Goal: Task Accomplishment & Management: Manage account settings

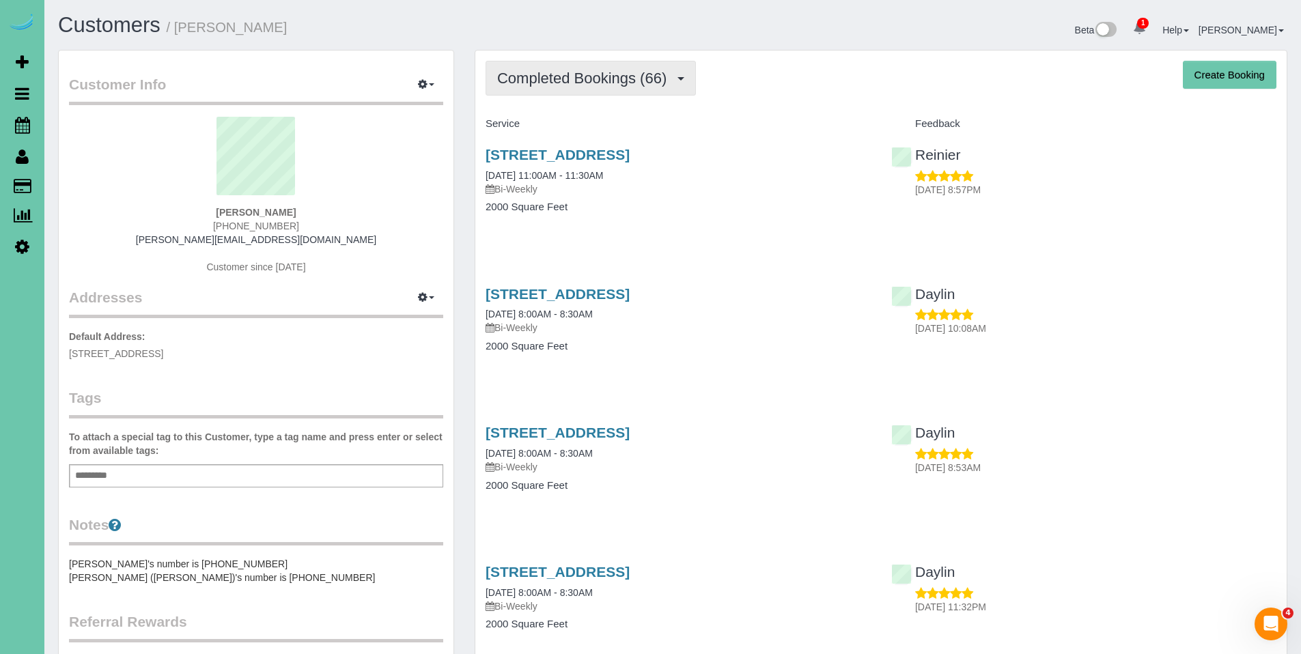
click at [600, 85] on span "Completed Bookings (66)" at bounding box center [585, 78] width 176 height 17
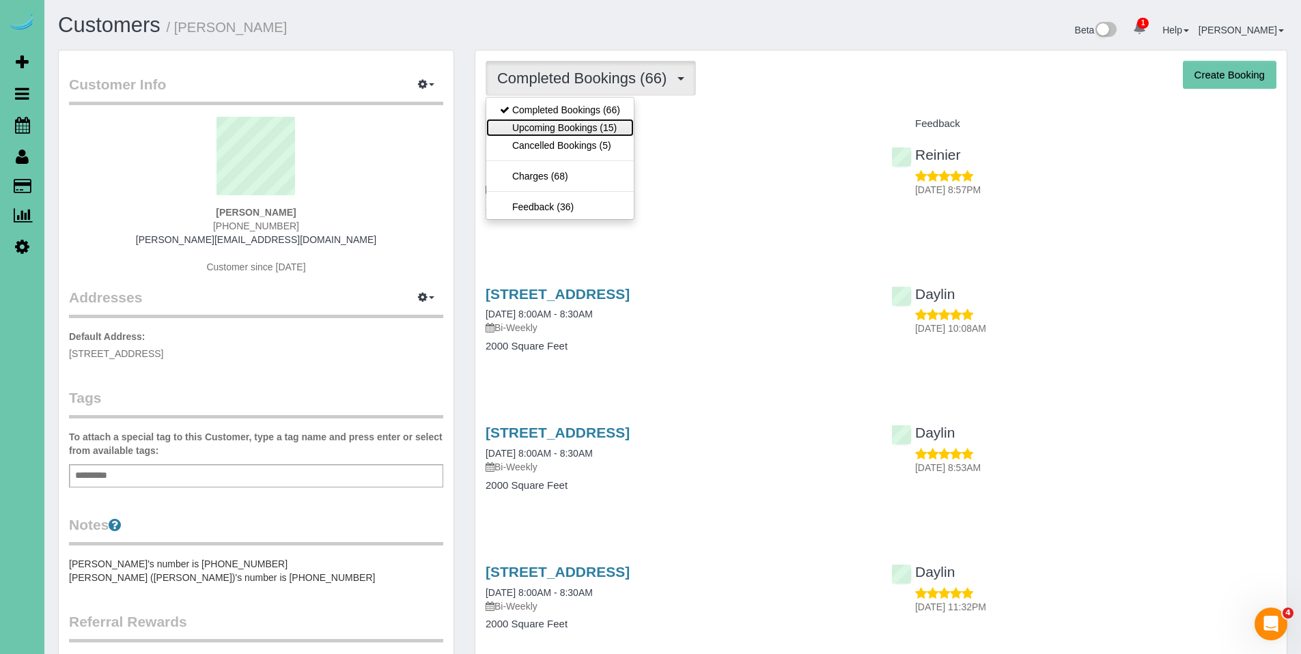
click at [582, 122] on link "Upcoming Bookings (15)" at bounding box center [559, 128] width 147 height 18
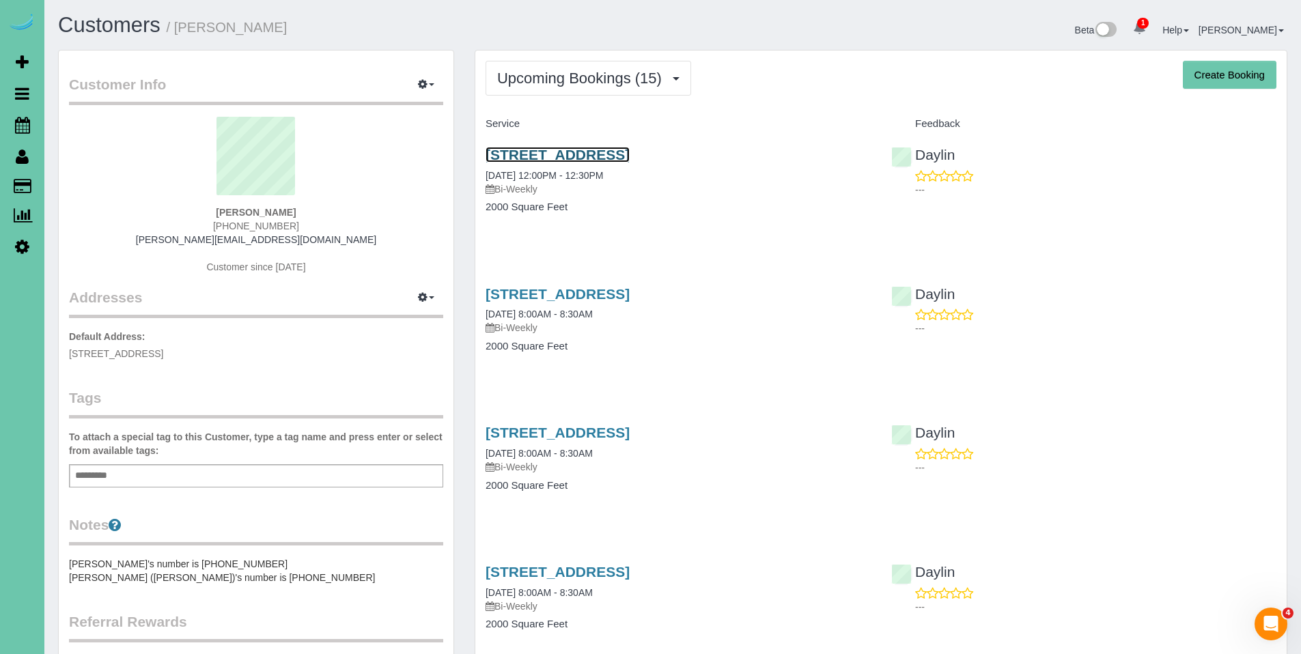
click at [599, 156] on link "4902 Birchwood Drive, Bellevue, NE 68133" at bounding box center [557, 155] width 144 height 16
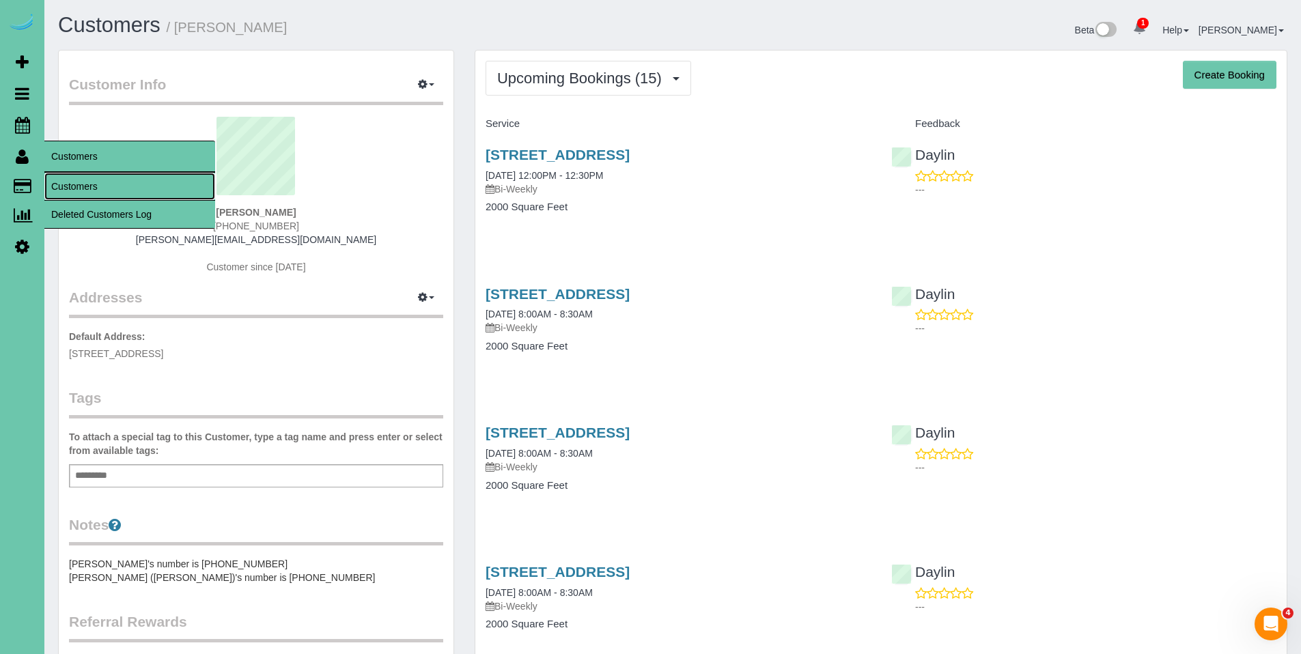
click at [86, 188] on link "Customers" at bounding box center [129, 186] width 171 height 27
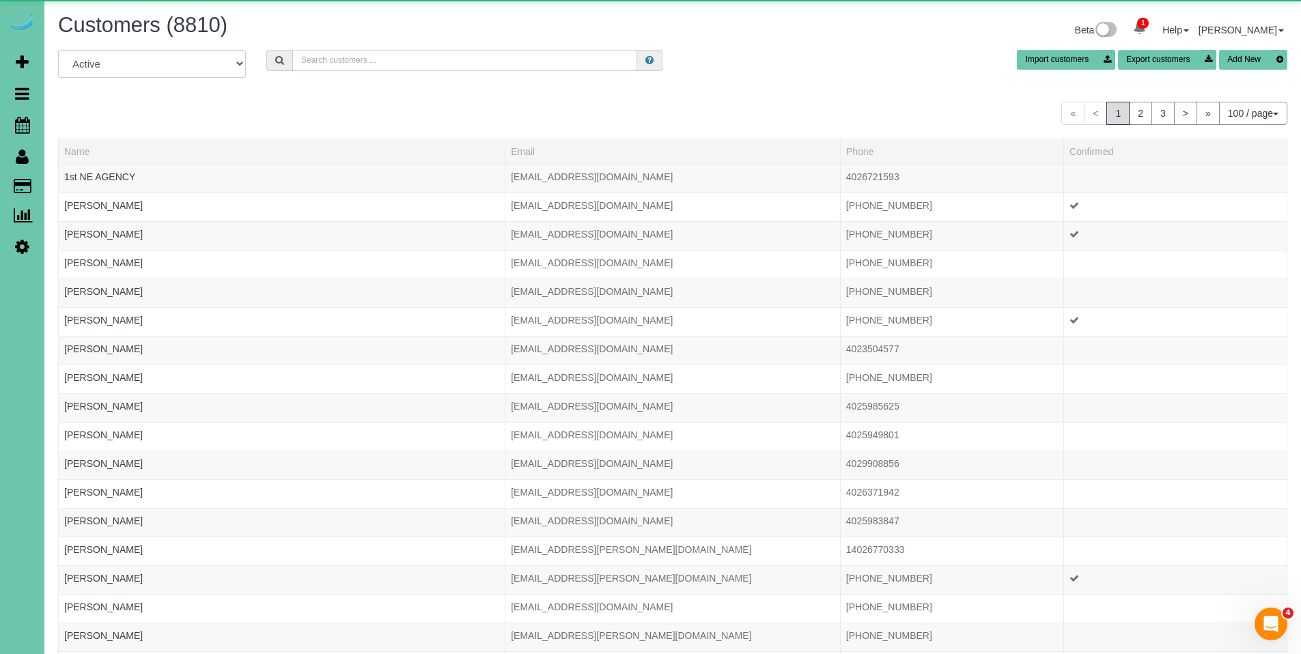
click at [408, 67] on input "text" at bounding box center [464, 60] width 345 height 21
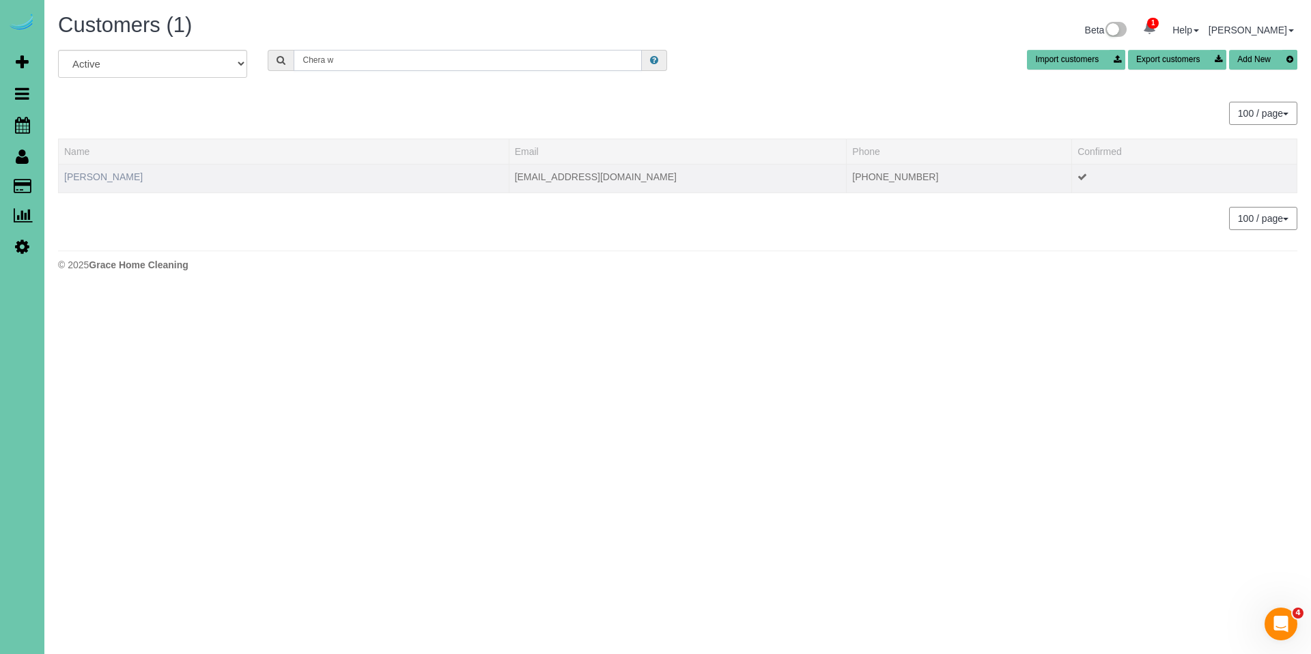
type input "Chera w"
click at [107, 179] on link "Chera Wenzl" at bounding box center [103, 176] width 79 height 11
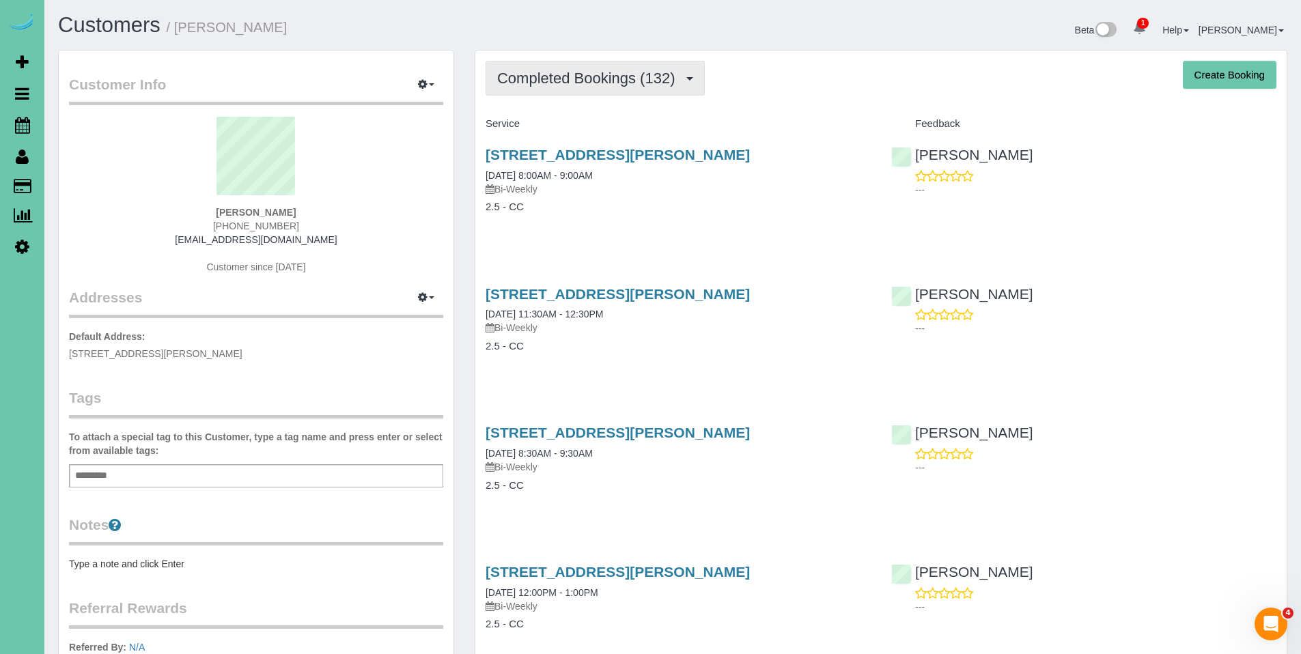
click at [572, 84] on span "Completed Bookings (132)" at bounding box center [589, 78] width 184 height 17
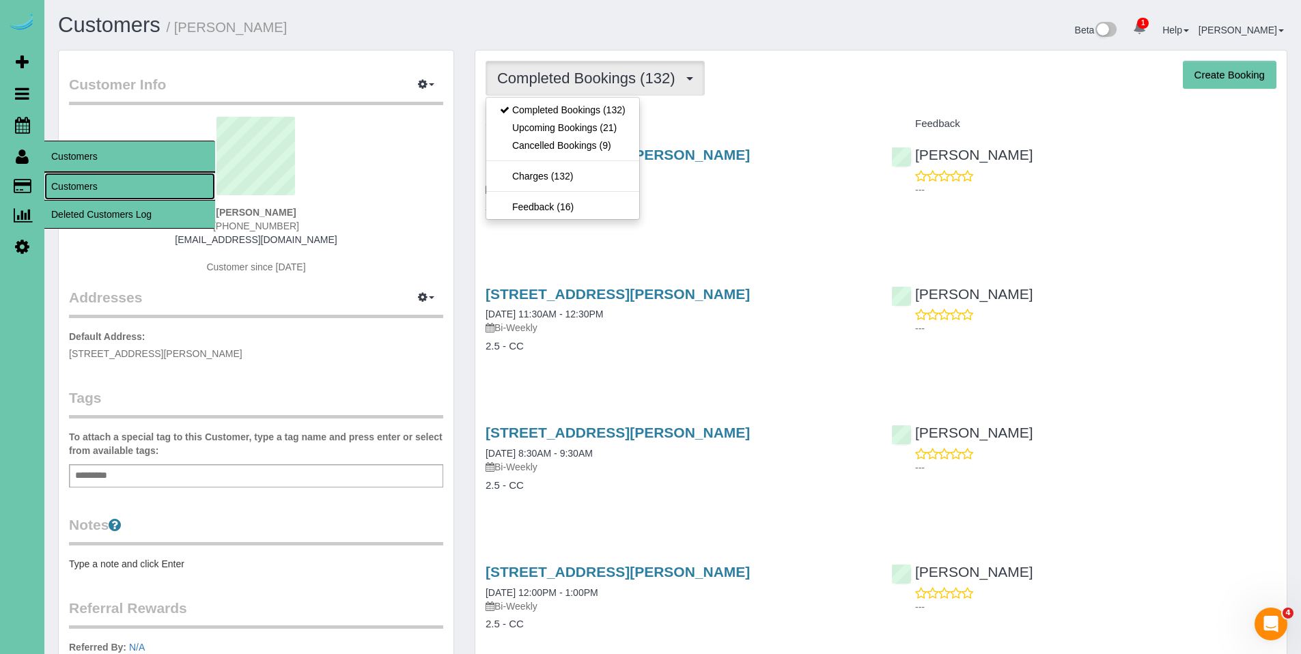
click at [89, 185] on link "Customers" at bounding box center [129, 186] width 171 height 27
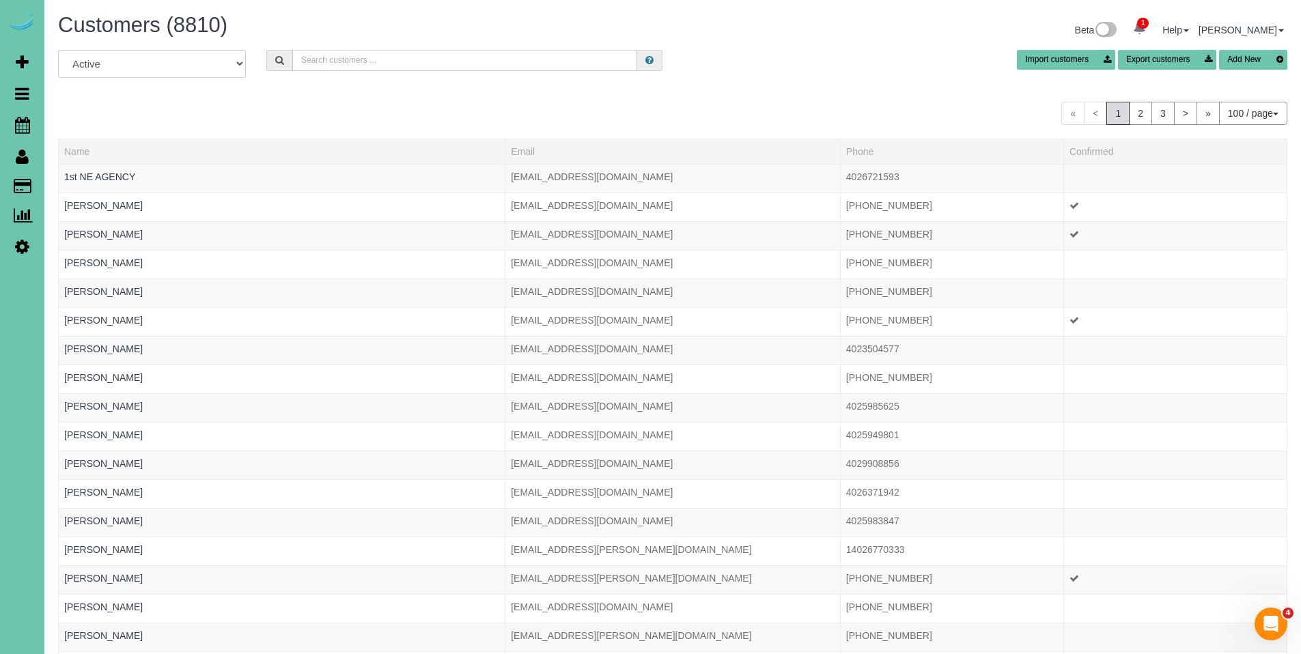
click at [402, 66] on input "text" at bounding box center [464, 60] width 345 height 21
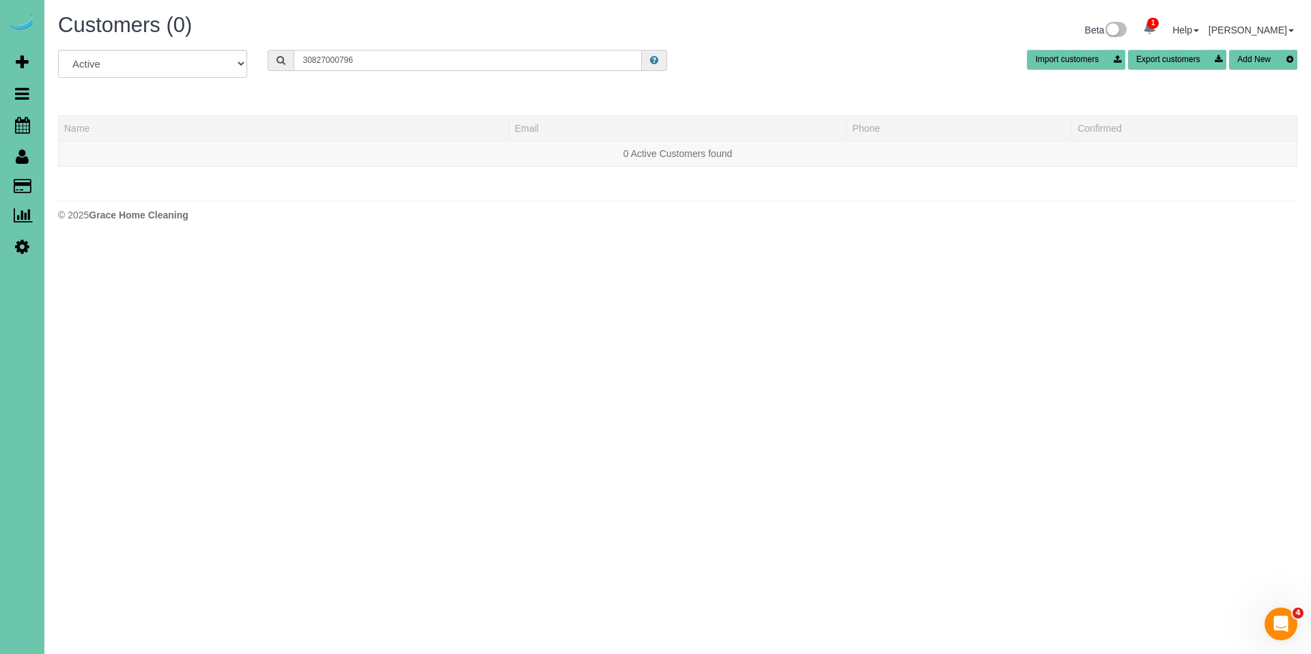
type input "30827000796"
drag, startPoint x: 363, startPoint y: 60, endPoint x: 285, endPoint y: 59, distance: 77.8
click at [271, 60] on div "30827000796" at bounding box center [467, 60] width 399 height 21
click at [18, 126] on icon at bounding box center [22, 125] width 15 height 16
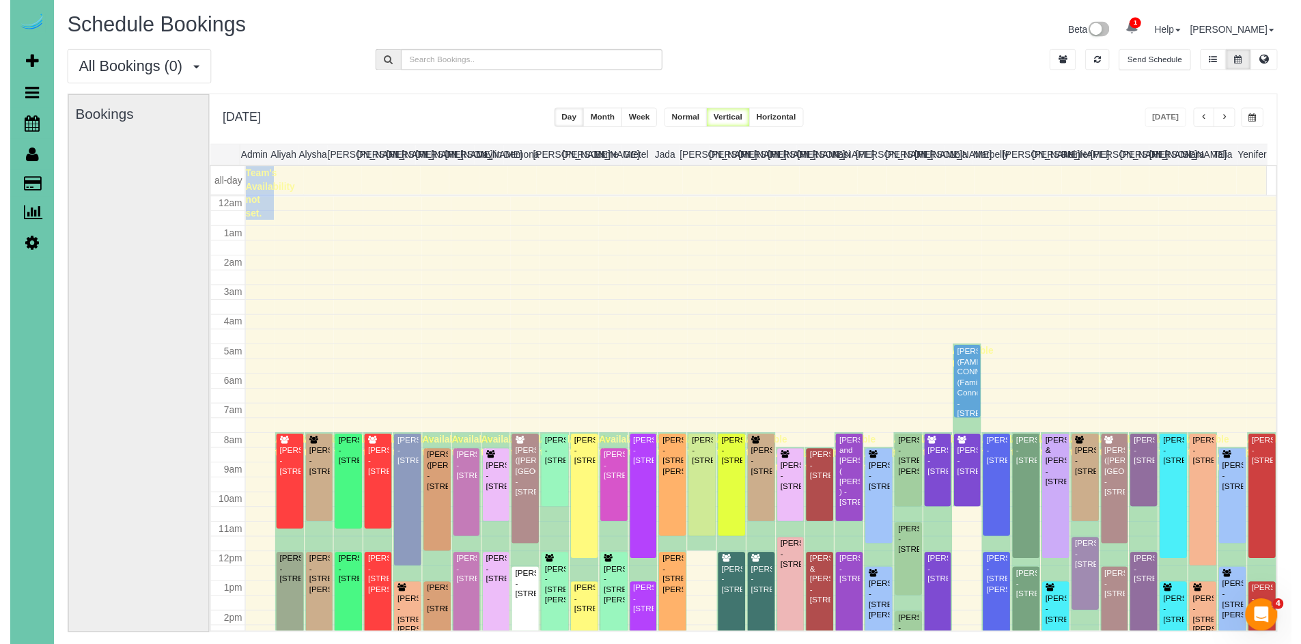
scroll to position [181, 0]
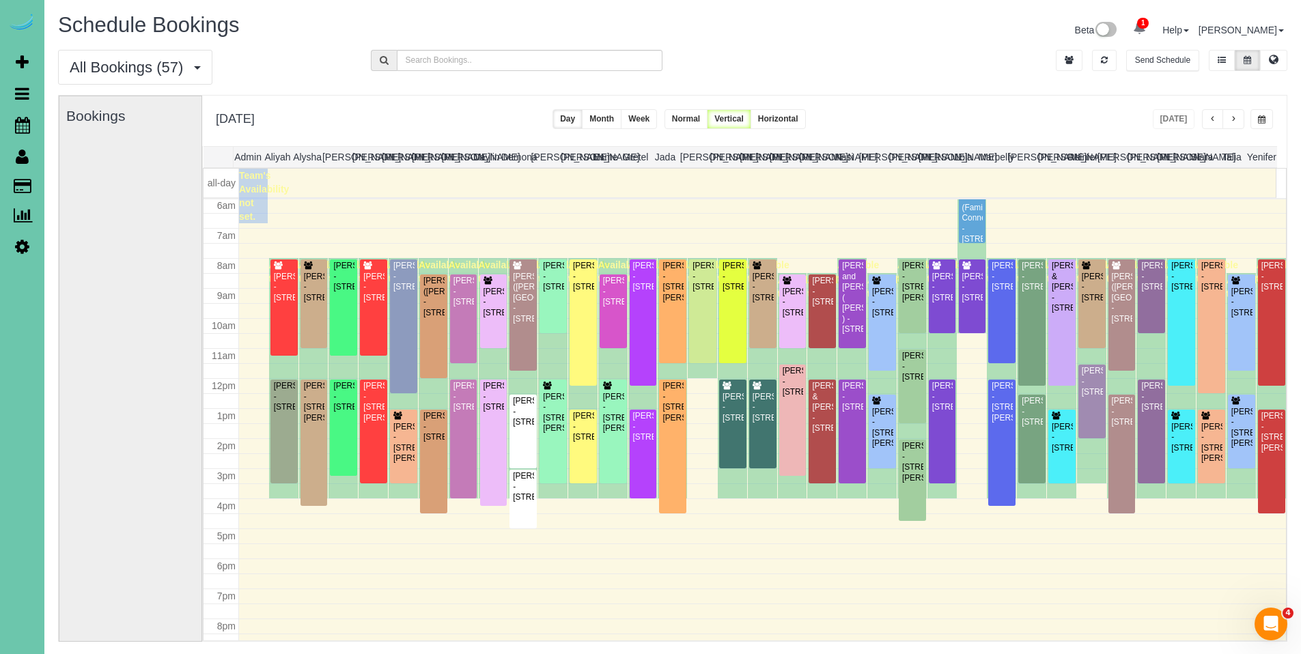
click at [1262, 122] on span "button" at bounding box center [1262, 119] width 8 height 8
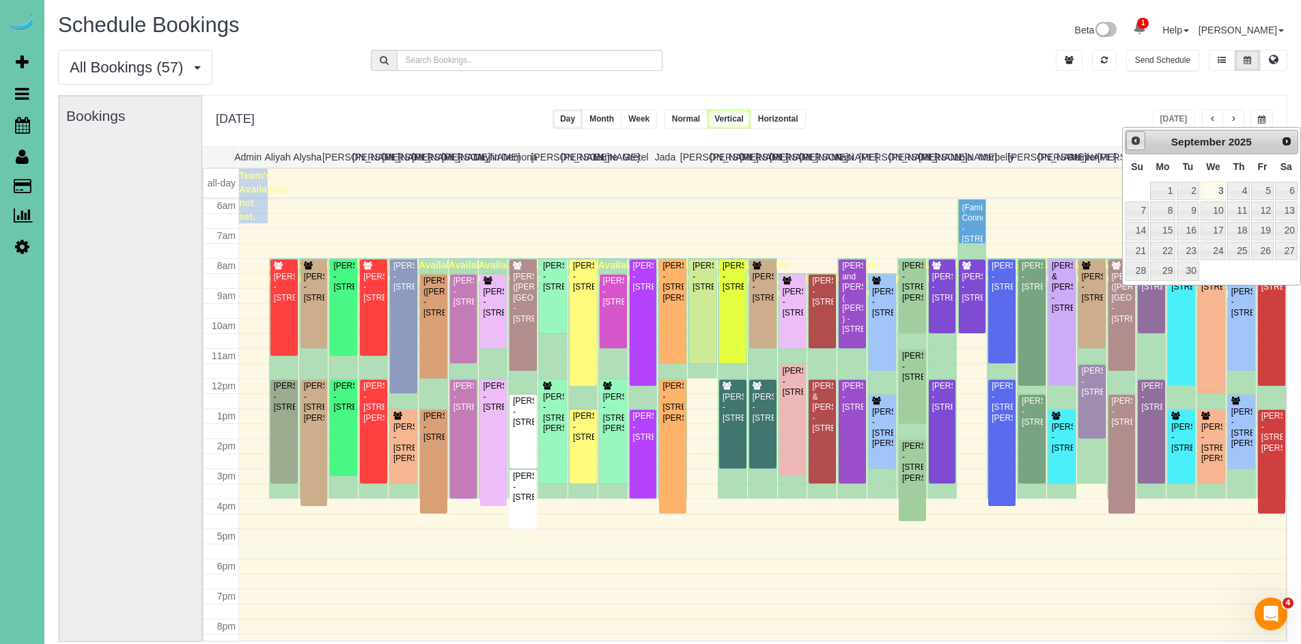
click at [1136, 143] on span "Prev" at bounding box center [1135, 140] width 11 height 11
click at [1219, 270] on link "27" at bounding box center [1213, 270] width 26 height 18
type input "**********"
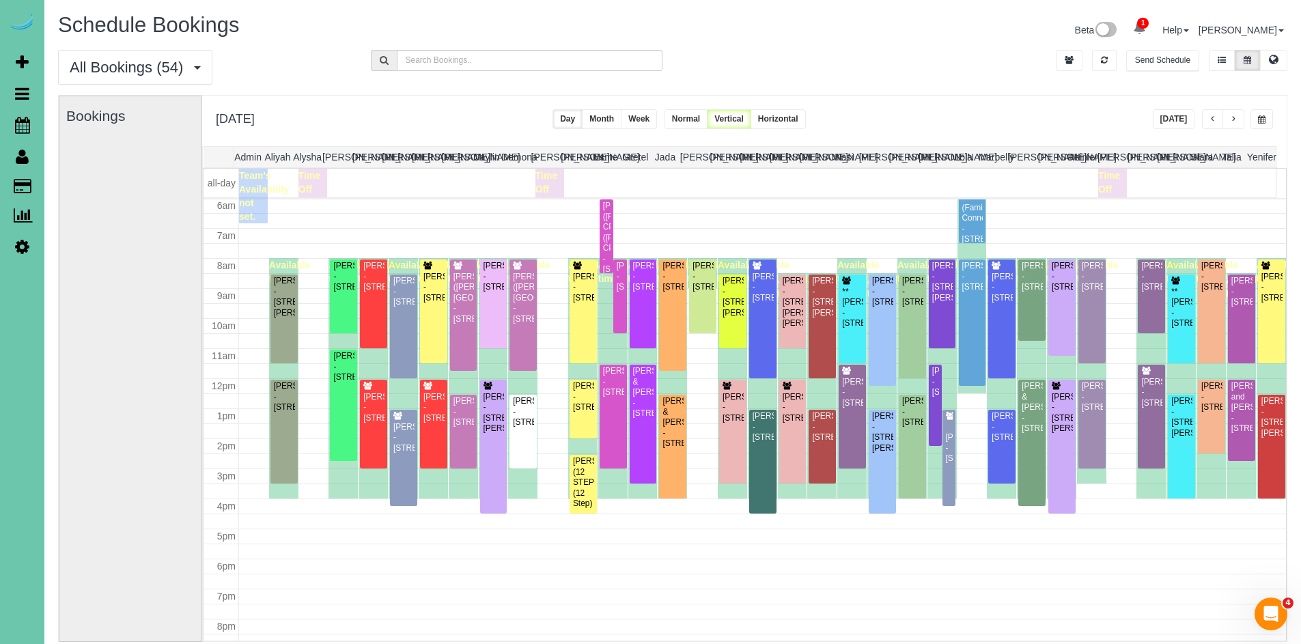
click at [1177, 122] on button "Today" at bounding box center [1173, 119] width 42 height 20
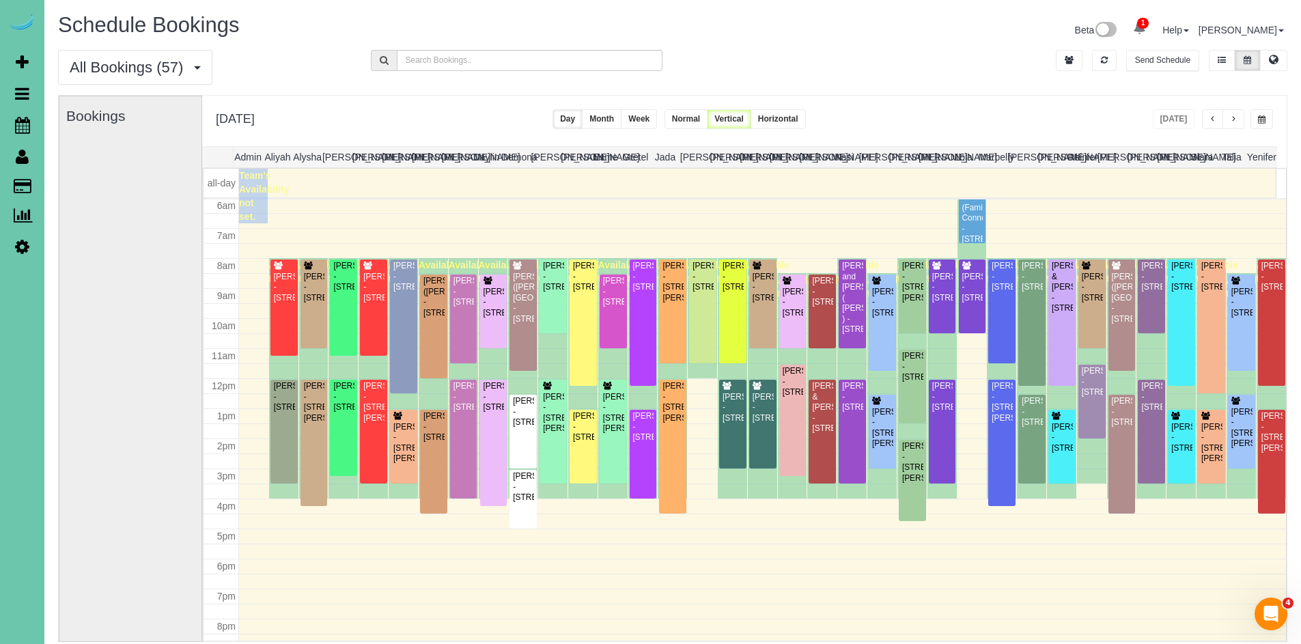
click at [1231, 121] on span "button" at bounding box center [1233, 119] width 7 height 8
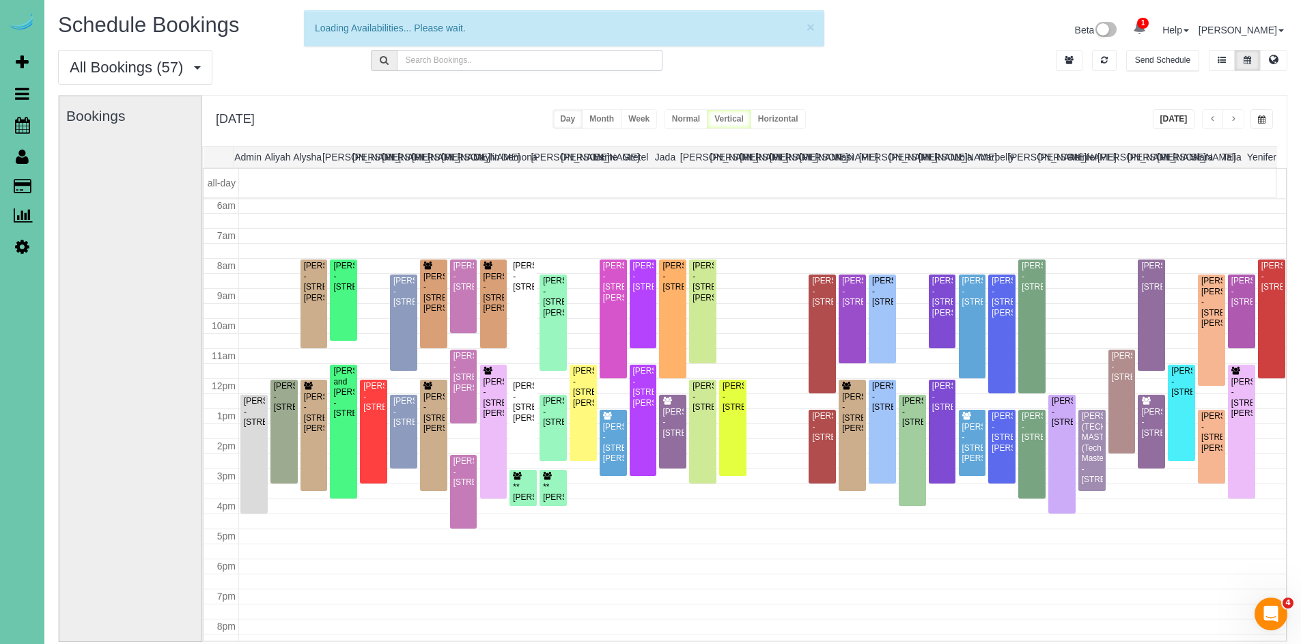
click at [477, 61] on input "text" at bounding box center [530, 60] width 266 height 21
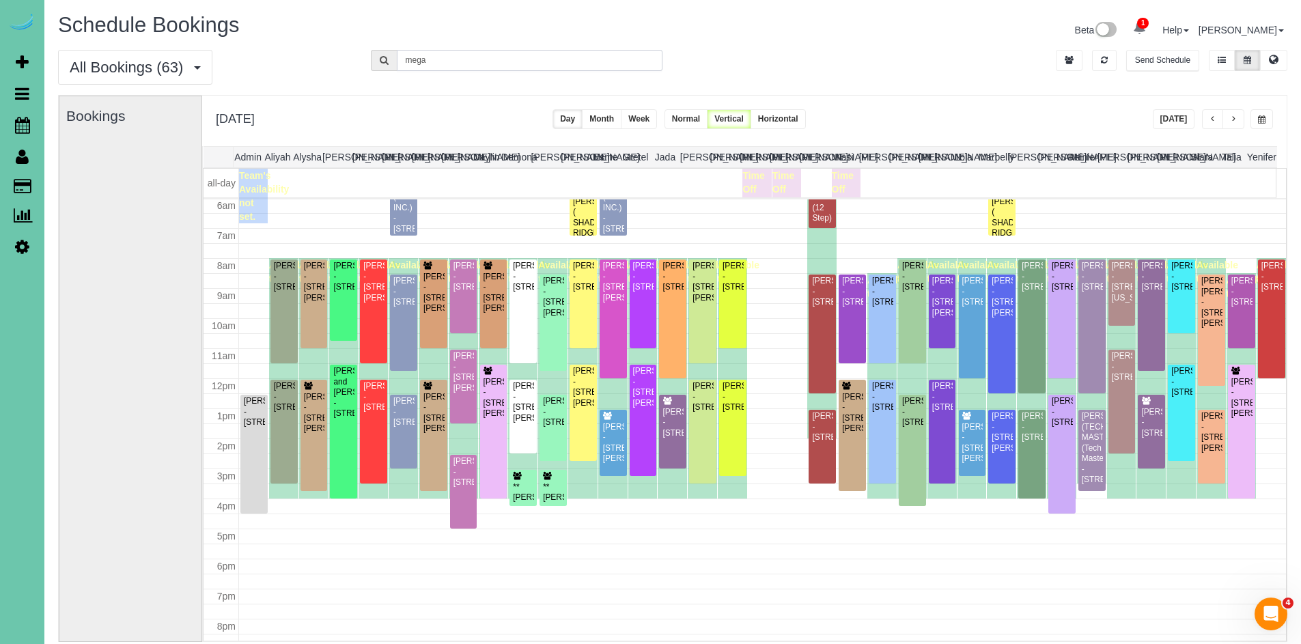
type input "mega"
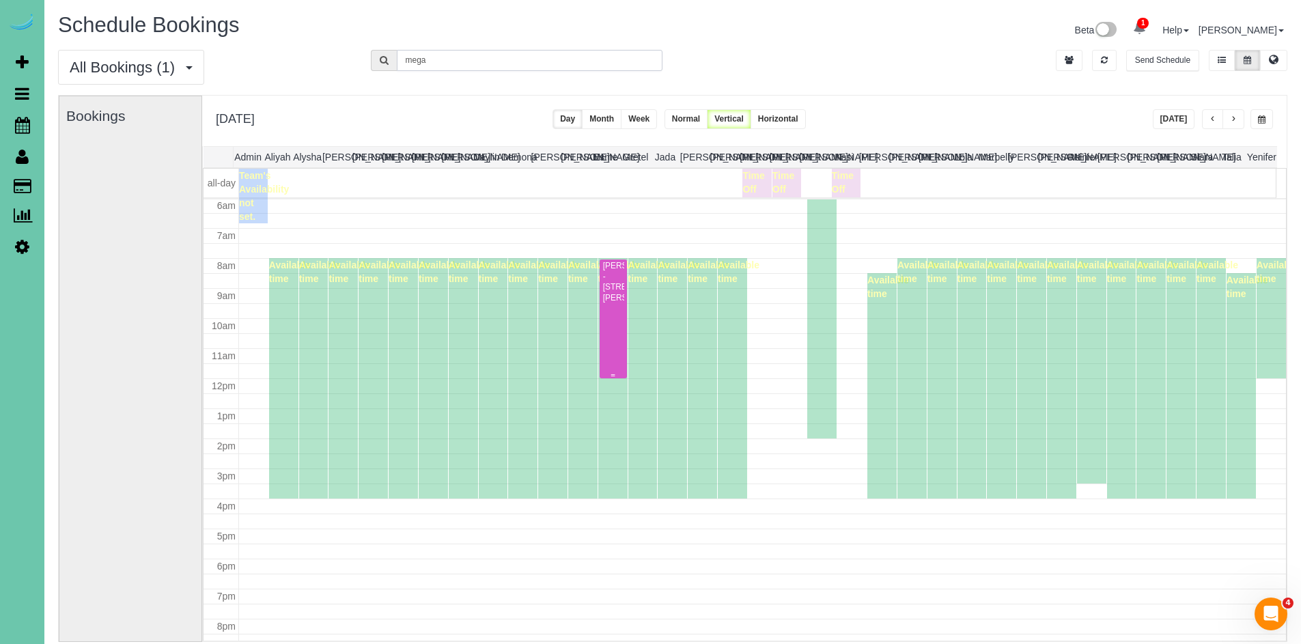
click at [608, 303] on div "Megan Reis - 18701 Larimore St, Elkhorn, NE 68022" at bounding box center [613, 282] width 22 height 42
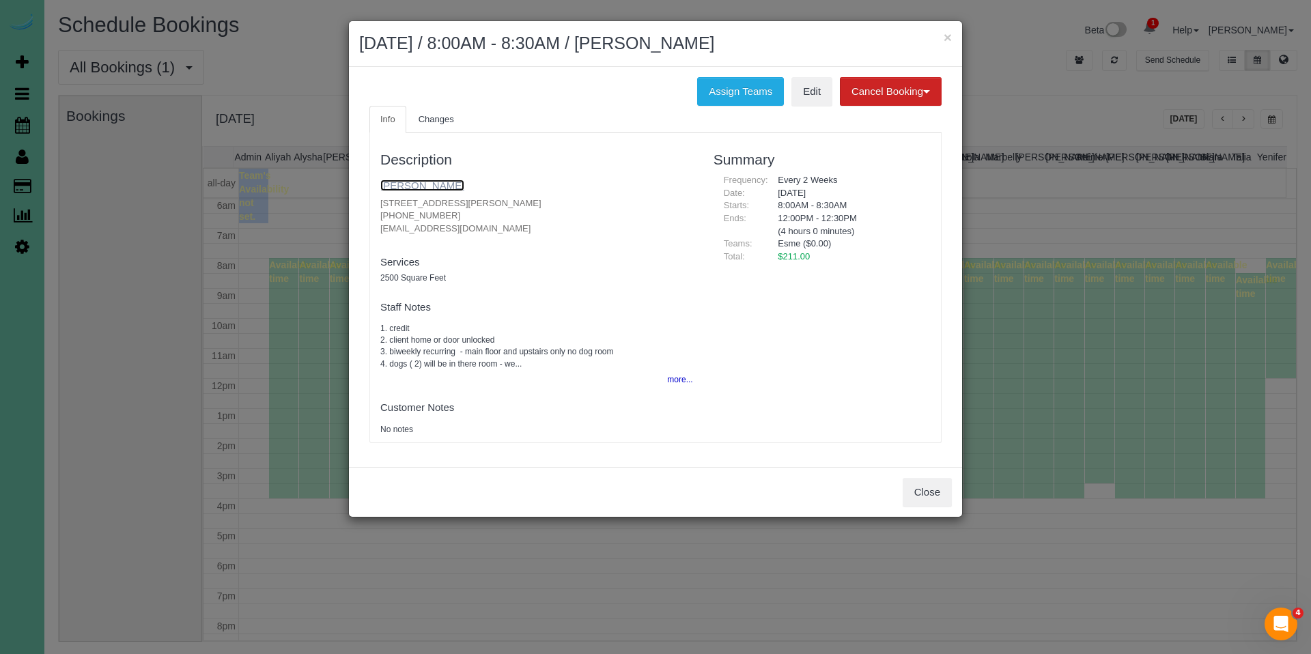
click at [406, 185] on link "Megan Reis" at bounding box center [422, 186] width 84 height 12
click at [948, 40] on button "×" at bounding box center [948, 37] width 8 height 14
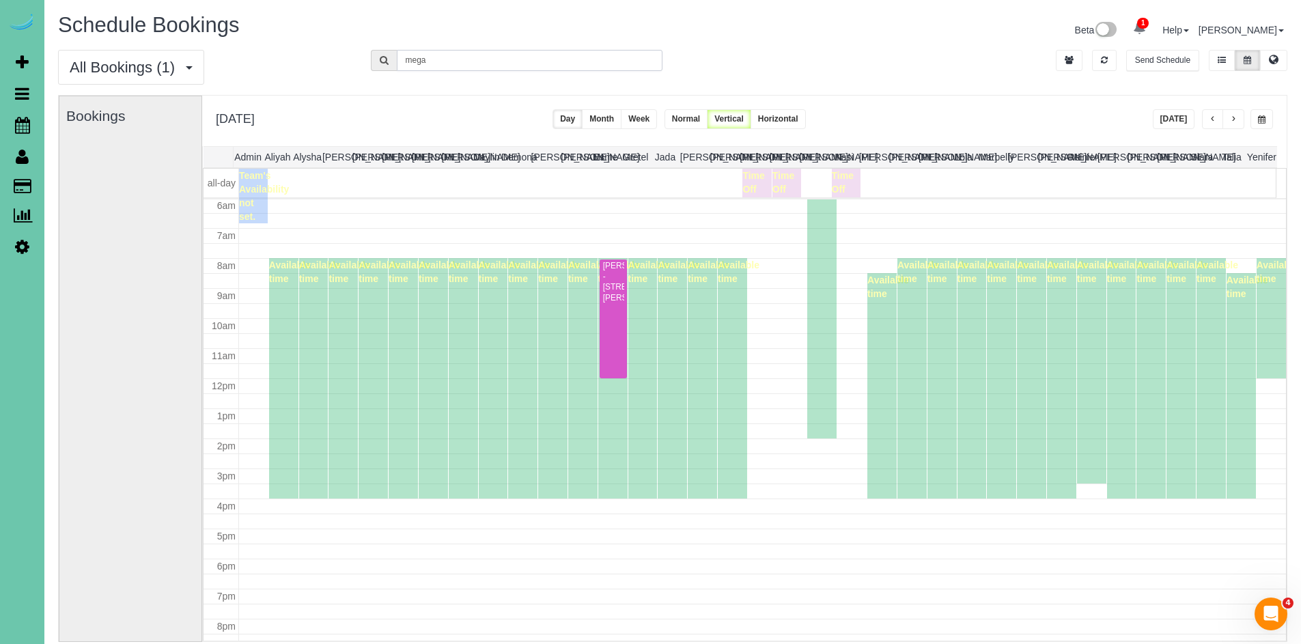
drag, startPoint x: 460, startPoint y: 63, endPoint x: 384, endPoint y: 50, distance: 77.6
click at [384, 50] on form "mega" at bounding box center [517, 60] width 292 height 21
type input "jam"
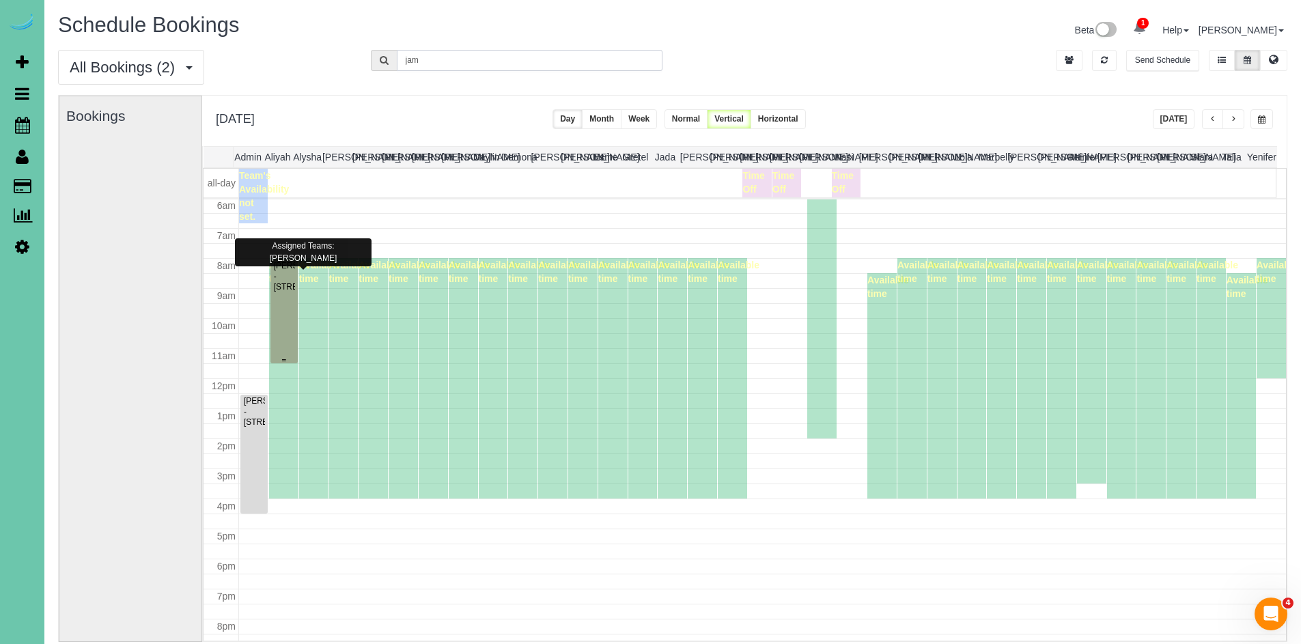
click at [284, 292] on div "Jami Bahle - 4943 S 197th St, Omaha, NE 68135" at bounding box center [284, 276] width 22 height 31
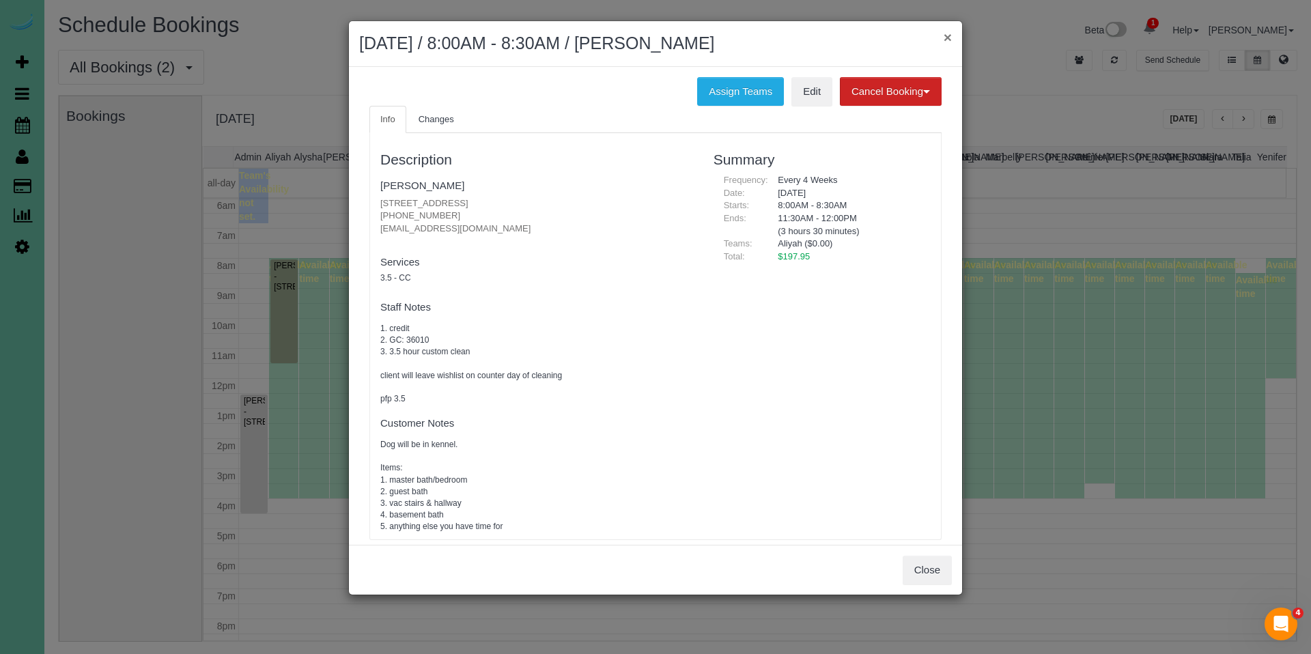
click at [946, 38] on button "×" at bounding box center [948, 37] width 8 height 14
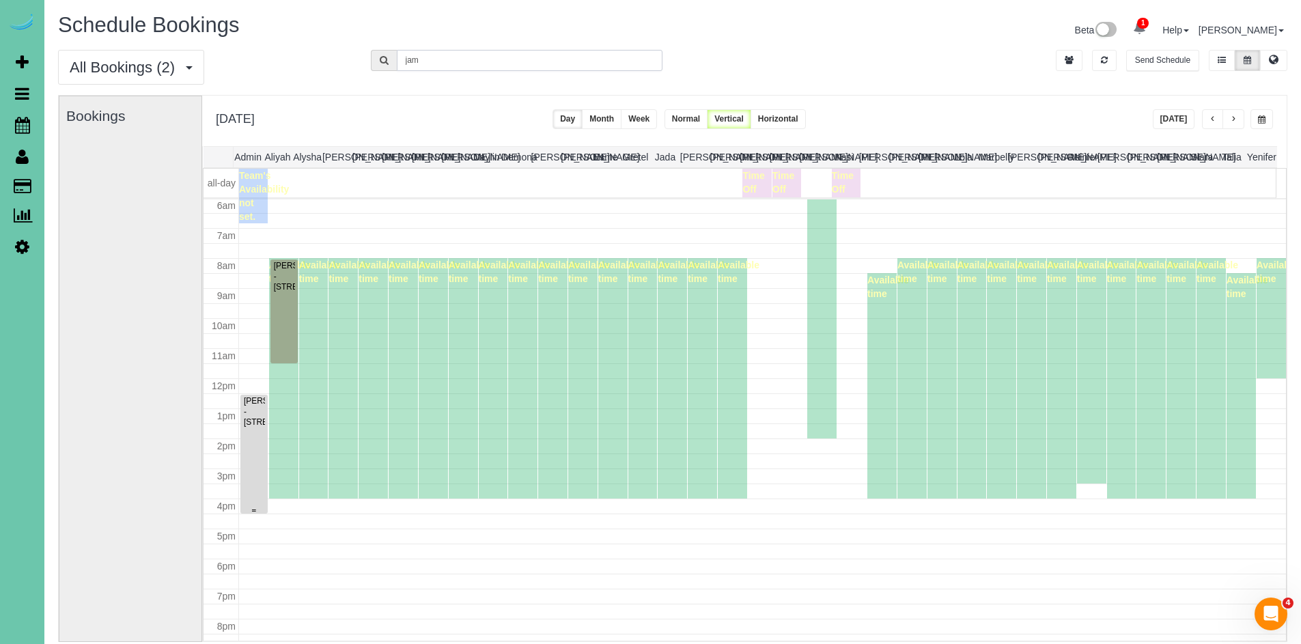
click at [257, 427] on div "Jamal Hannon - 6515 S 157th Street, Omaha, NE 68135" at bounding box center [254, 411] width 22 height 31
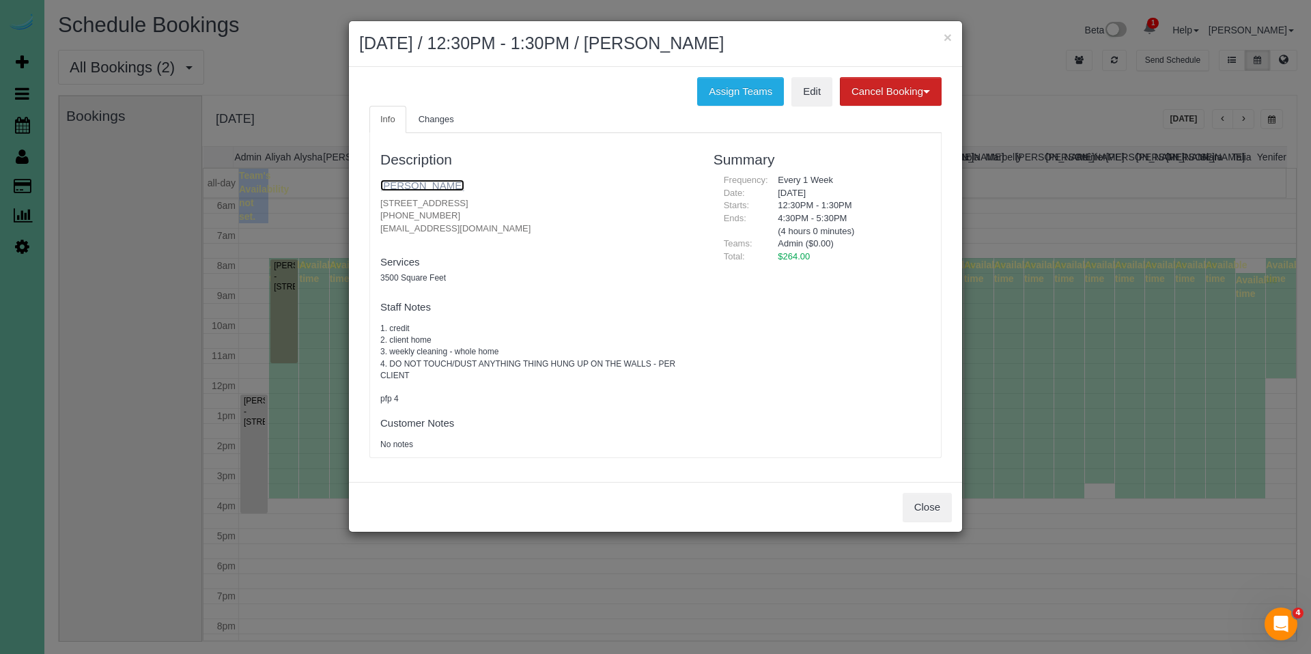
click at [409, 187] on link "Jamal Hannon" at bounding box center [422, 186] width 84 height 12
click at [950, 38] on button "×" at bounding box center [948, 37] width 8 height 14
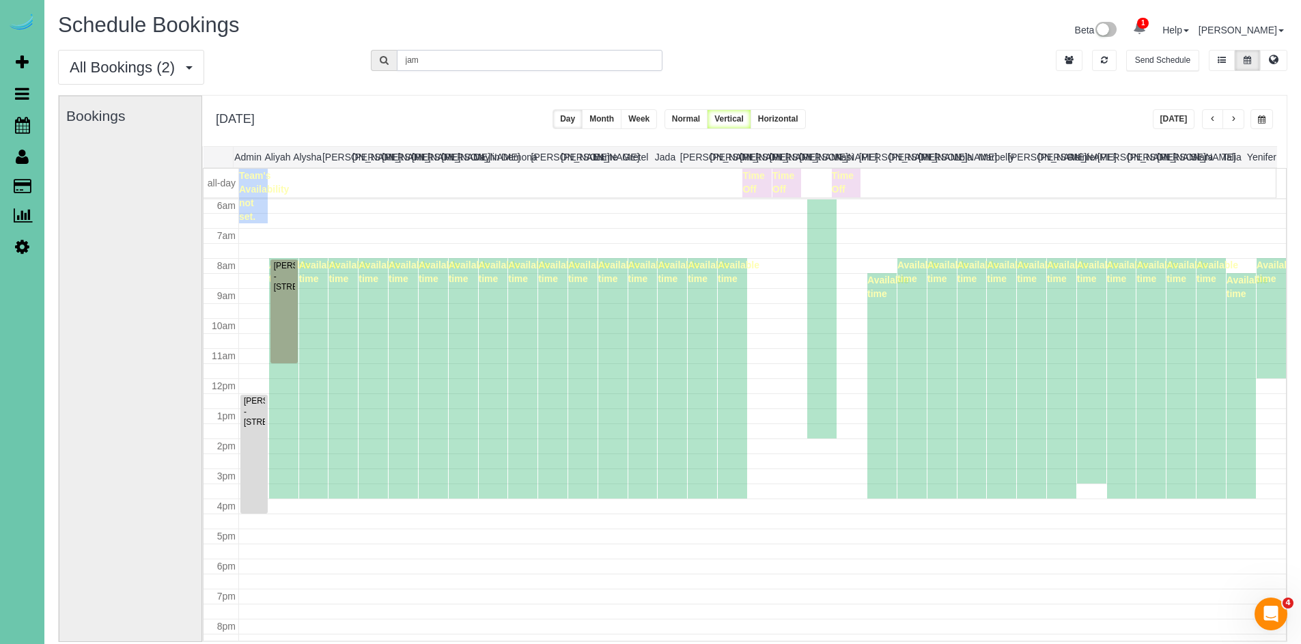
drag, startPoint x: 449, startPoint y: 66, endPoint x: 354, endPoint y: 50, distance: 97.0
click at [354, 50] on div "All Bookings (2) All Bookings Unassigned Bookings Recurring Bookings New Custom…" at bounding box center [672, 72] width 1249 height 45
click at [1101, 59] on icon "button" at bounding box center [1104, 60] width 7 height 8
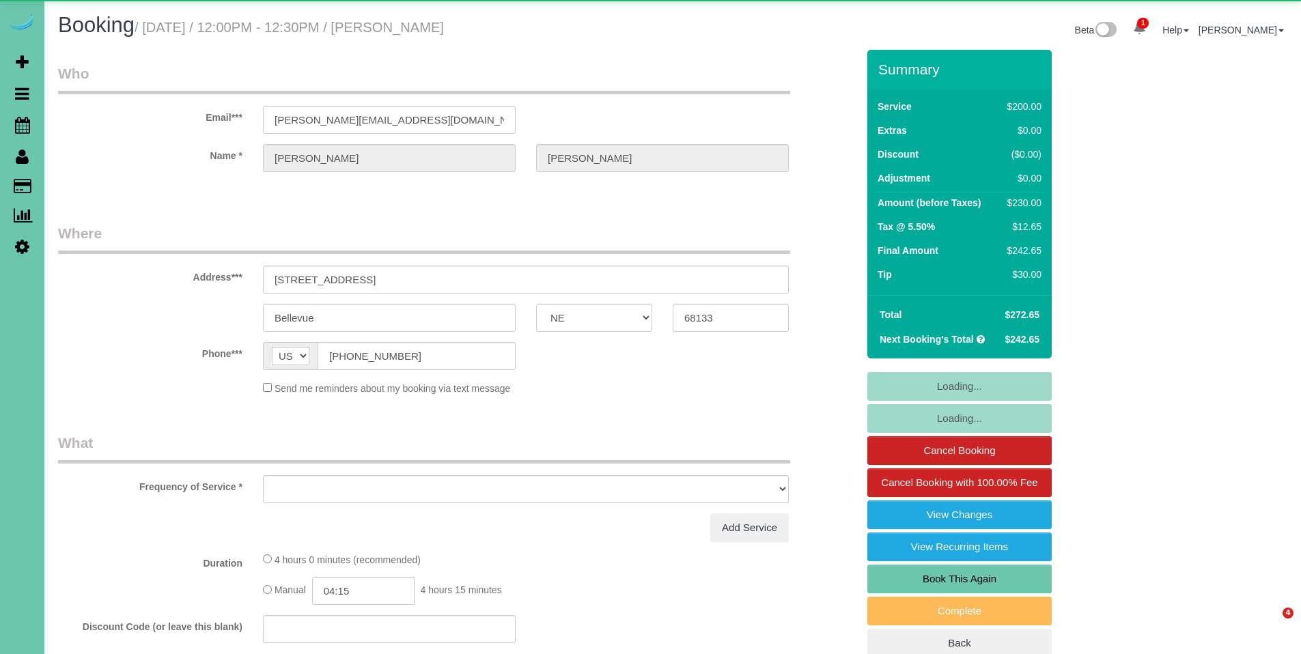
select select "NE"
select select "object:668"
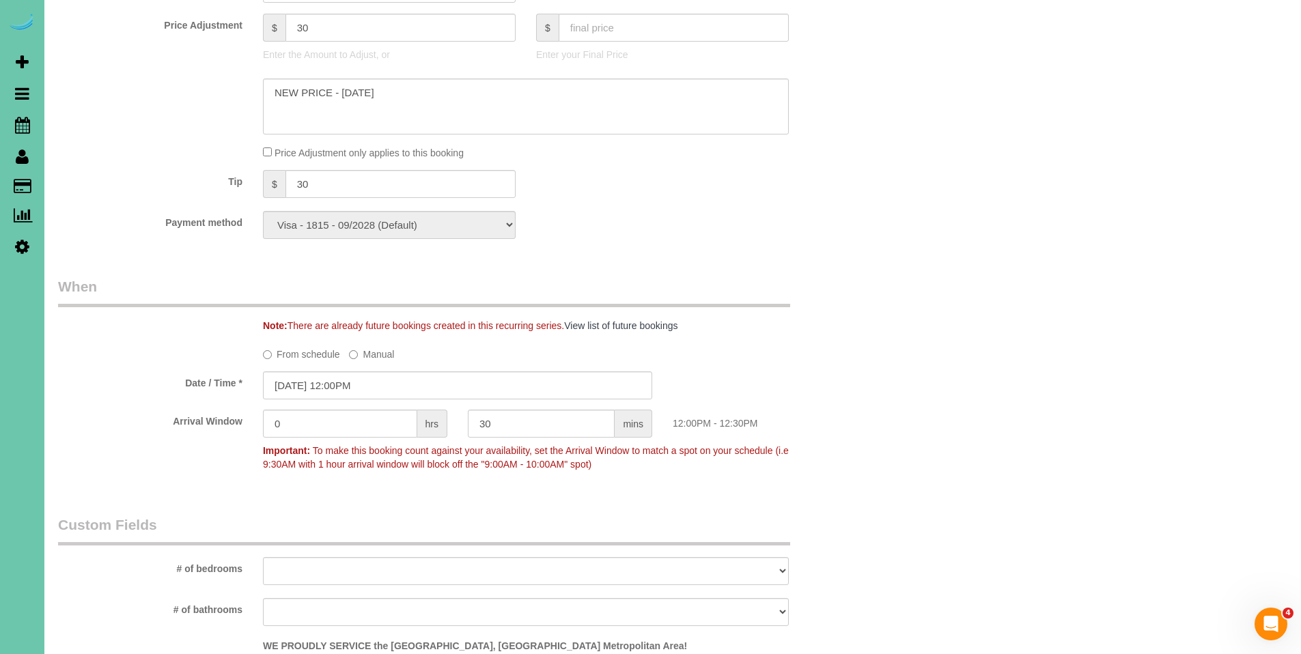
scroll to position [1421, 0]
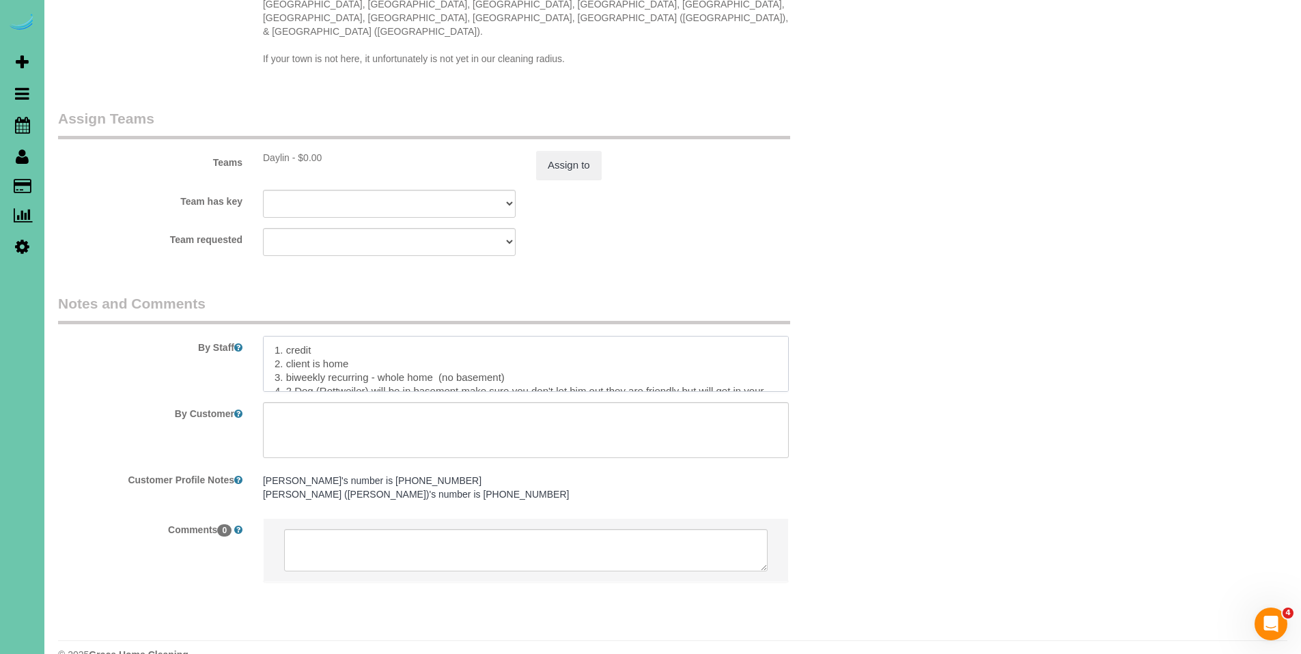
click at [275, 336] on textarea at bounding box center [526, 364] width 526 height 56
paste textarea "Para Brianna Busboom: te pidió que empezaras con la habitación de los niños. No…"
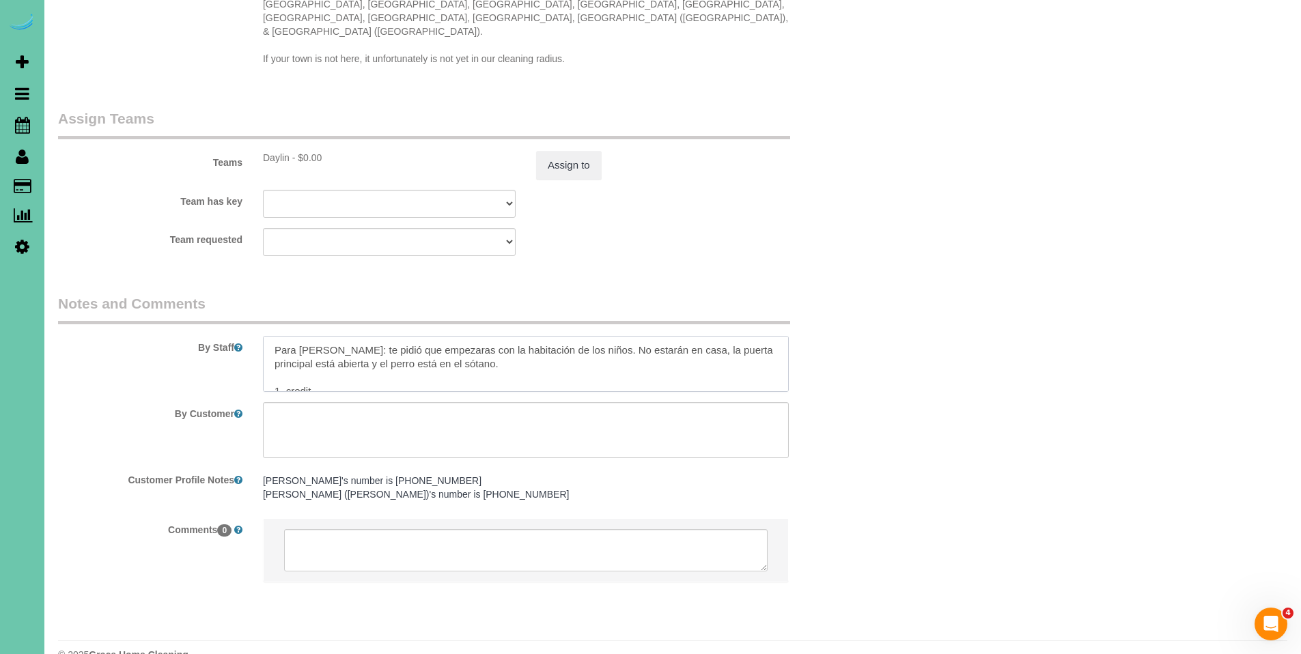
scroll to position [5, 0]
click at [561, 336] on textarea at bounding box center [526, 364] width 526 height 56
paste textarea "For Brianna Busboom - she asked that you start with the kids room. They will no…"
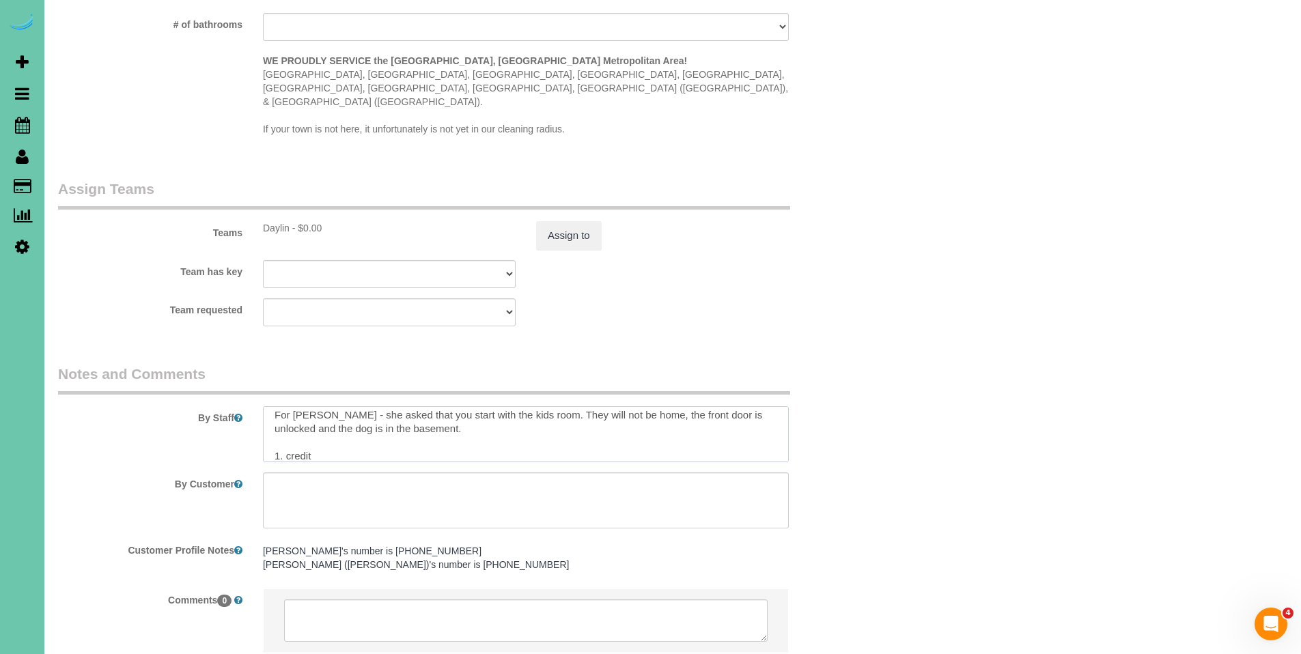
scroll to position [0, 0]
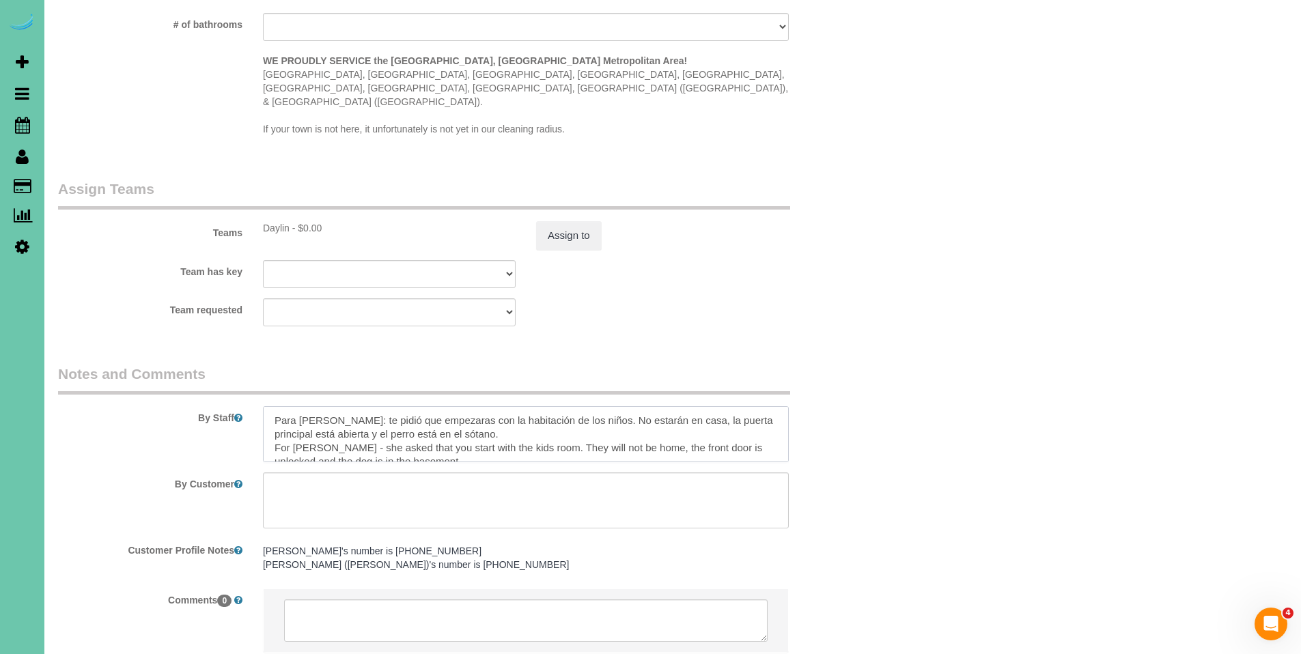
drag, startPoint x: 385, startPoint y: 389, endPoint x: 294, endPoint y: 386, distance: 91.5
click at [294, 406] on textarea at bounding box center [526, 434] width 526 height 56
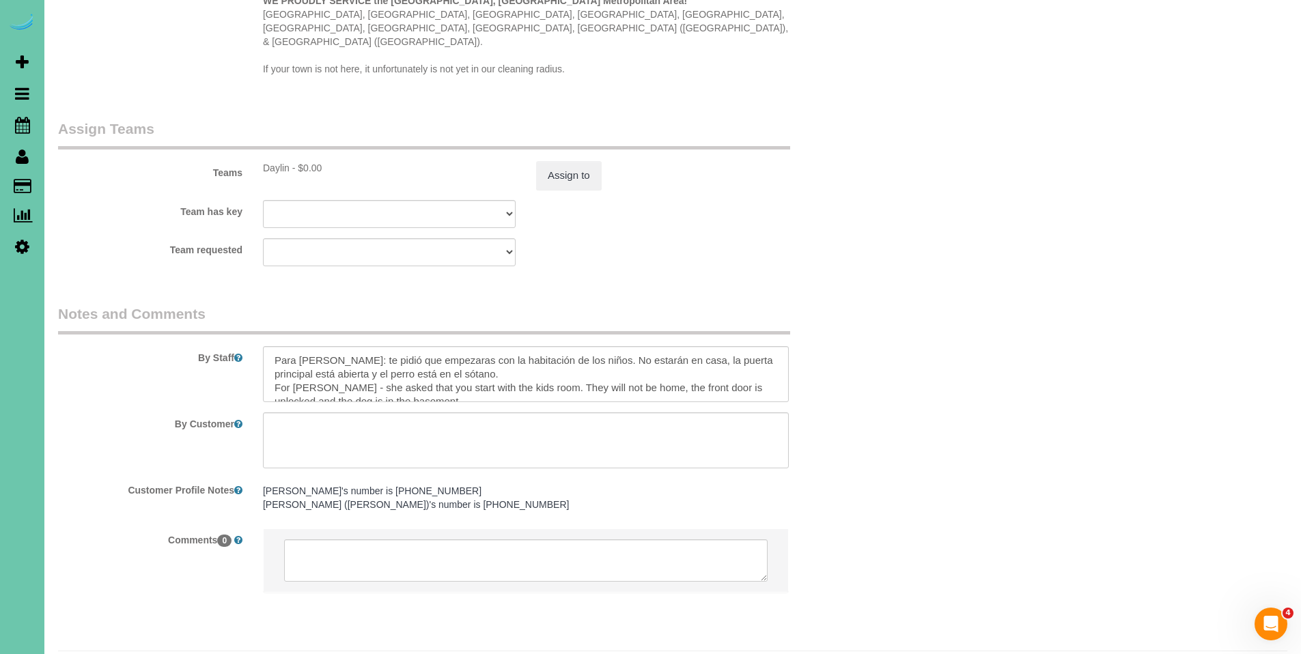
scroll to position [1417, 0]
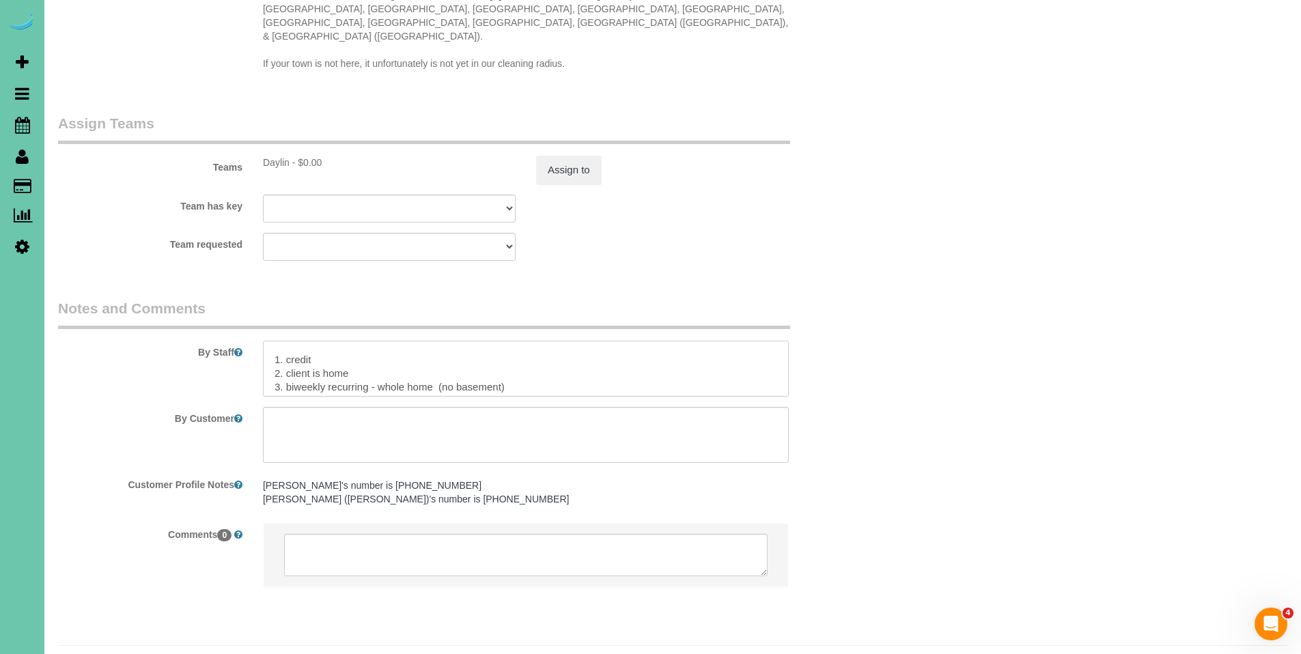
drag, startPoint x: 404, startPoint y: 354, endPoint x: 371, endPoint y: 359, distance: 33.1
click at [371, 359] on textarea at bounding box center [526, 369] width 526 height 56
click at [448, 352] on textarea at bounding box center [526, 369] width 526 height 56
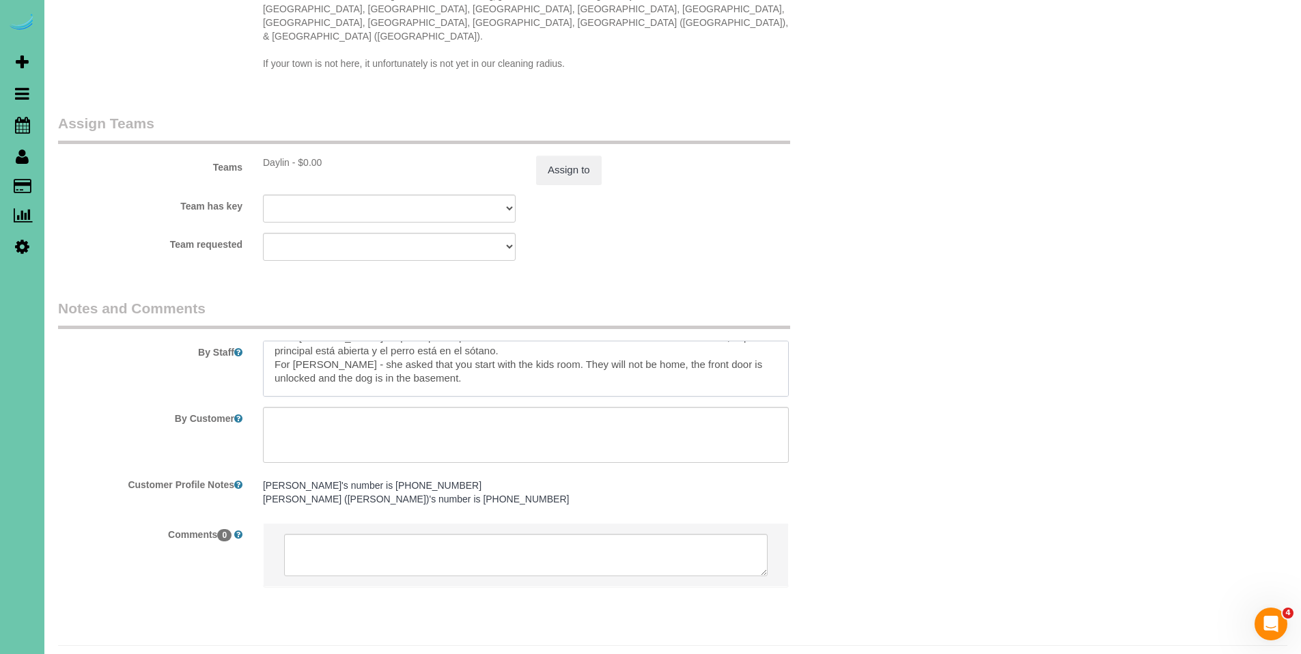
scroll to position [14, 0]
drag, startPoint x: 402, startPoint y: 342, endPoint x: 271, endPoint y: 342, distance: 131.1
click at [271, 342] on textarea at bounding box center [526, 369] width 526 height 56
click at [536, 341] on textarea at bounding box center [526, 369] width 526 height 56
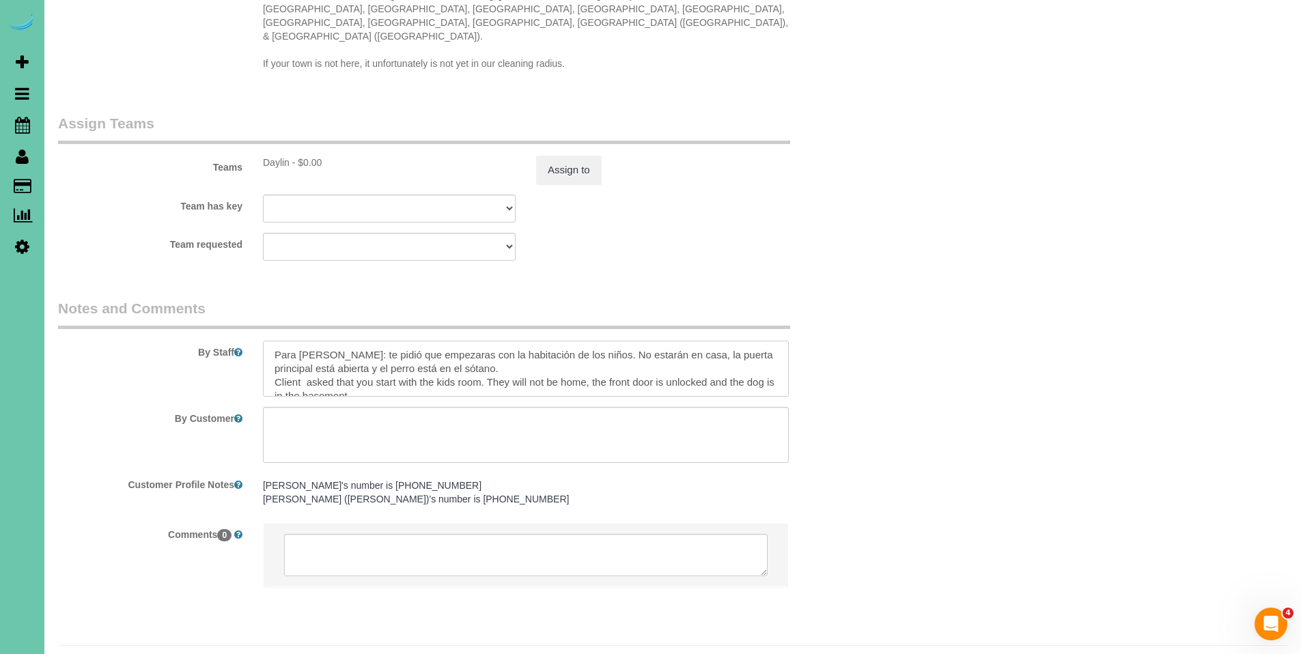
drag, startPoint x: 385, startPoint y: 328, endPoint x: 272, endPoint y: 323, distance: 113.5
click at [272, 341] on textarea at bounding box center [526, 369] width 526 height 56
click at [281, 341] on textarea at bounding box center [526, 369] width 526 height 56
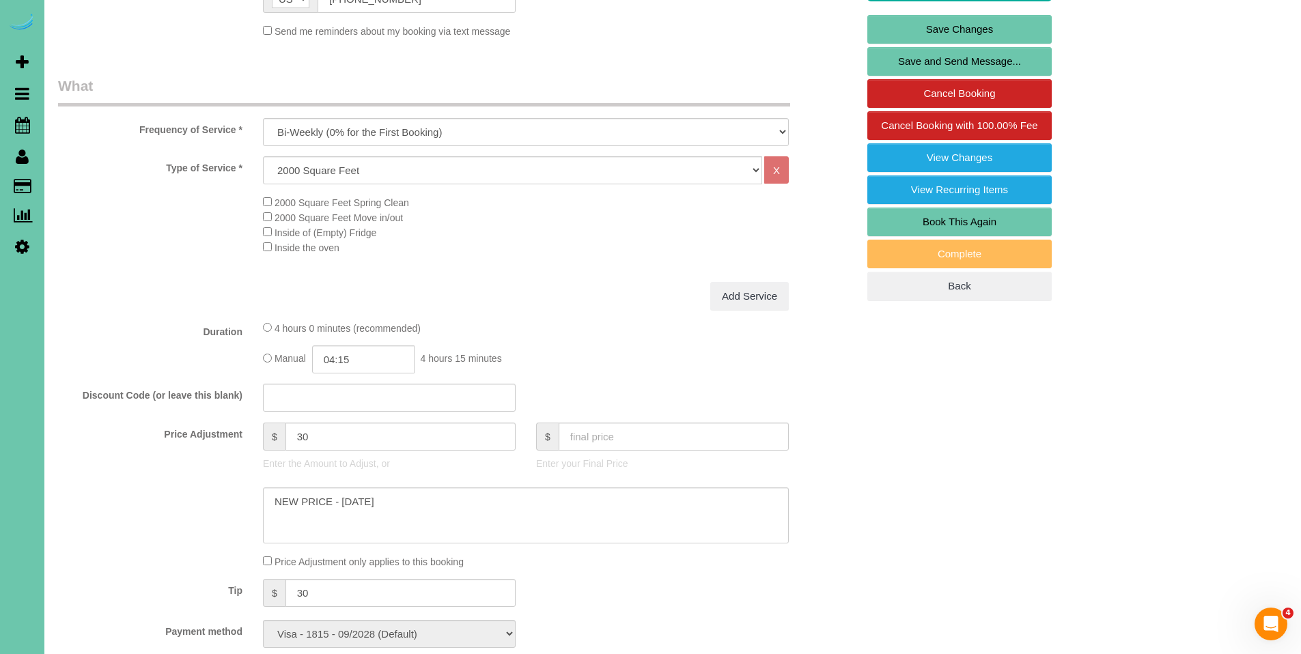
scroll to position [108, 0]
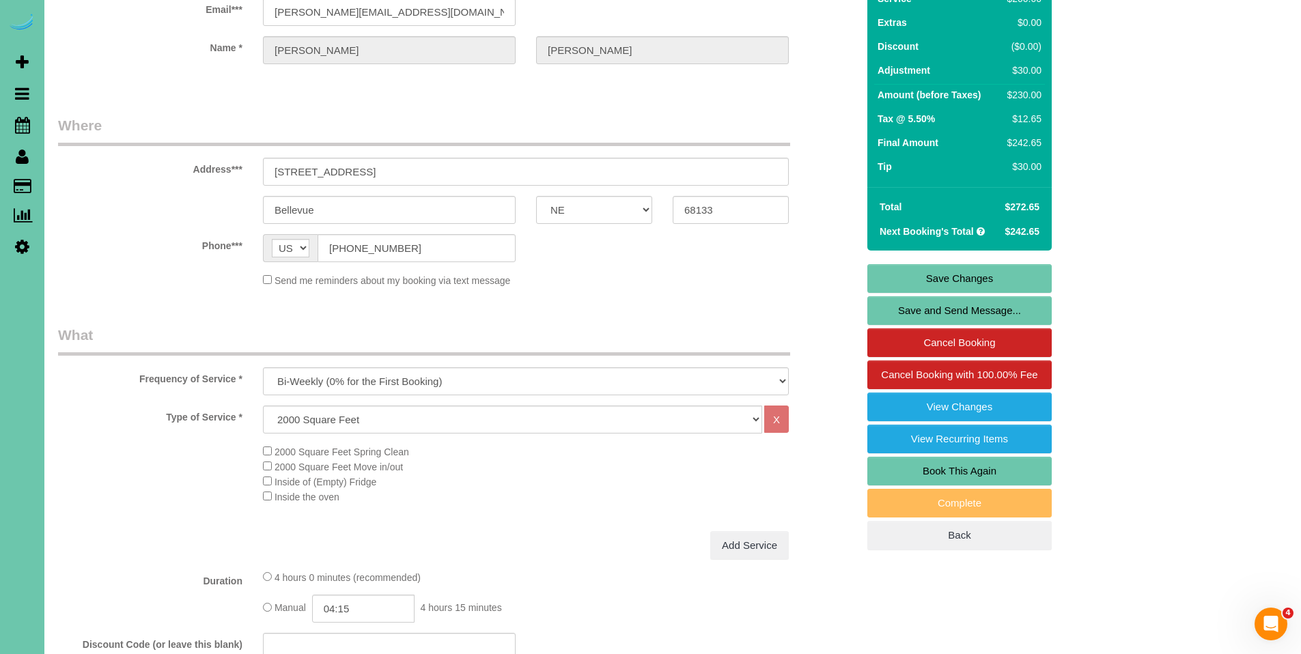
type textarea "Te pidió que empezaras con la habitación de los niños. No estarán en casa, la p…"
click at [944, 284] on link "Save Changes" at bounding box center [959, 278] width 184 height 29
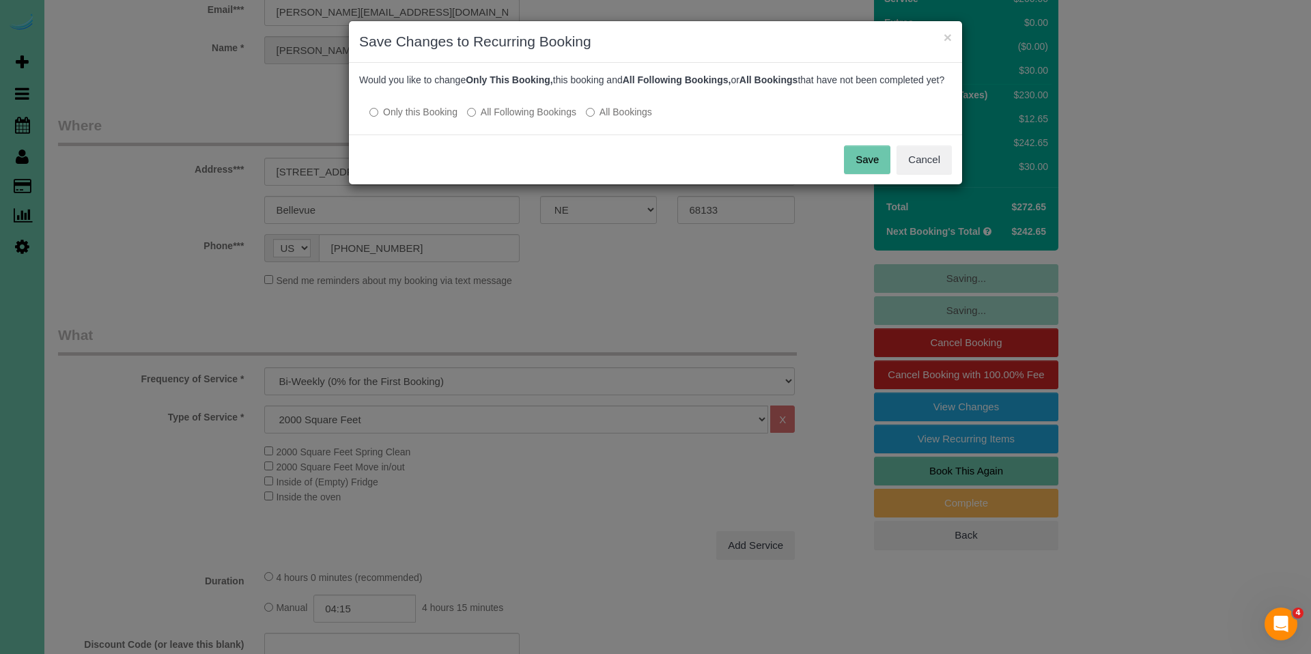
click at [853, 174] on button "Save" at bounding box center [867, 159] width 46 height 29
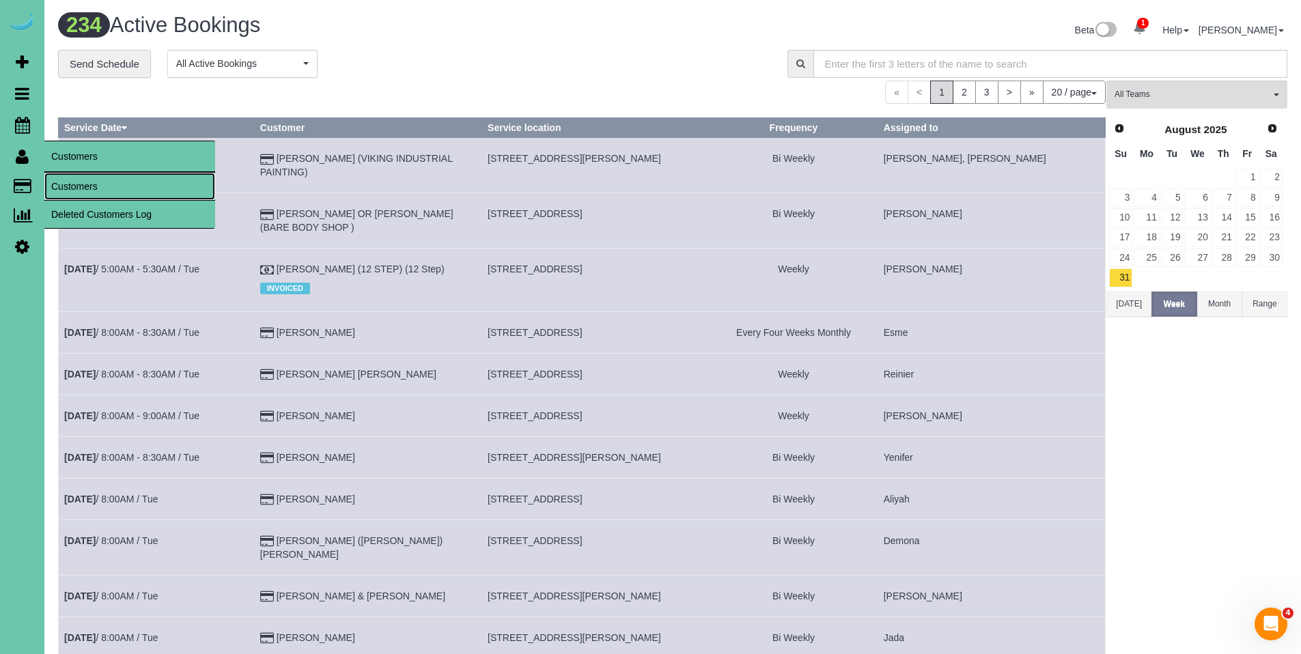
click at [67, 182] on link "Customers" at bounding box center [129, 186] width 171 height 27
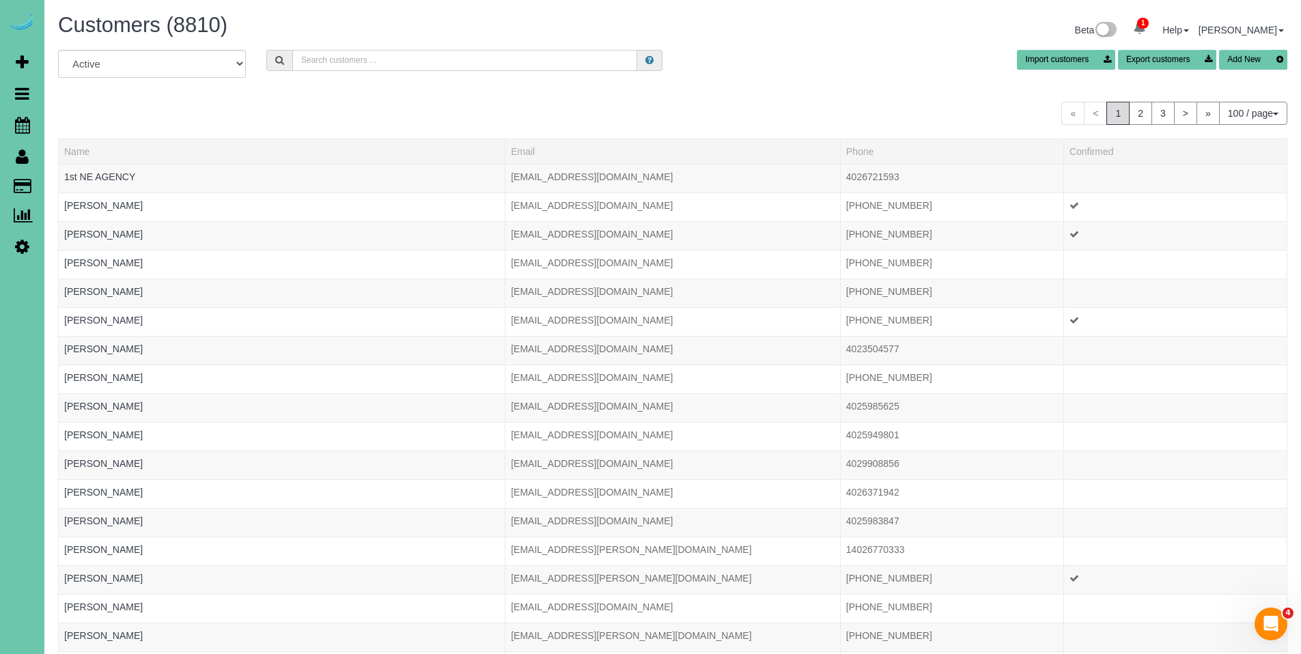
click at [489, 63] on input "text" at bounding box center [464, 60] width 345 height 21
type input "d"
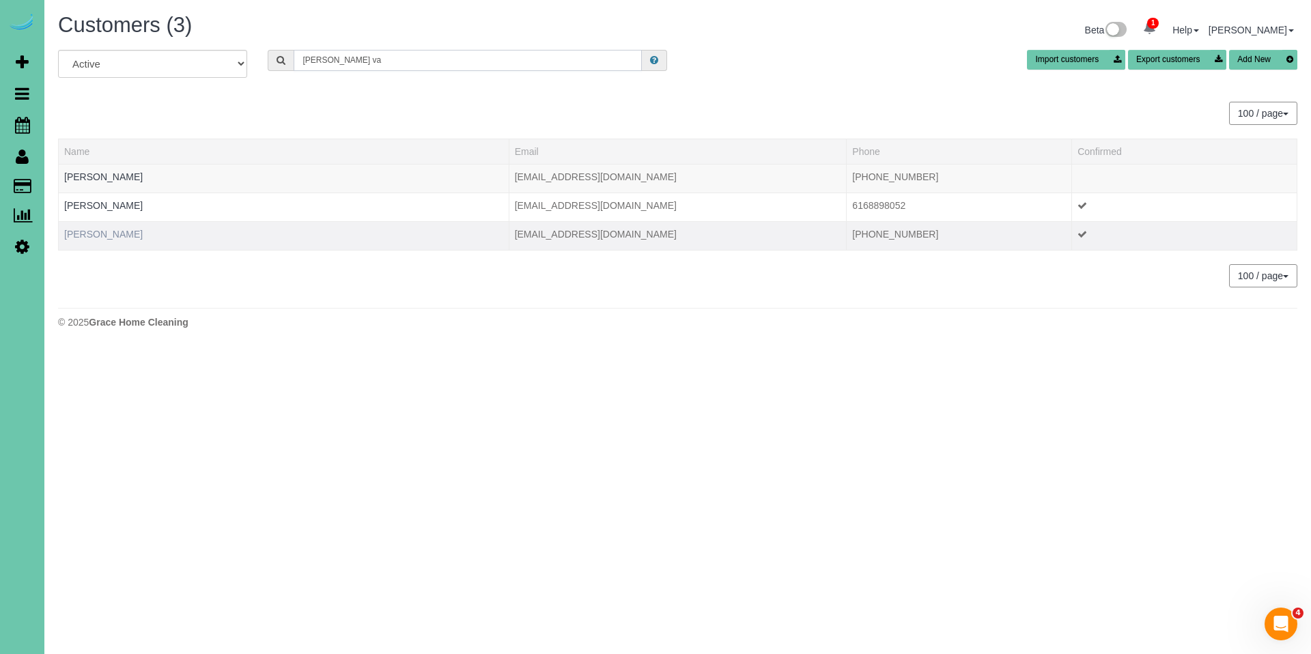
type input "Mike va"
click at [114, 231] on link "Mike Van Riesen" at bounding box center [103, 234] width 79 height 11
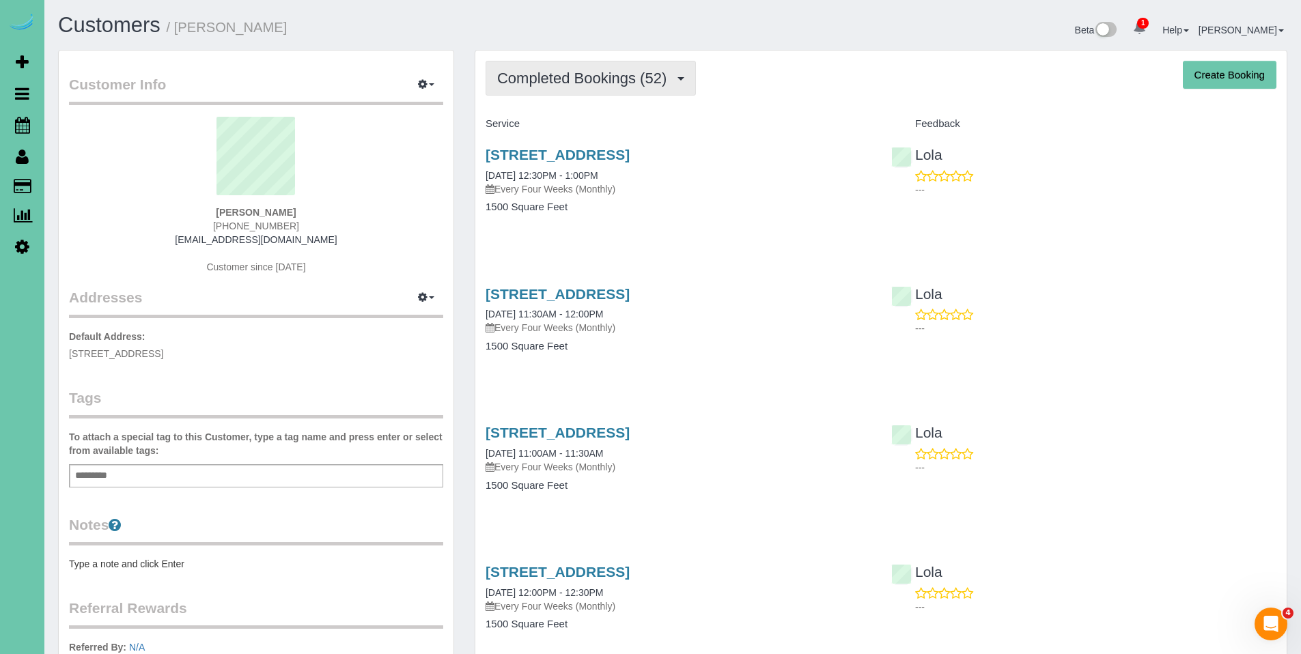
click at [578, 74] on span "Completed Bookings (52)" at bounding box center [585, 78] width 176 height 17
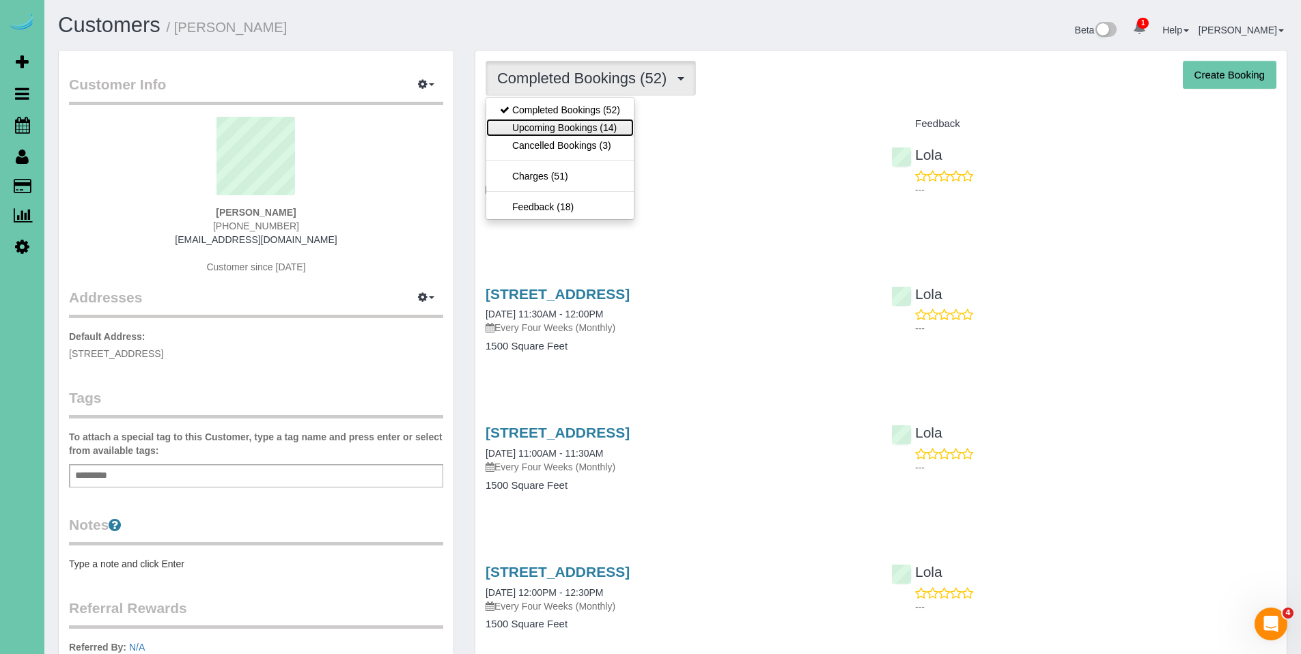
click at [562, 125] on link "Upcoming Bookings (14)" at bounding box center [559, 128] width 147 height 18
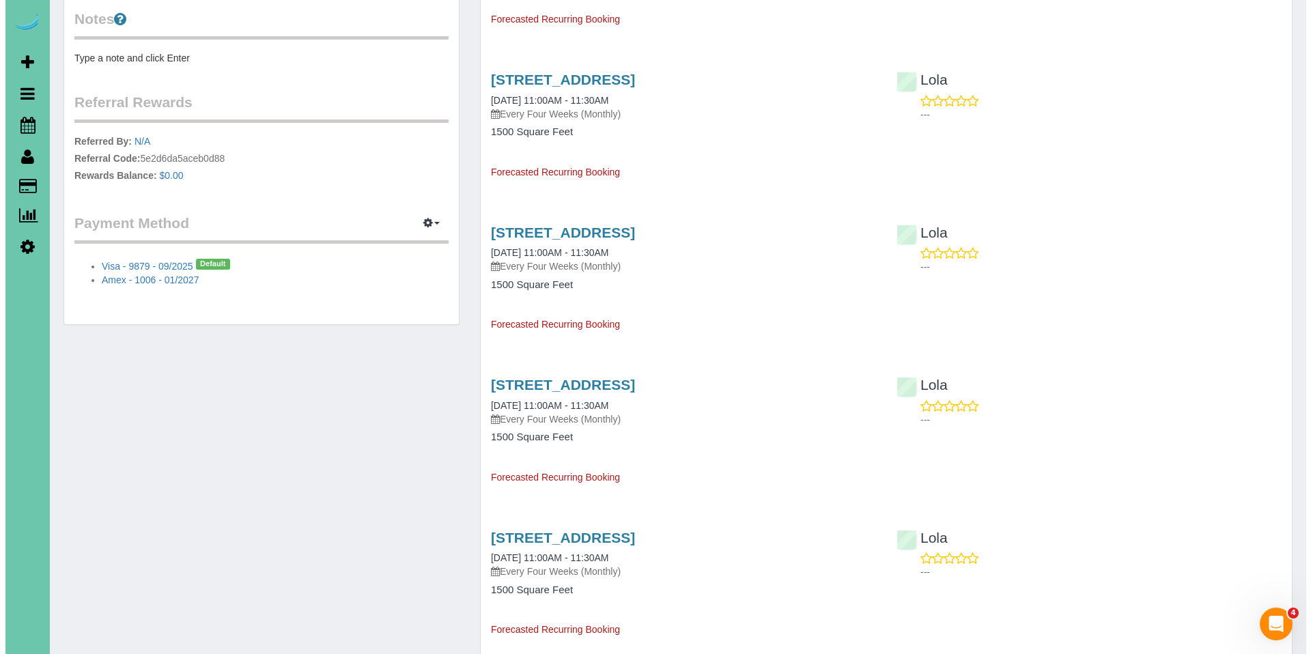
scroll to position [598, 0]
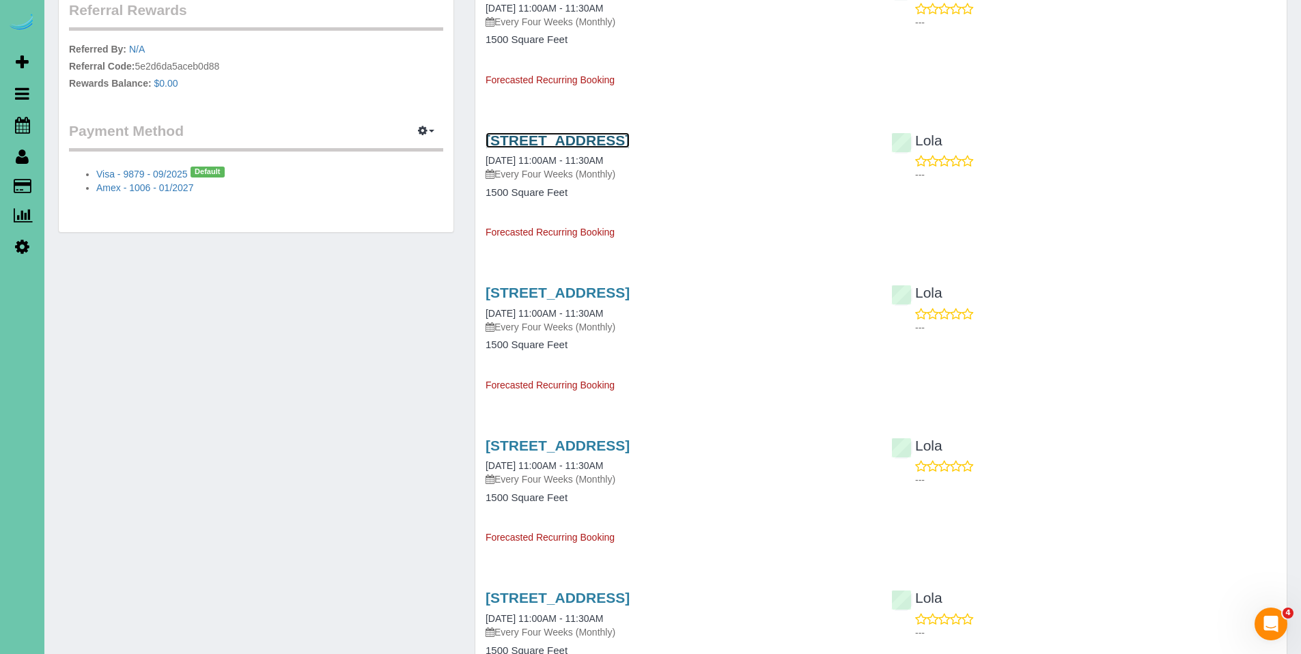
click at [565, 141] on link "2422 S 139th Circle, Omaha, NE 68144" at bounding box center [557, 140] width 144 height 16
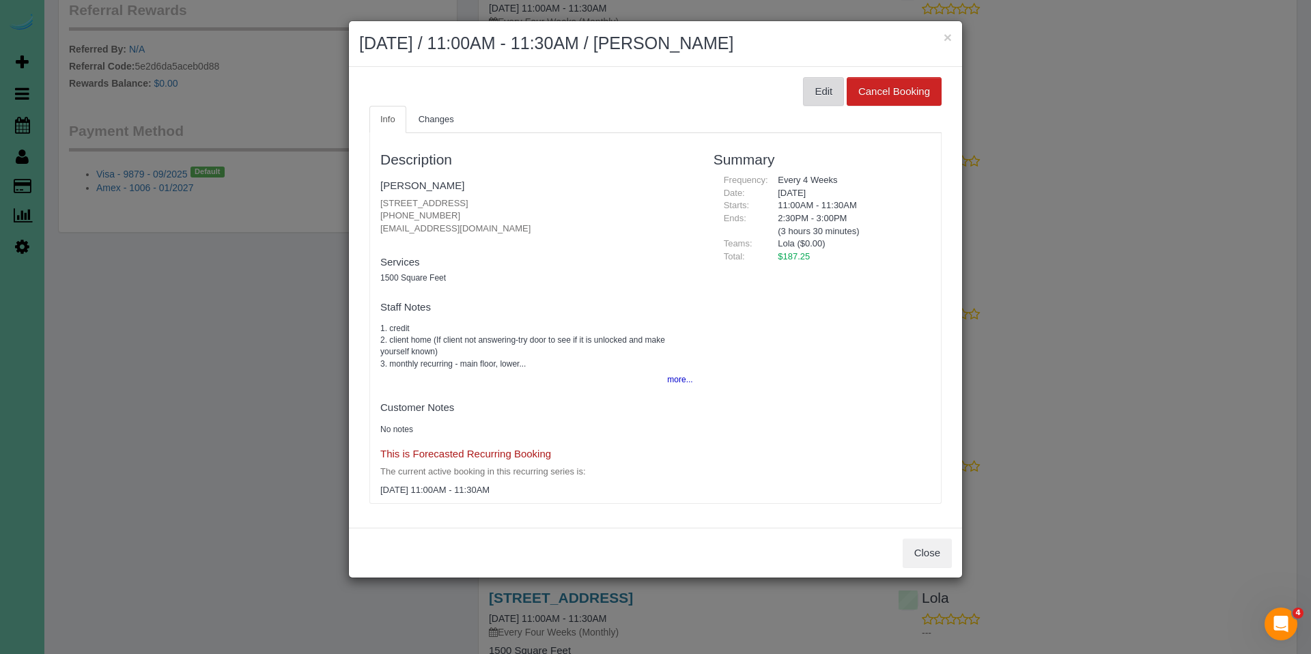
click at [813, 100] on button "Edit" at bounding box center [823, 91] width 41 height 29
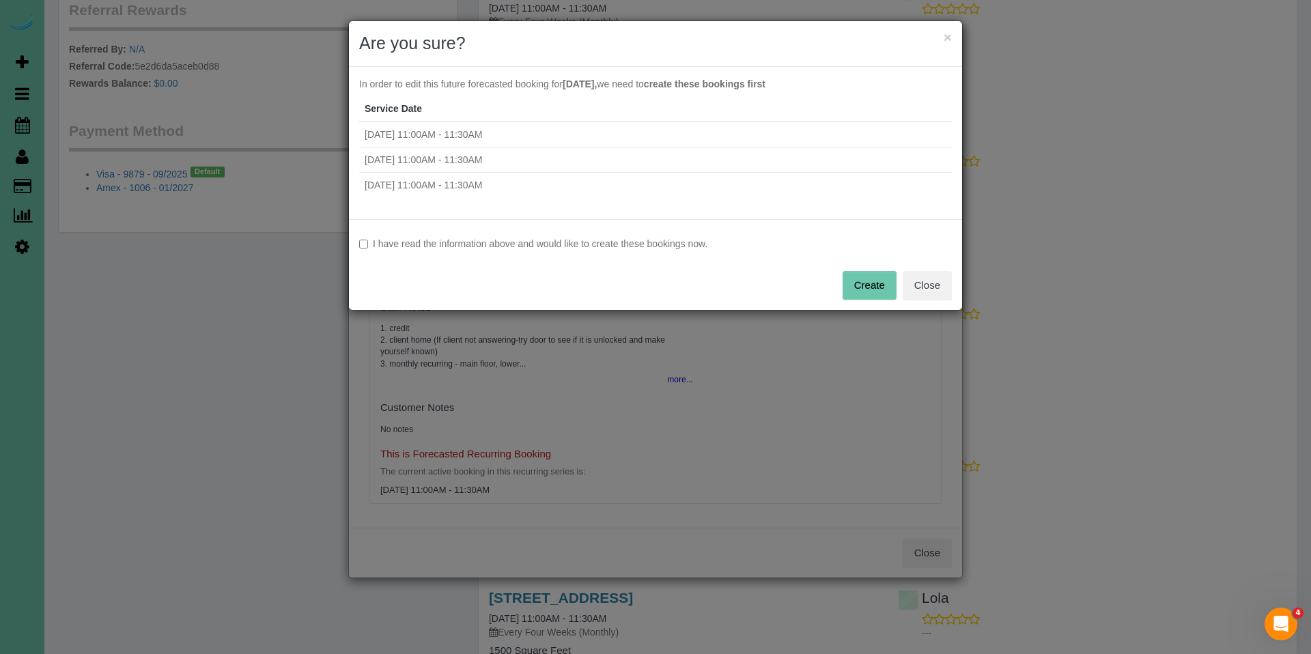
click at [499, 244] on label "I have read the information above and would like to create these bookings now." at bounding box center [655, 244] width 593 height 14
click at [863, 283] on button "Create" at bounding box center [869, 285] width 54 height 29
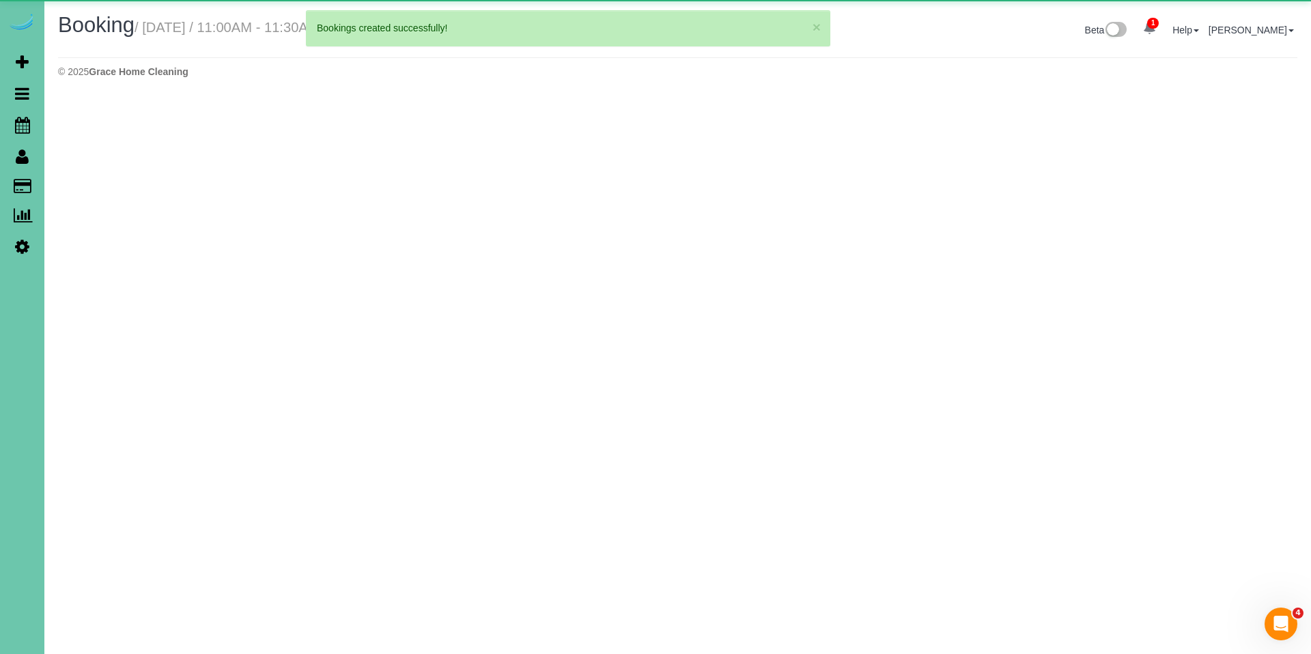
select select "NE"
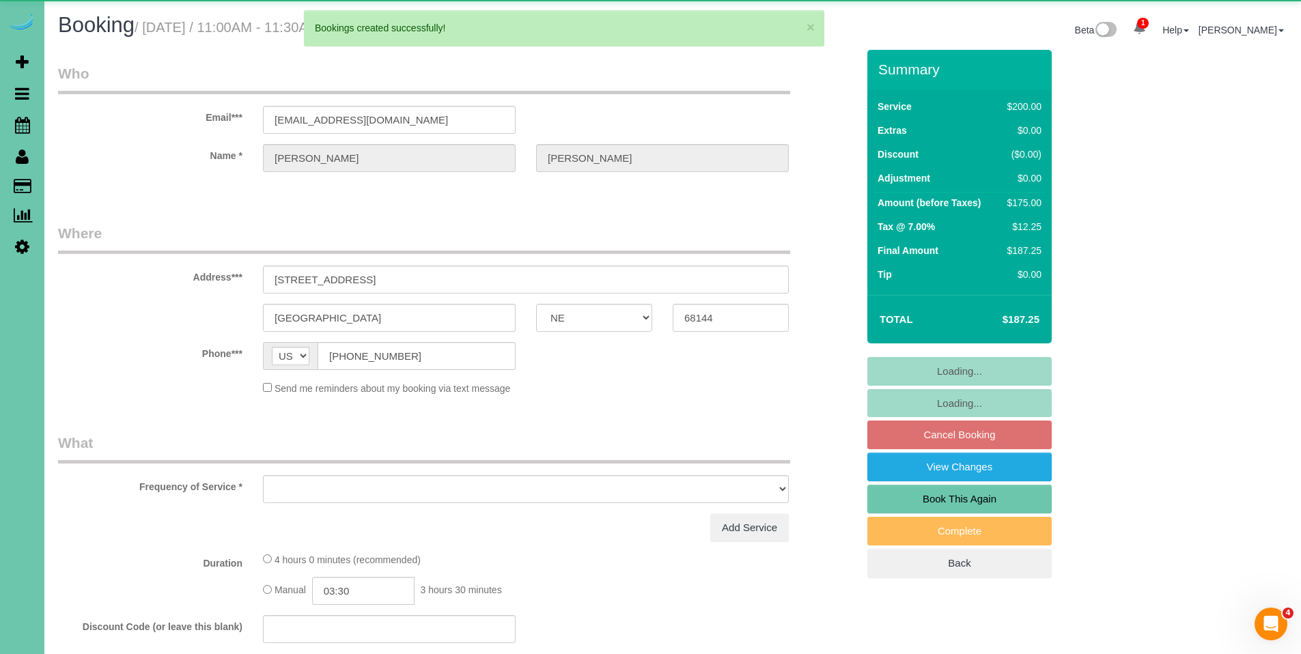
select select "object:3738"
select select "string:fspay-e207db2c-870b-481e-a087-e1afdd601b0c"
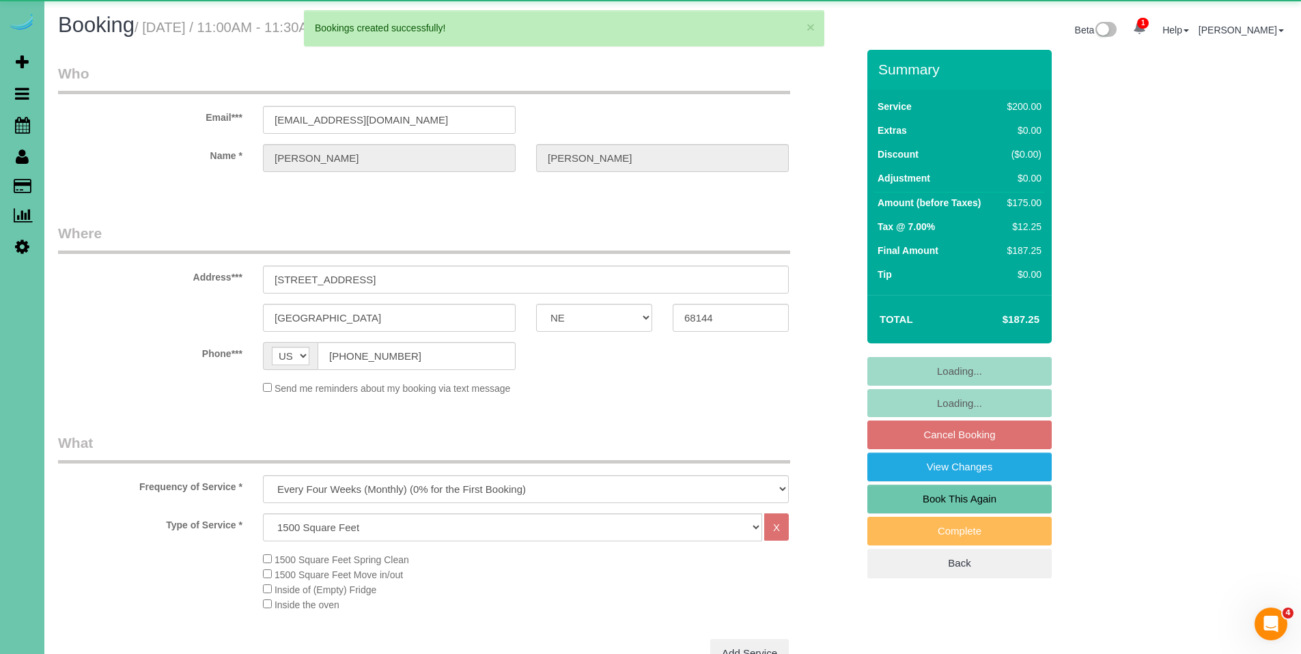
select select "object:3771"
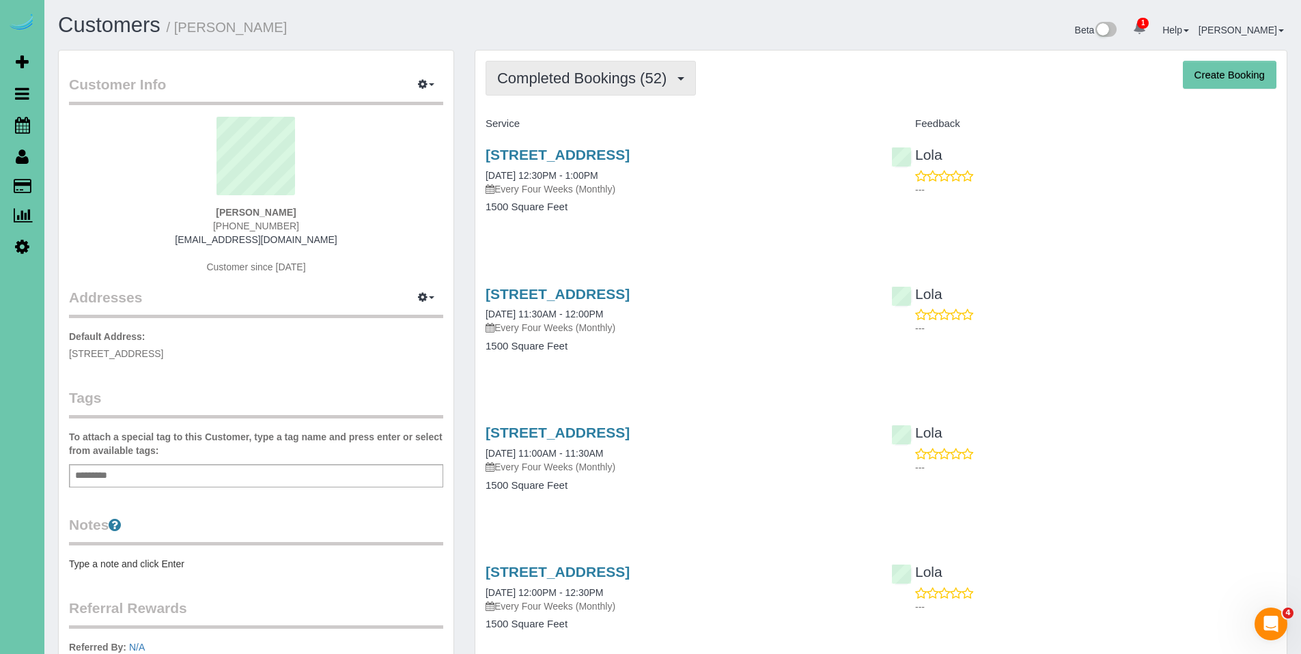
click at [570, 83] on span "Completed Bookings (52)" at bounding box center [585, 78] width 176 height 17
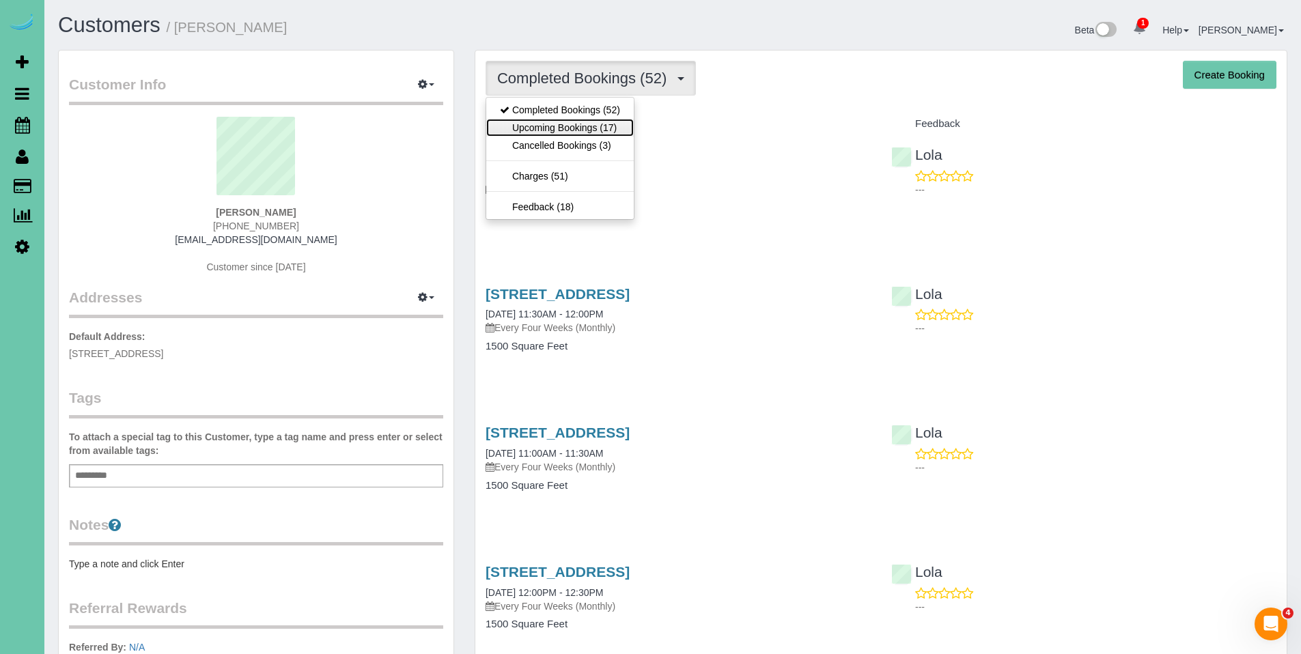
click at [560, 126] on link "Upcoming Bookings (17)" at bounding box center [559, 128] width 147 height 18
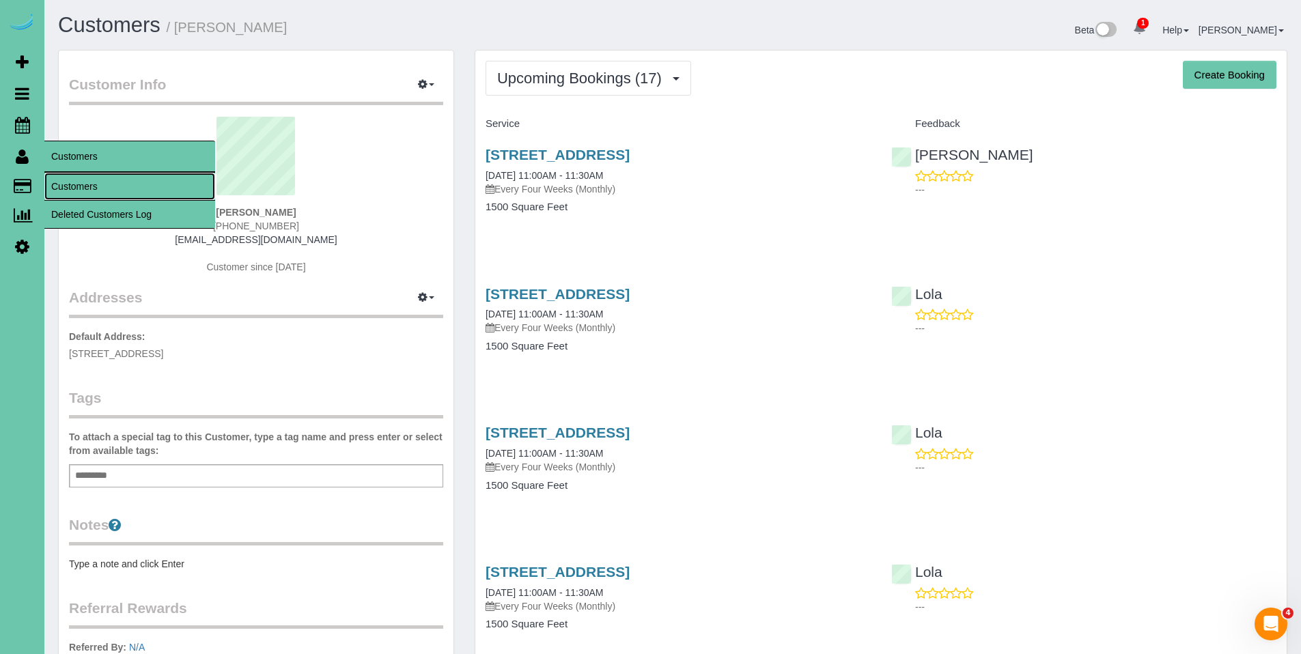
click at [74, 184] on link "Customers" at bounding box center [129, 186] width 171 height 27
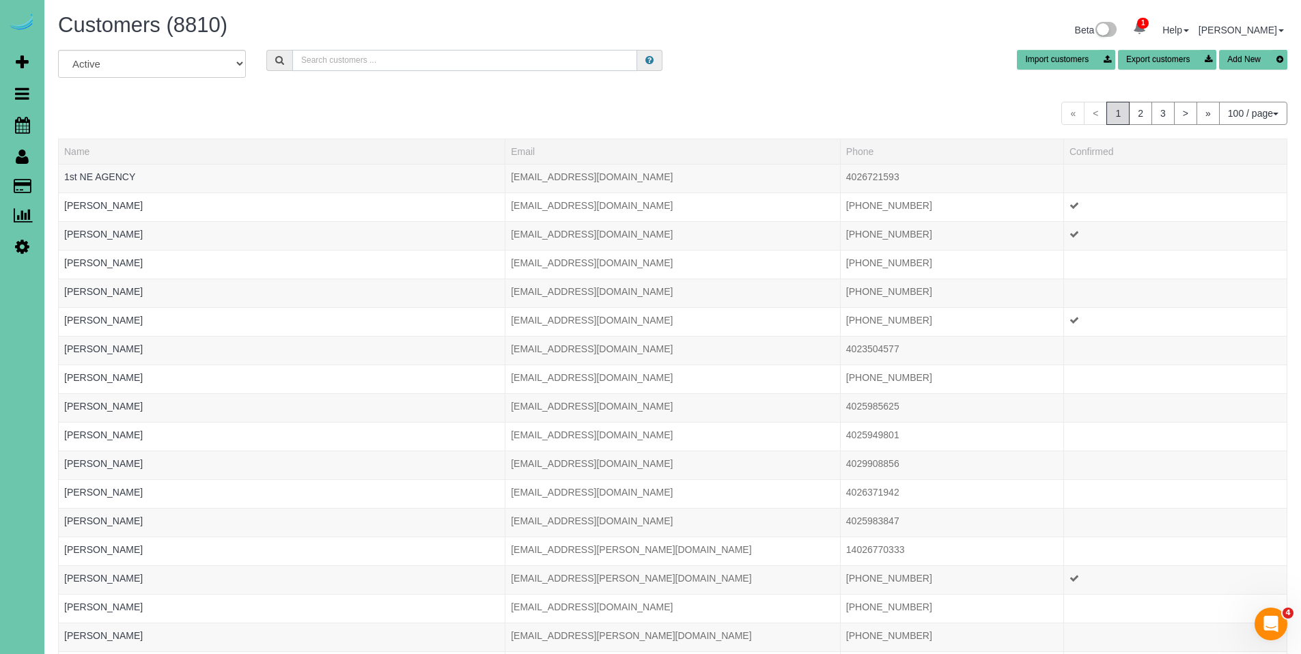
click at [586, 63] on input "text" at bounding box center [464, 60] width 345 height 21
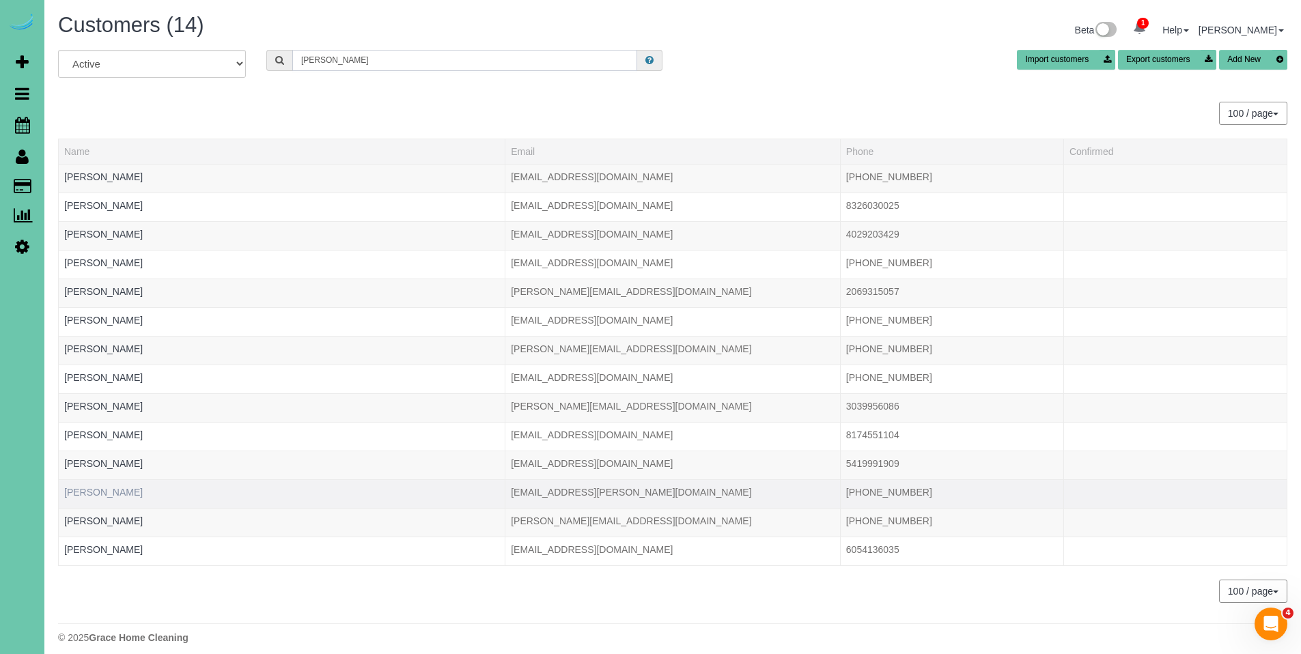
type input "Bailey"
click at [71, 493] on link "Mckaela Bailey" at bounding box center [103, 492] width 79 height 11
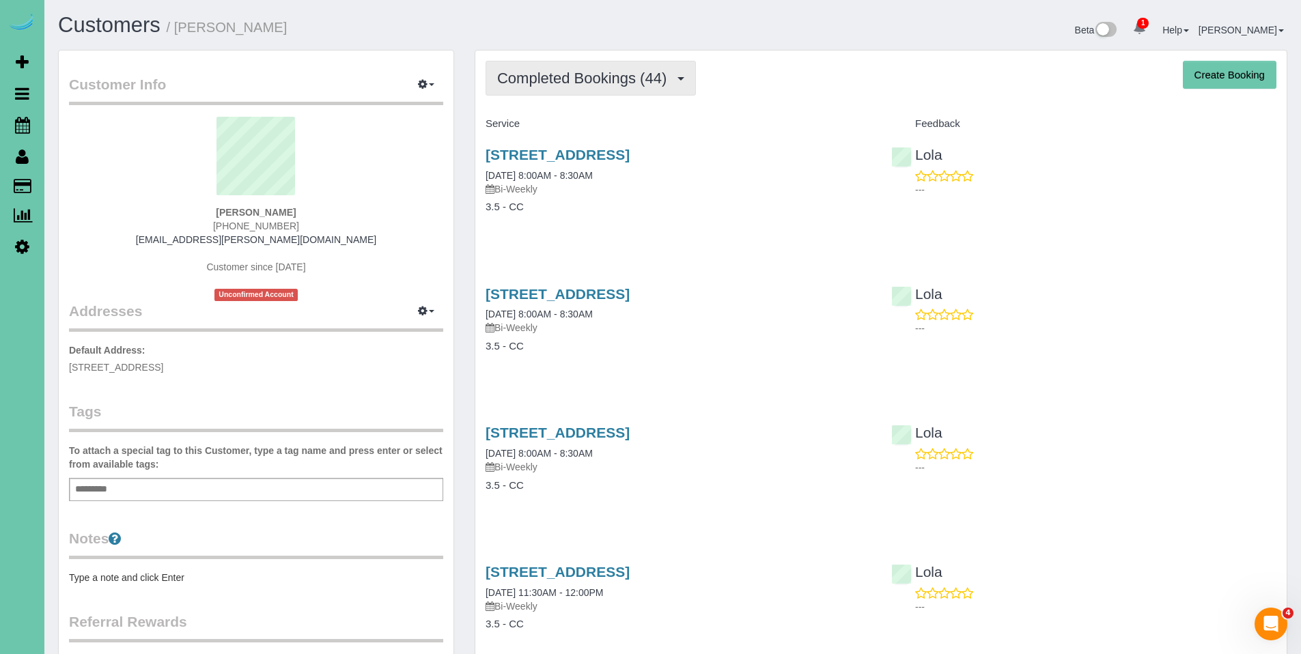
click at [586, 76] on span "Completed Bookings (44)" at bounding box center [585, 78] width 176 height 17
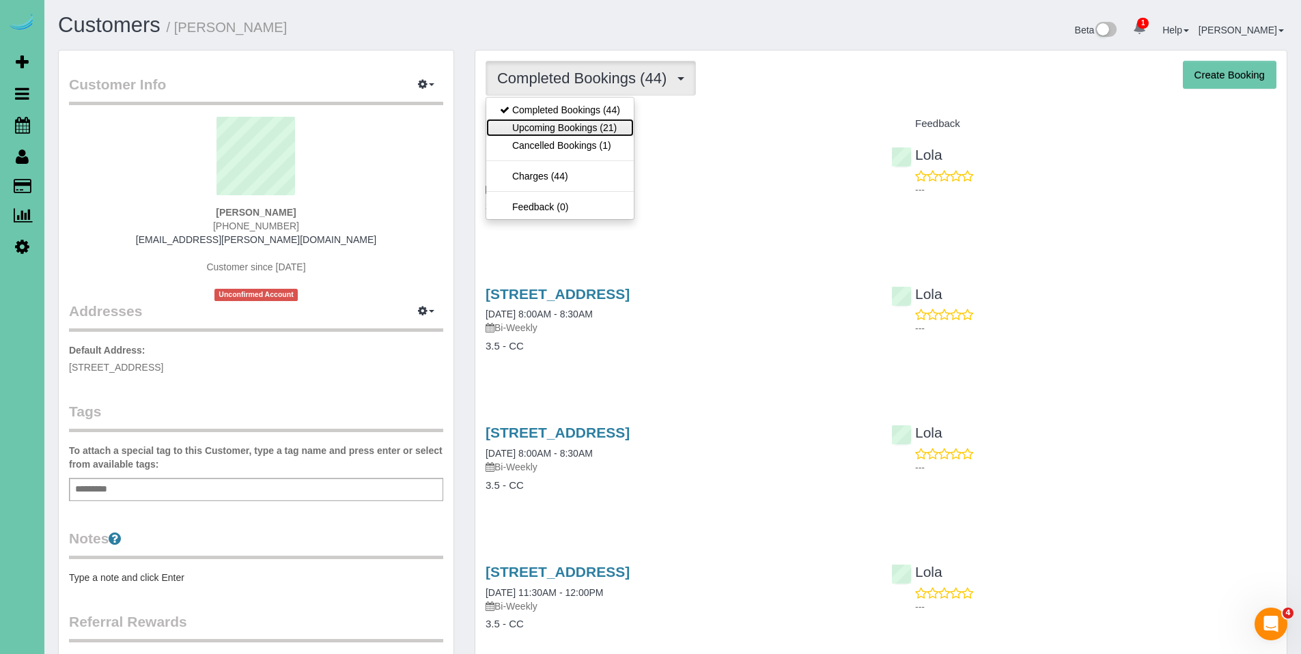
click at [586, 126] on link "Upcoming Bookings (21)" at bounding box center [559, 128] width 147 height 18
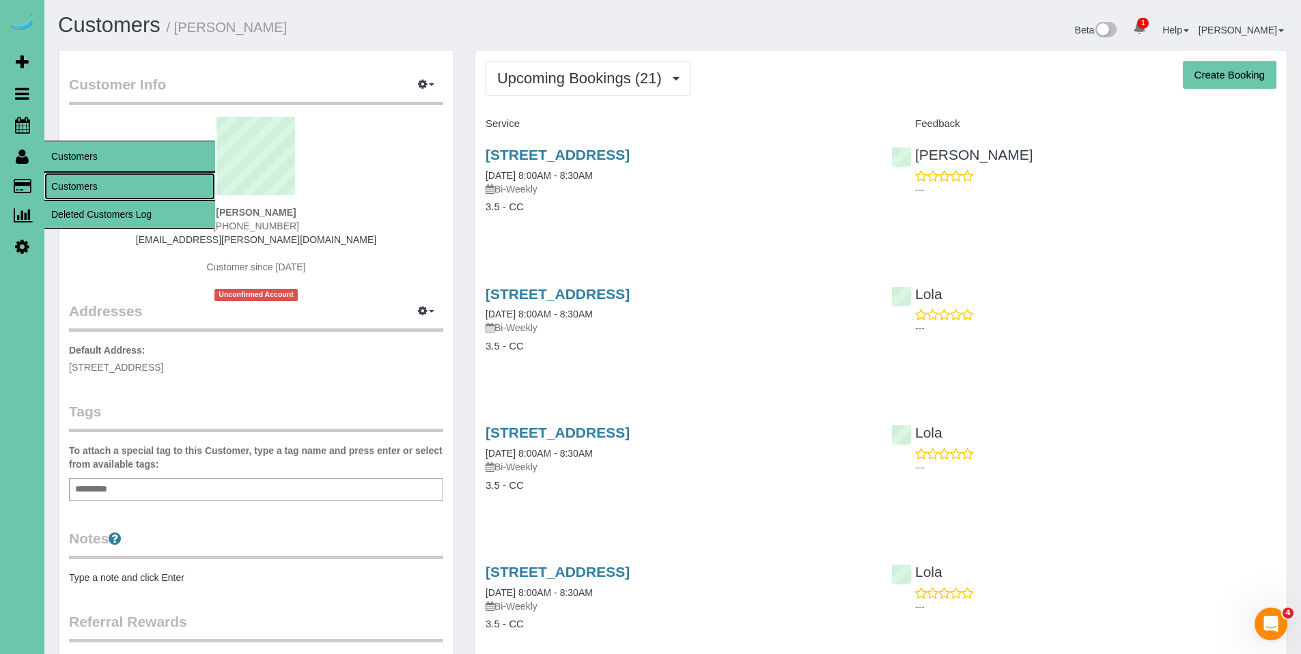
click at [72, 178] on link "Customers" at bounding box center [129, 186] width 171 height 27
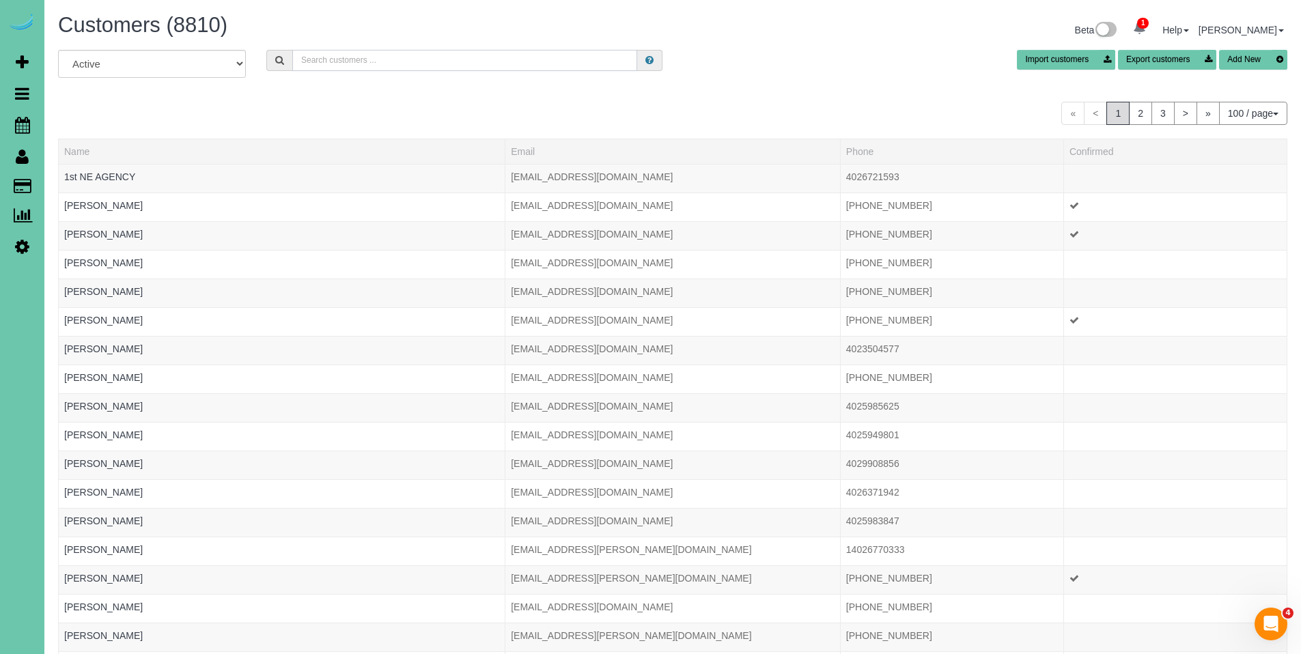
click at [417, 63] on input "text" at bounding box center [464, 60] width 345 height 21
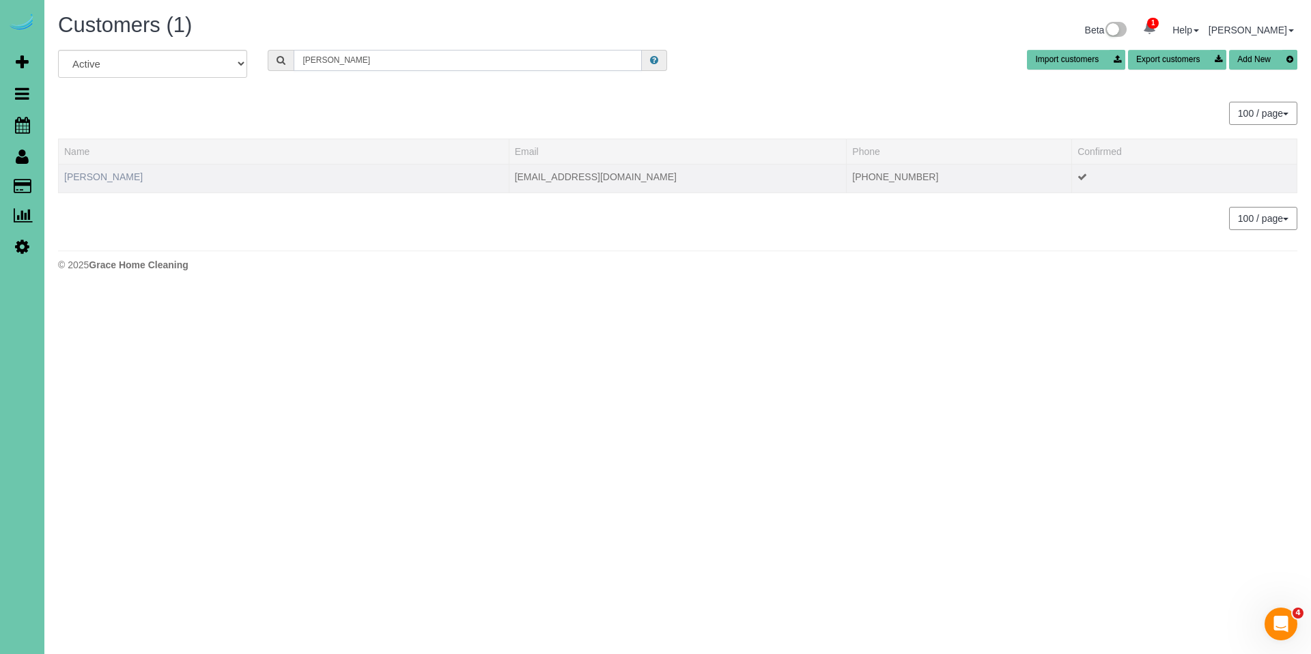
type input "linda davi"
click at [98, 180] on link "Linda Davis" at bounding box center [103, 176] width 79 height 11
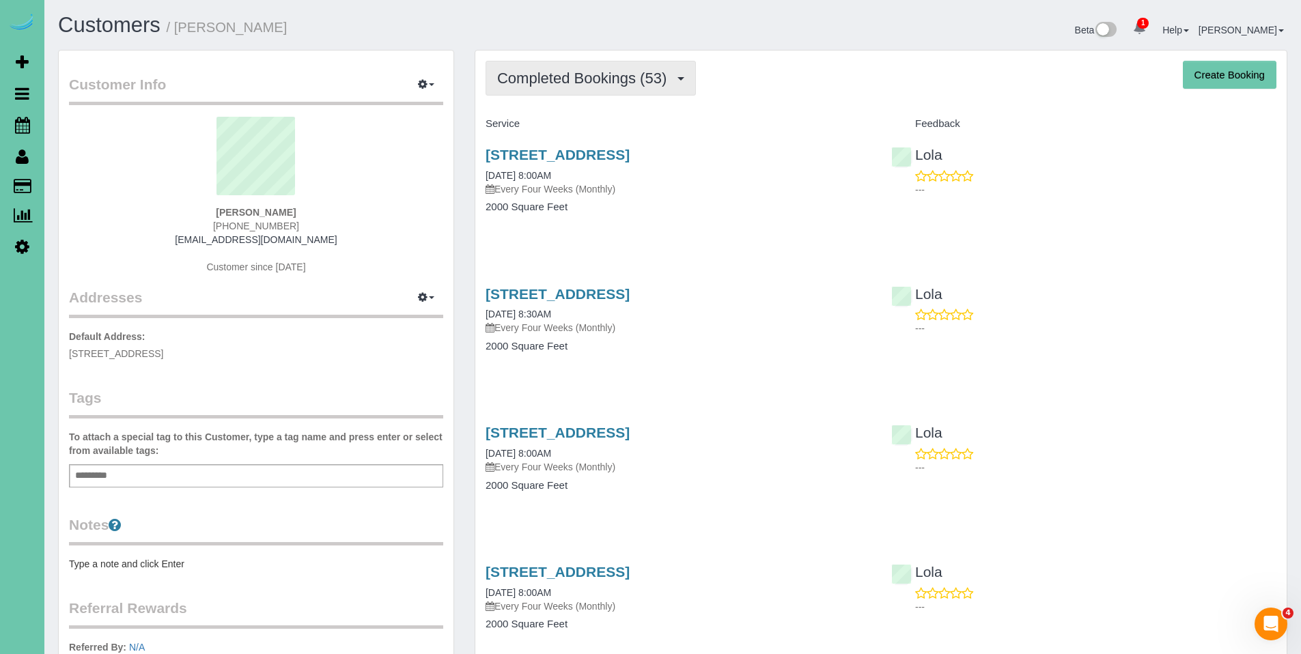
click at [609, 87] on button "Completed Bookings (53)" at bounding box center [590, 78] width 210 height 35
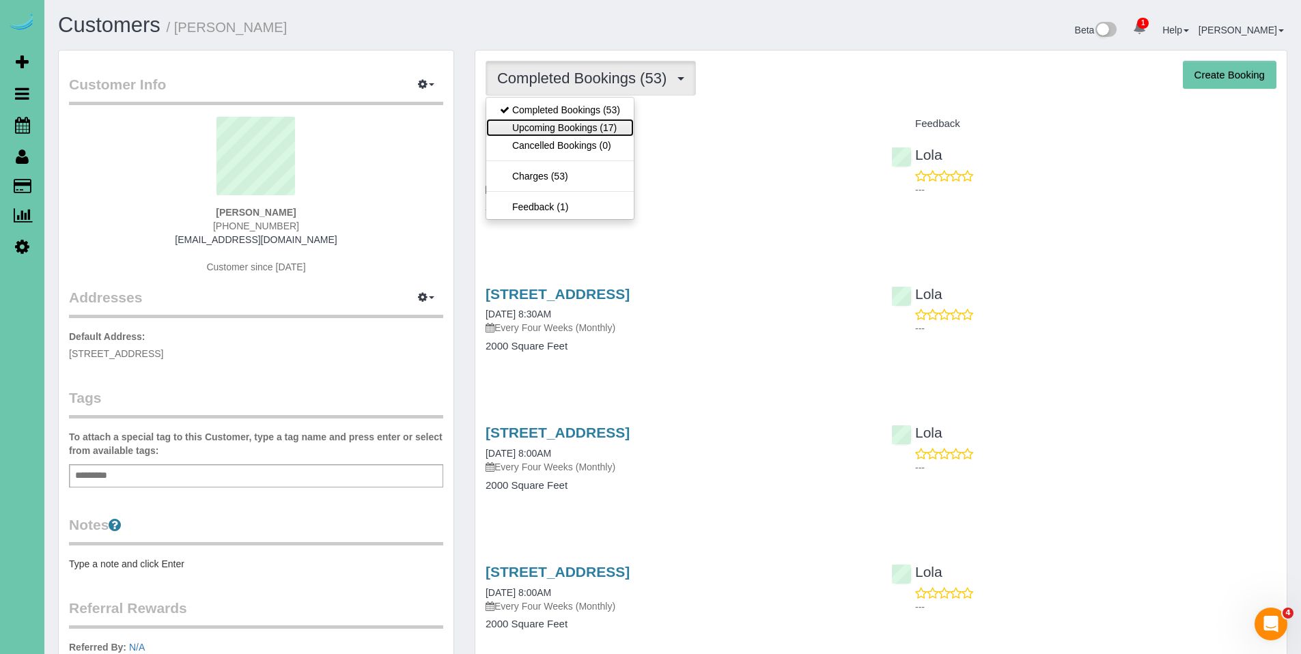
click at [591, 125] on link "Upcoming Bookings (17)" at bounding box center [559, 128] width 147 height 18
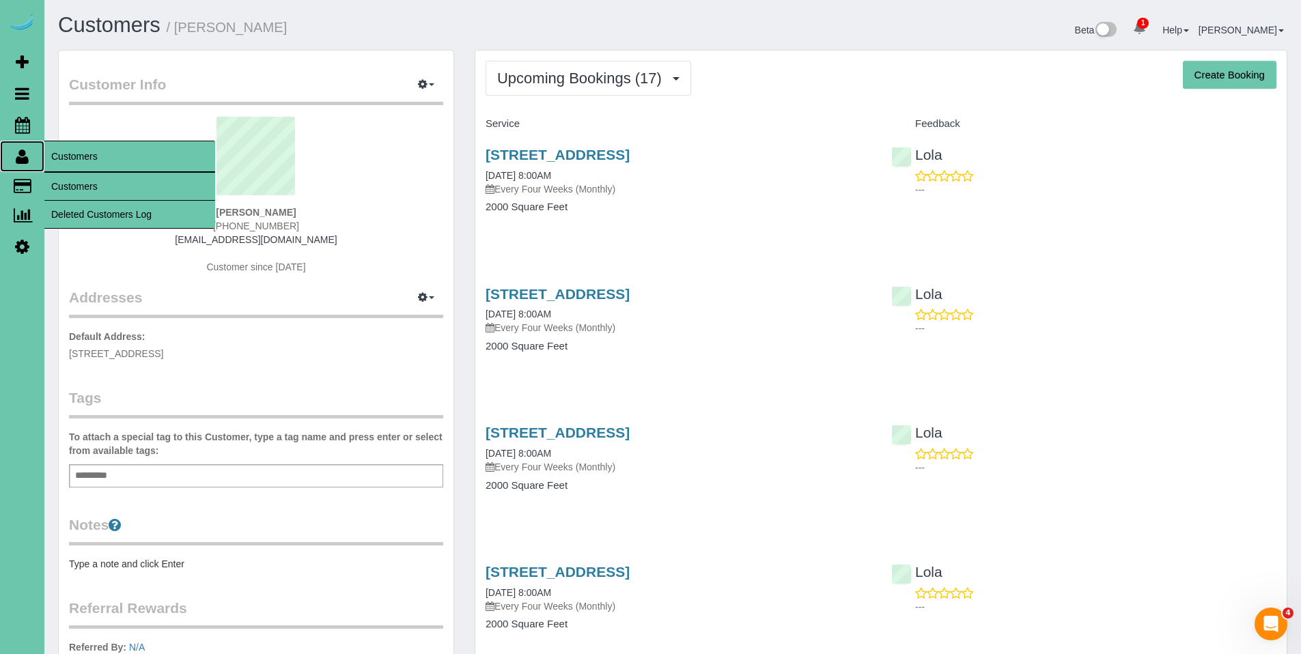
click at [19, 160] on icon at bounding box center [22, 156] width 13 height 16
click at [80, 184] on link "Customers" at bounding box center [129, 186] width 171 height 27
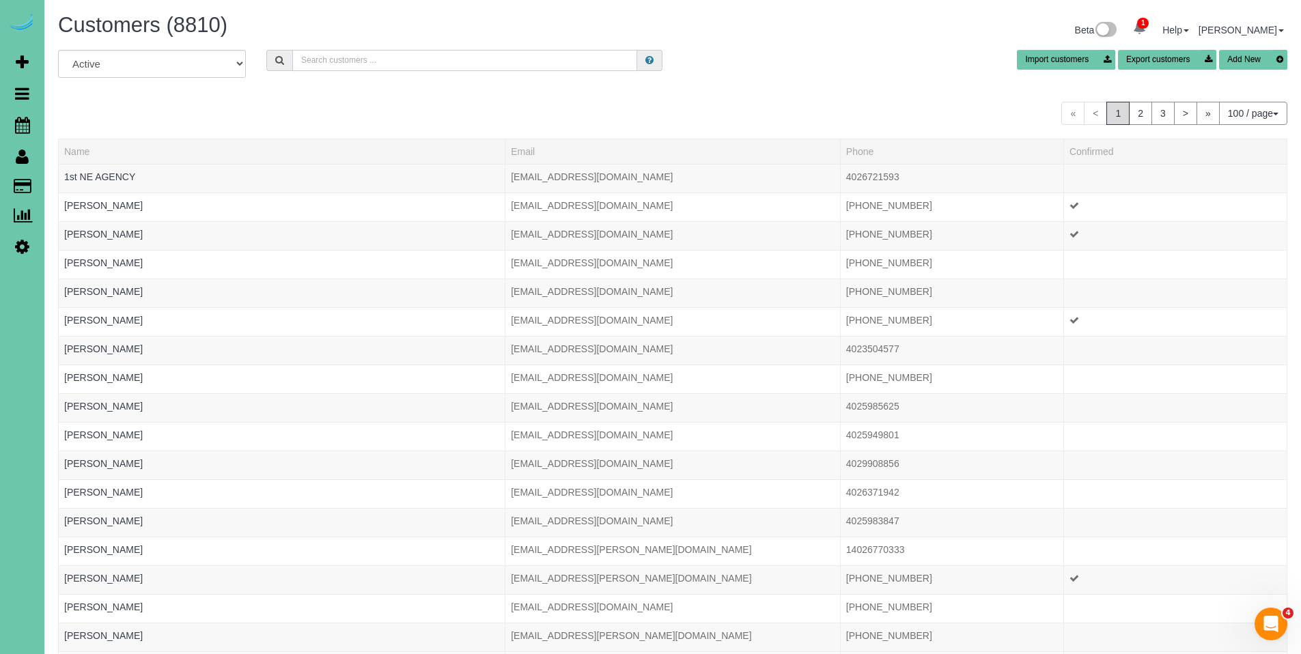
click at [397, 59] on input "text" at bounding box center [464, 60] width 345 height 21
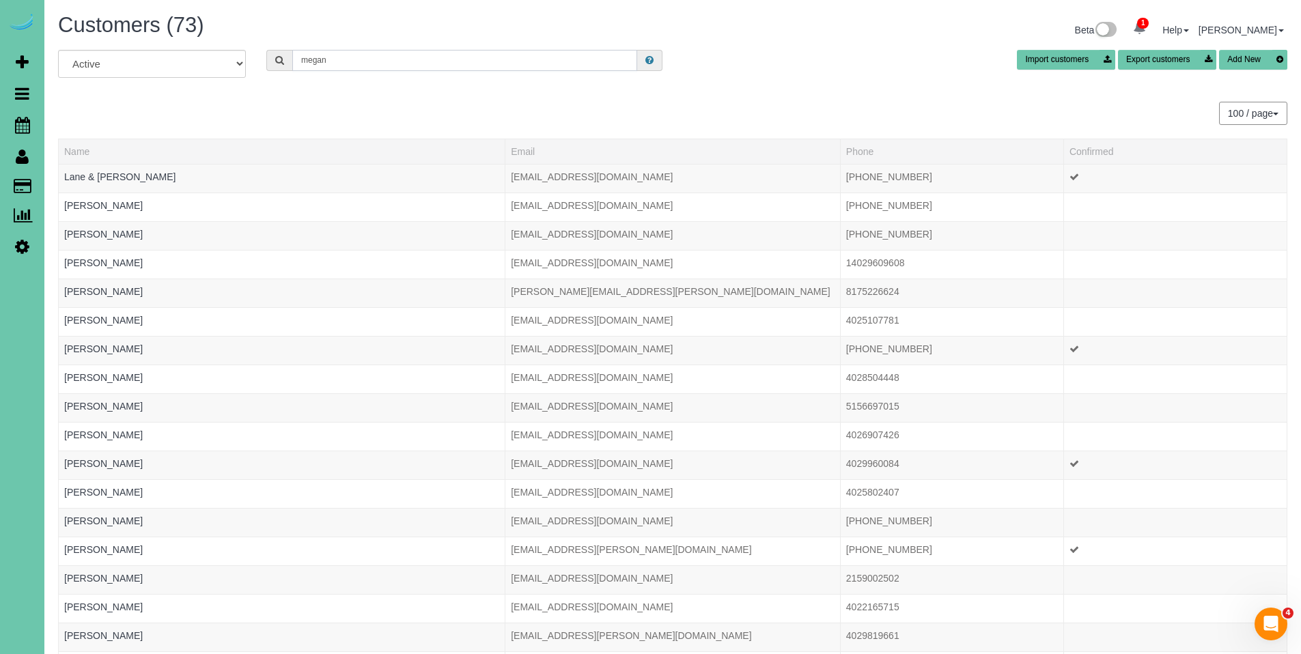
type input "megan m"
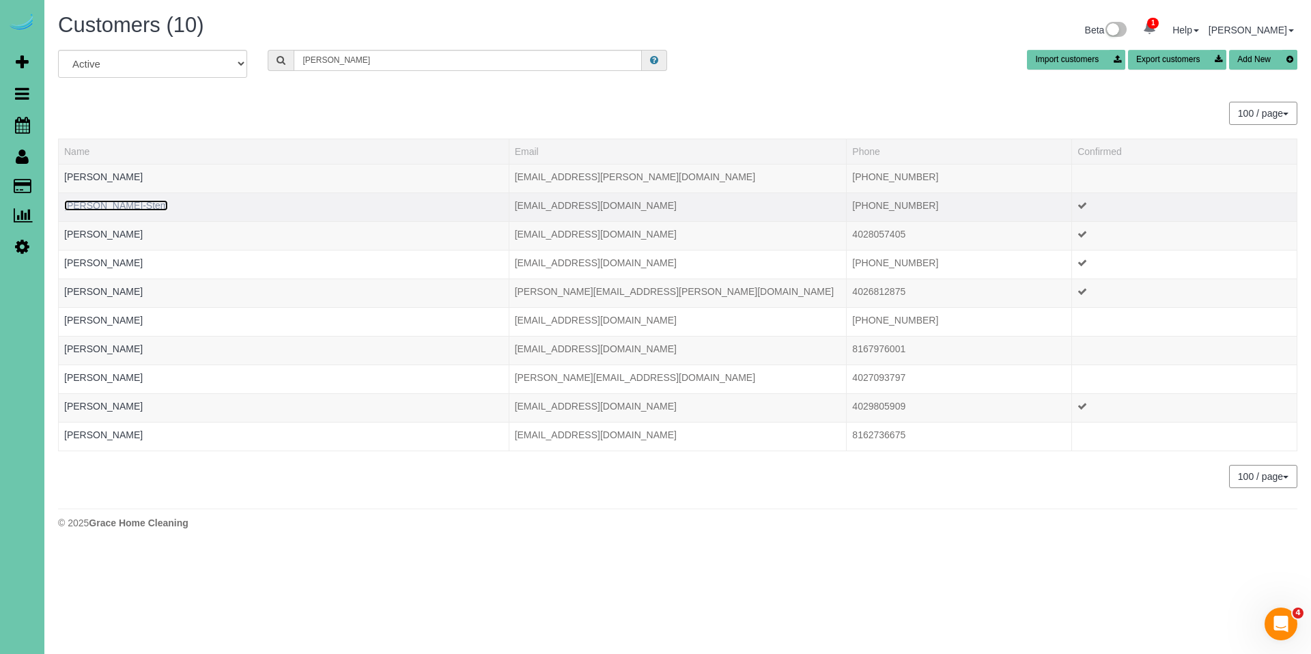
click at [150, 203] on link "Megan Mankerian-Stem" at bounding box center [116, 205] width 104 height 11
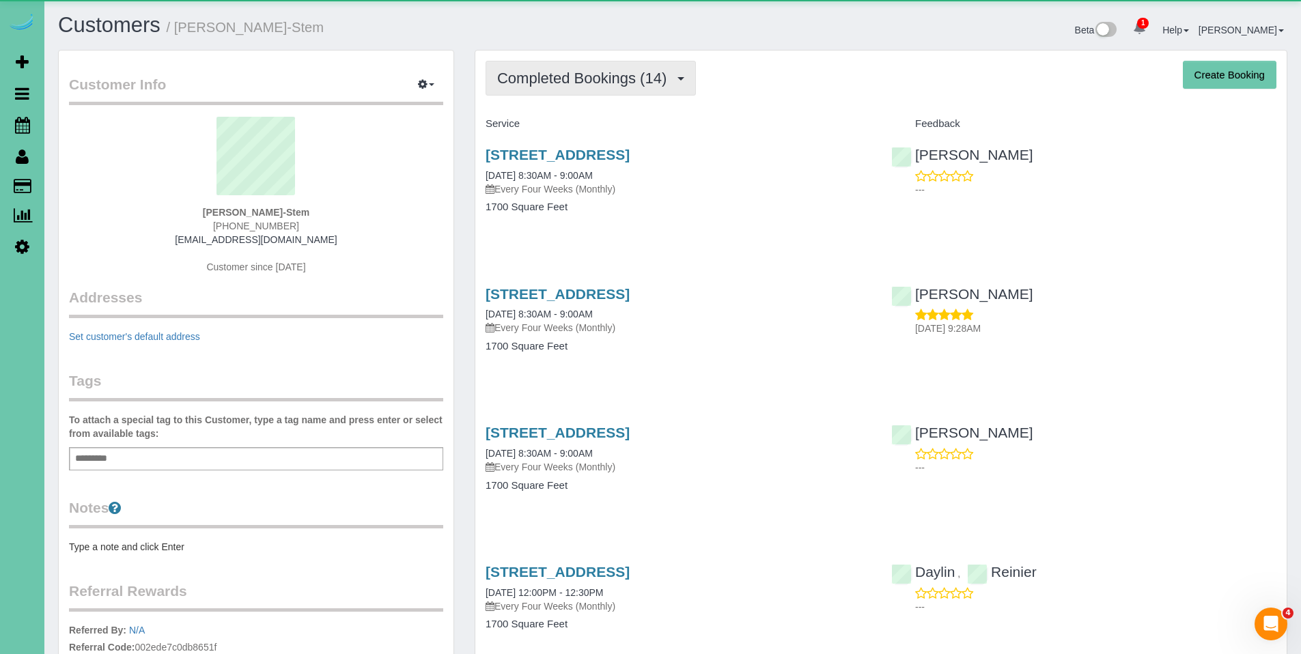
click at [557, 71] on span "Completed Bookings (14)" at bounding box center [585, 78] width 176 height 17
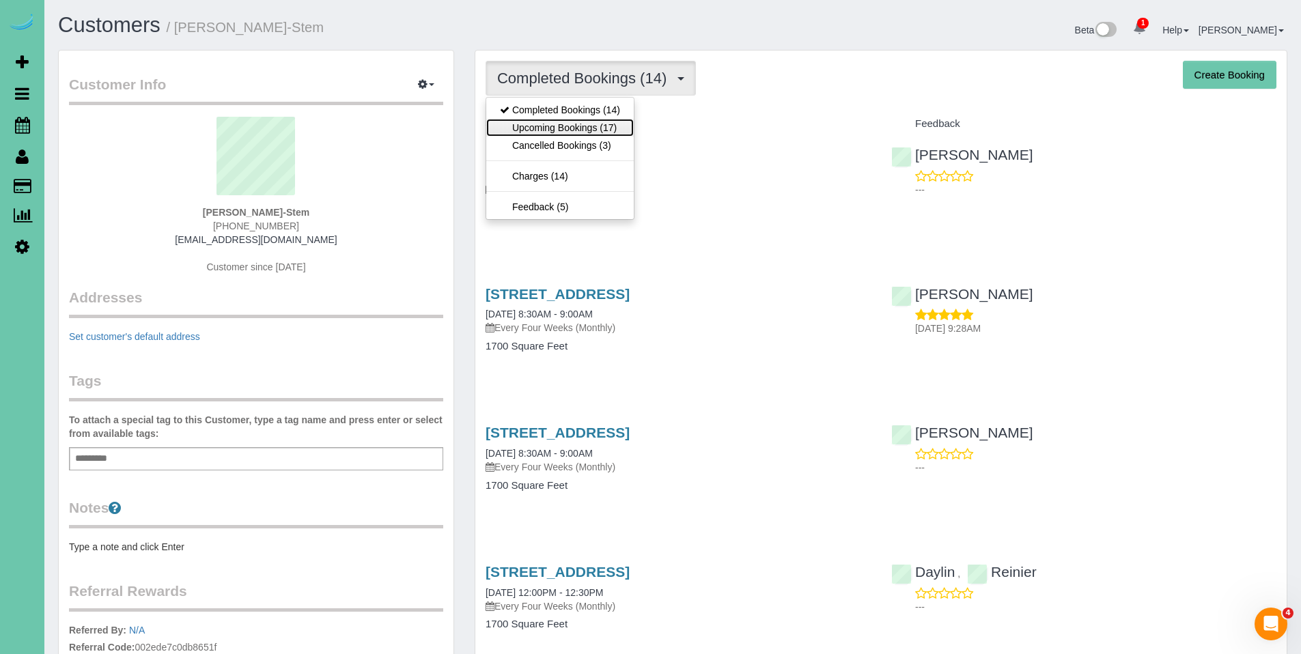
click at [568, 122] on link "Upcoming Bookings (17)" at bounding box center [559, 128] width 147 height 18
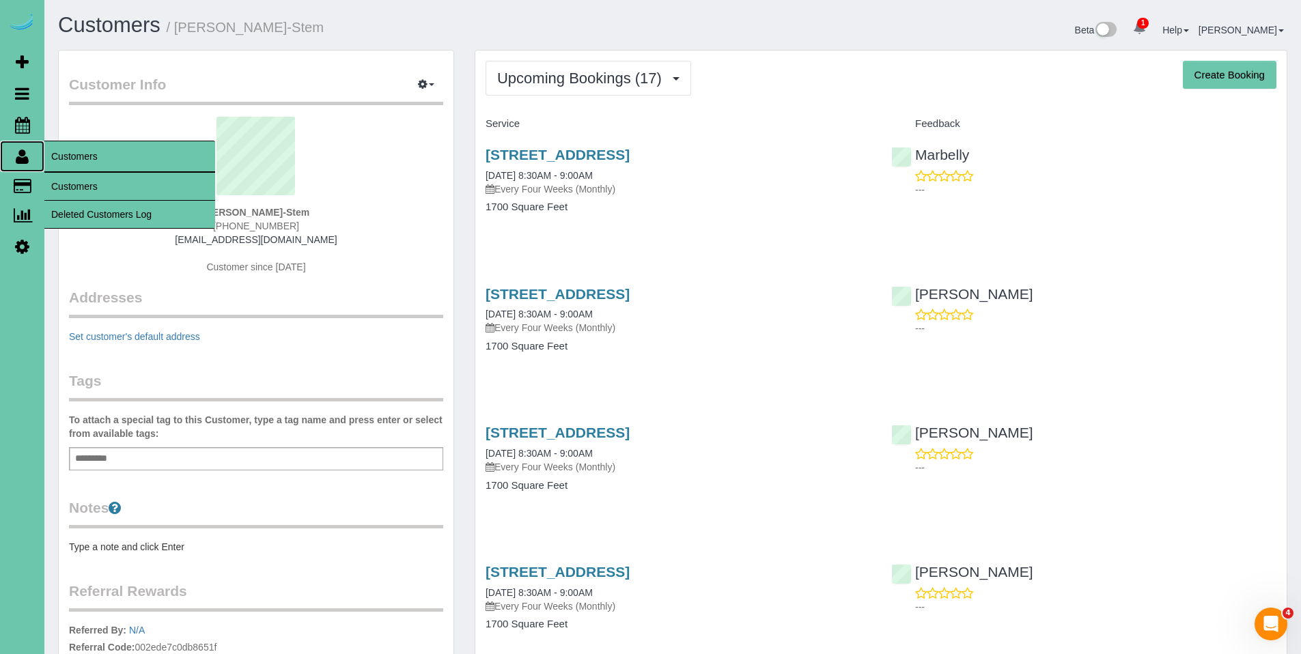
click at [19, 160] on icon at bounding box center [22, 156] width 13 height 16
click at [68, 178] on link "Customers" at bounding box center [129, 186] width 171 height 27
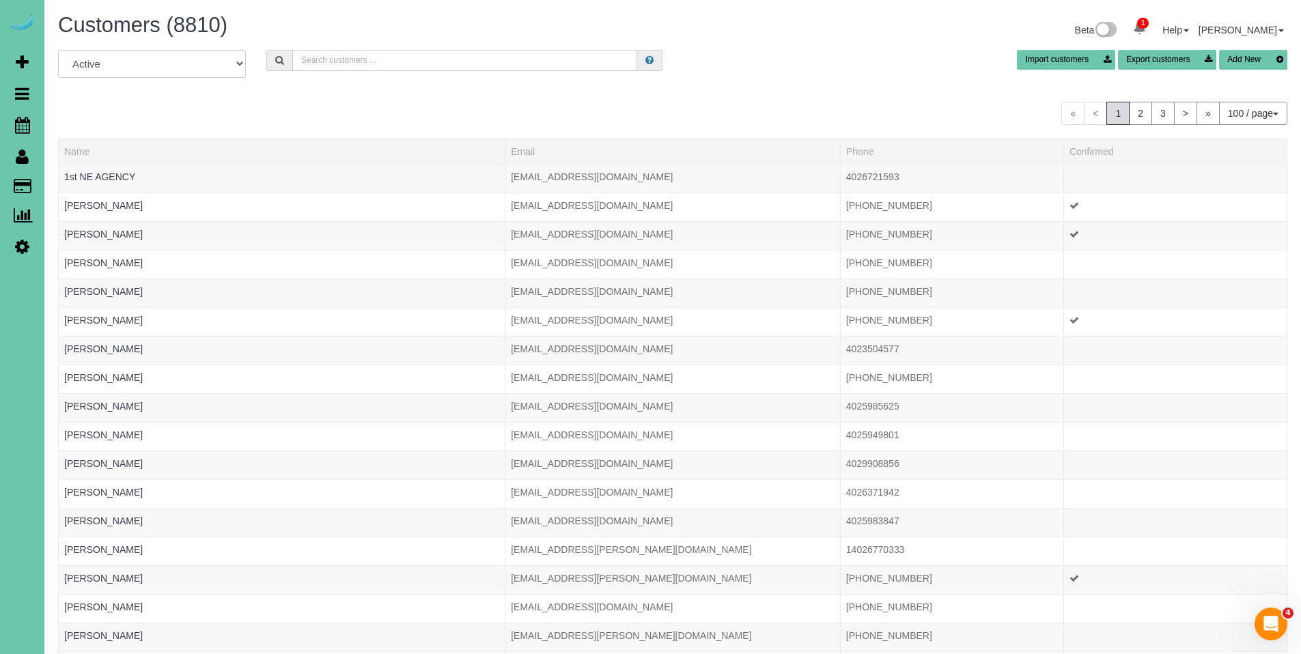
click at [524, 59] on input "text" at bounding box center [464, 60] width 345 height 21
type input "alex g"
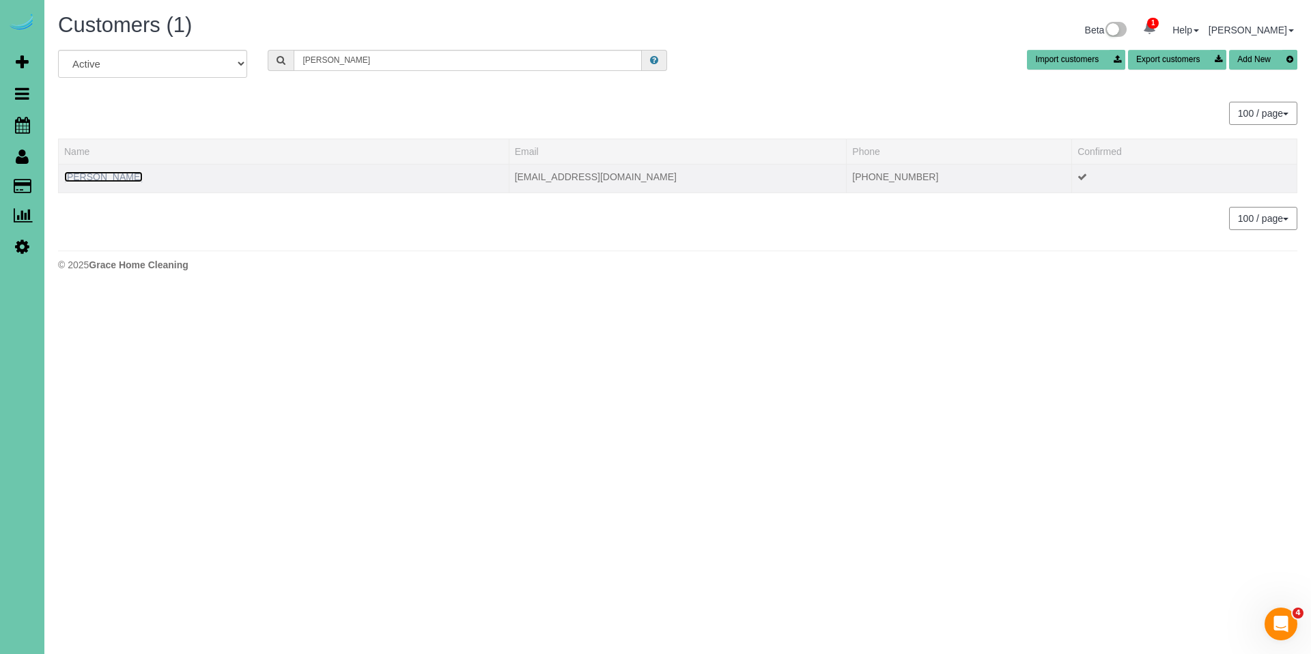
click at [86, 173] on link "Alex Gum" at bounding box center [103, 176] width 79 height 11
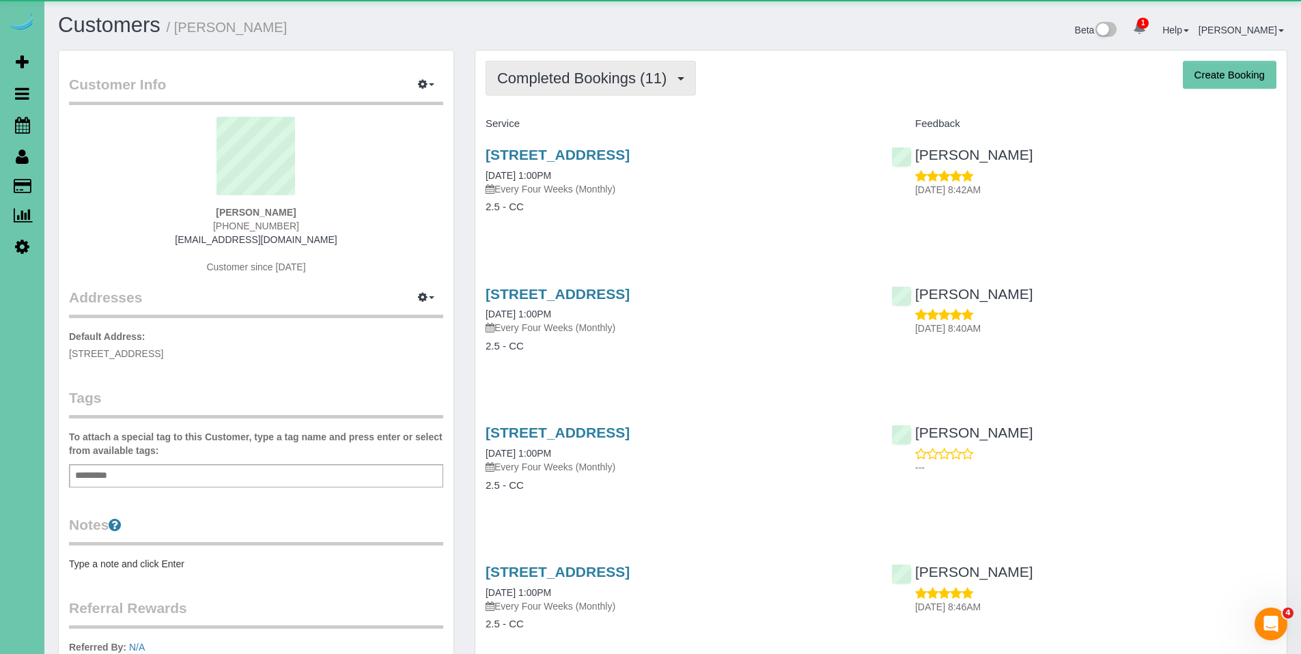
click at [580, 76] on span "Completed Bookings (11)" at bounding box center [585, 78] width 176 height 17
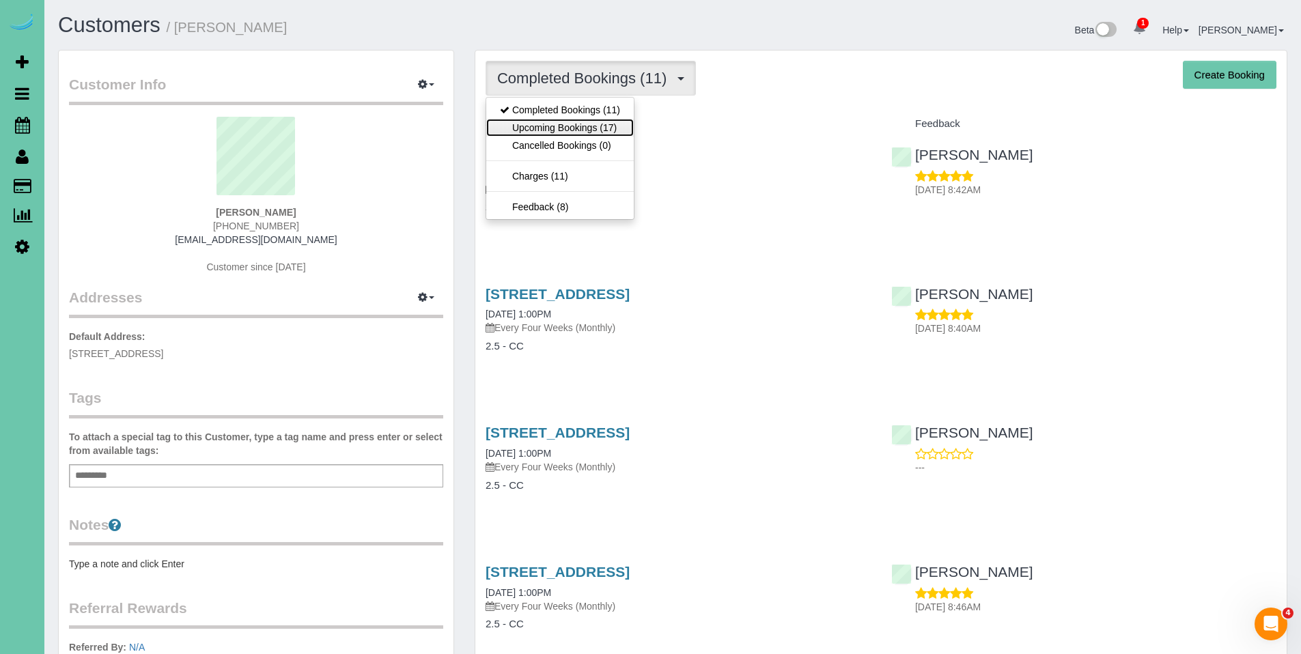
click at [573, 122] on link "Upcoming Bookings (17)" at bounding box center [559, 128] width 147 height 18
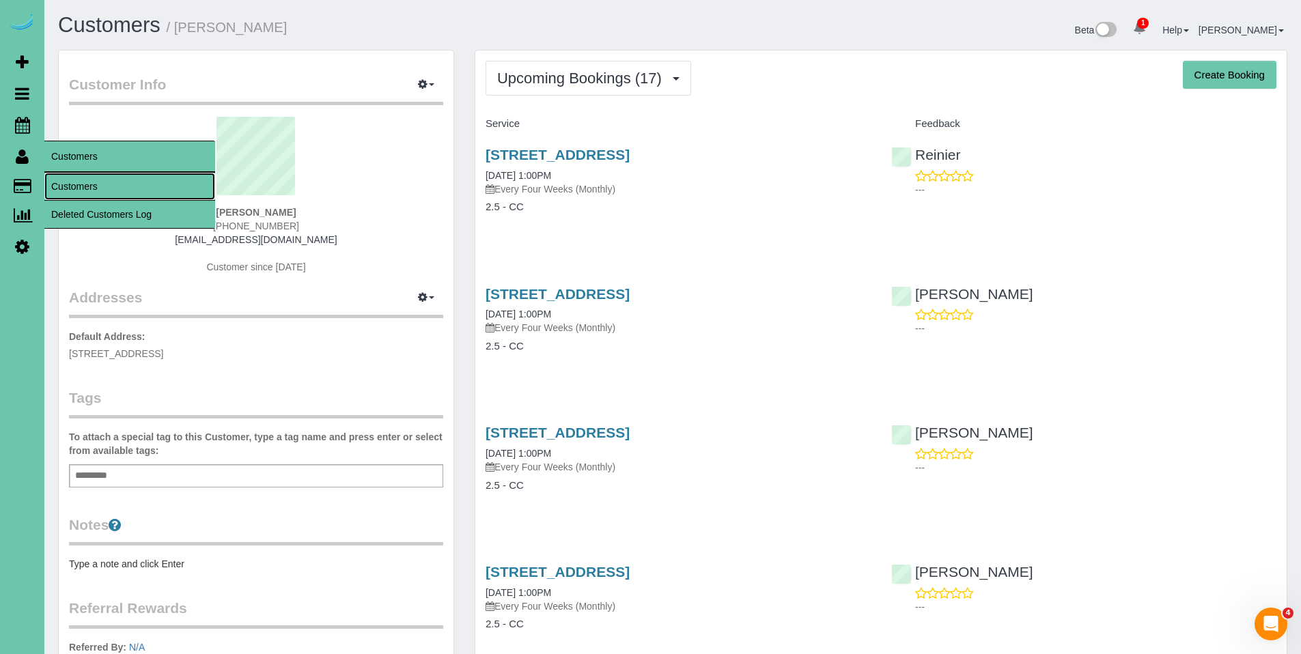
click at [83, 189] on link "Customers" at bounding box center [129, 186] width 171 height 27
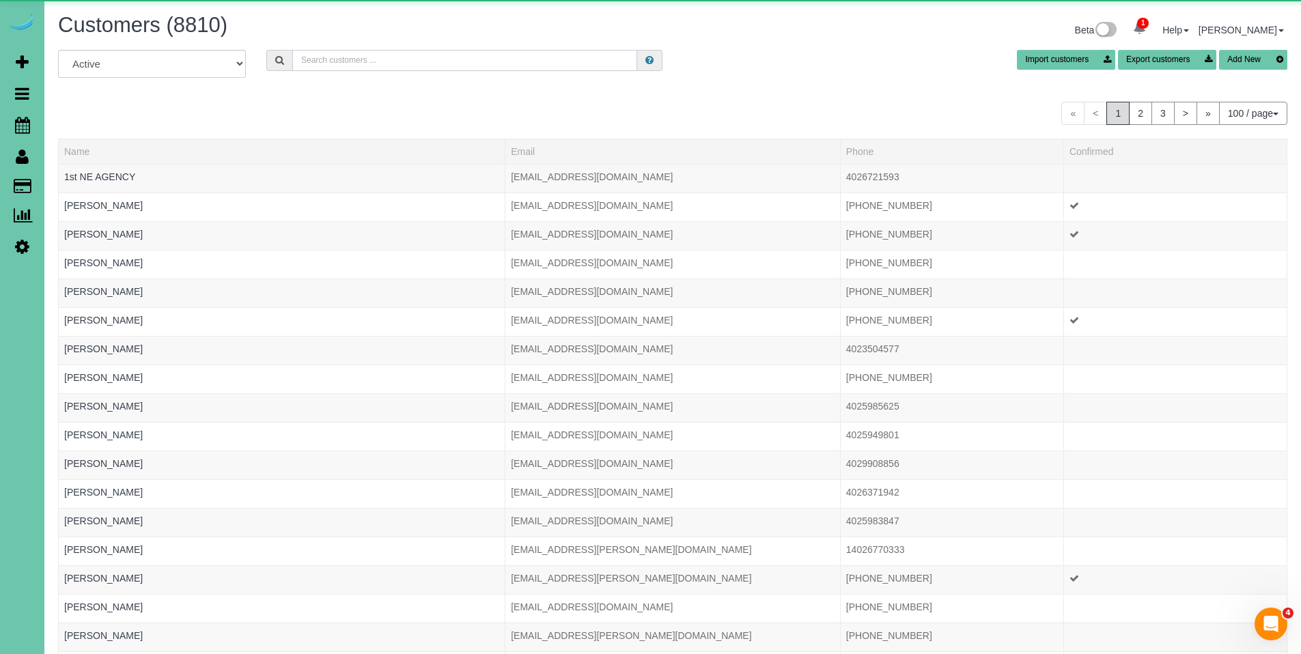
click at [333, 57] on input "text" at bounding box center [464, 60] width 345 height 21
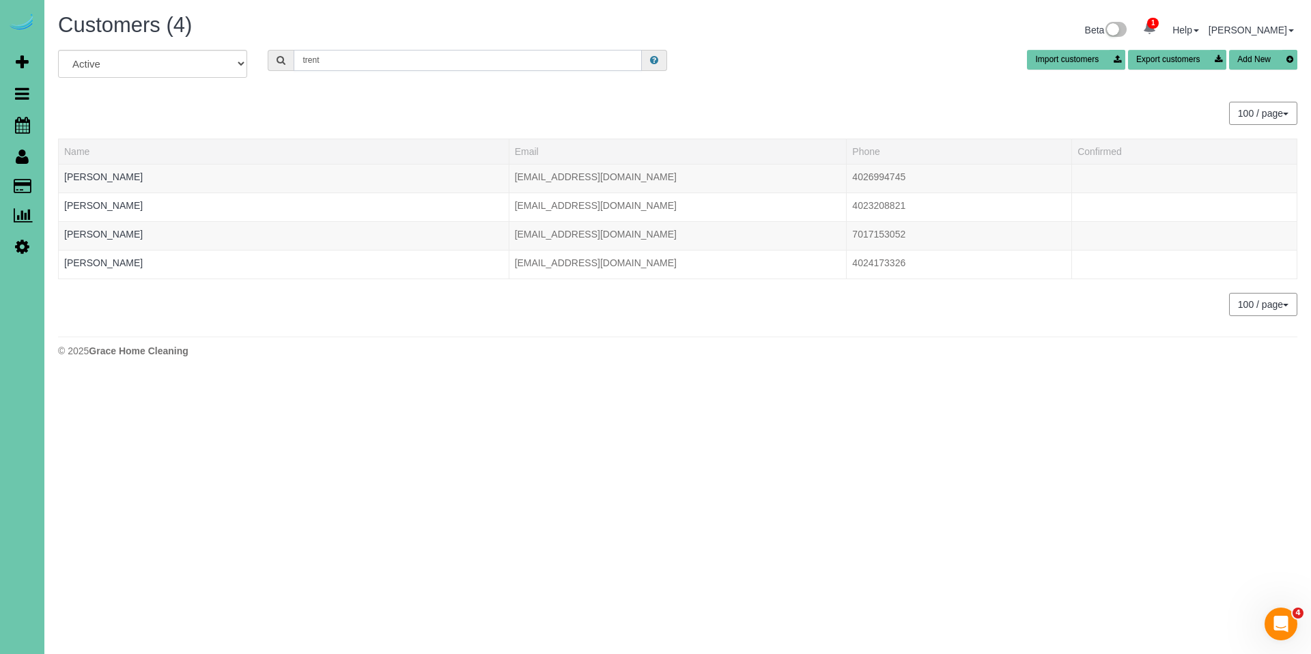
drag, startPoint x: 415, startPoint y: 64, endPoint x: 240, endPoint y: 57, distance: 175.6
click at [240, 57] on div "All Active Archived trent Import customers Export customers Add New" at bounding box center [678, 69] width 1260 height 38
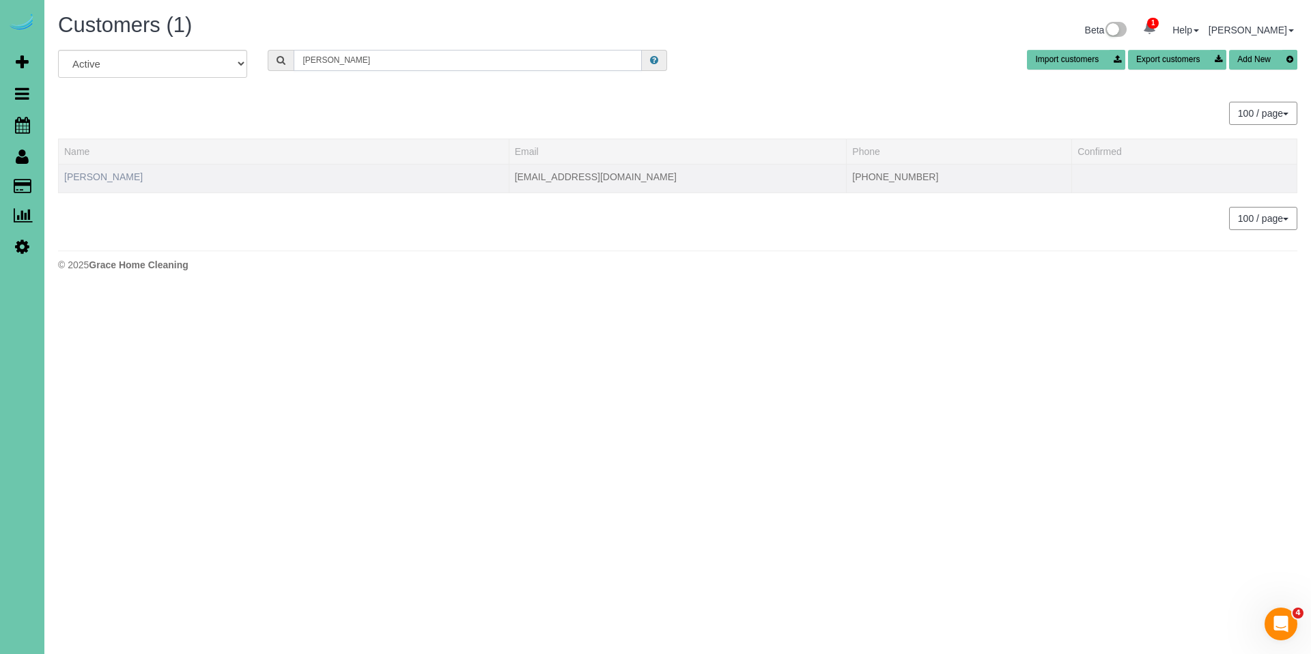
type input "brownlee"
click at [112, 180] on link "Patti Brownlee" at bounding box center [103, 176] width 79 height 11
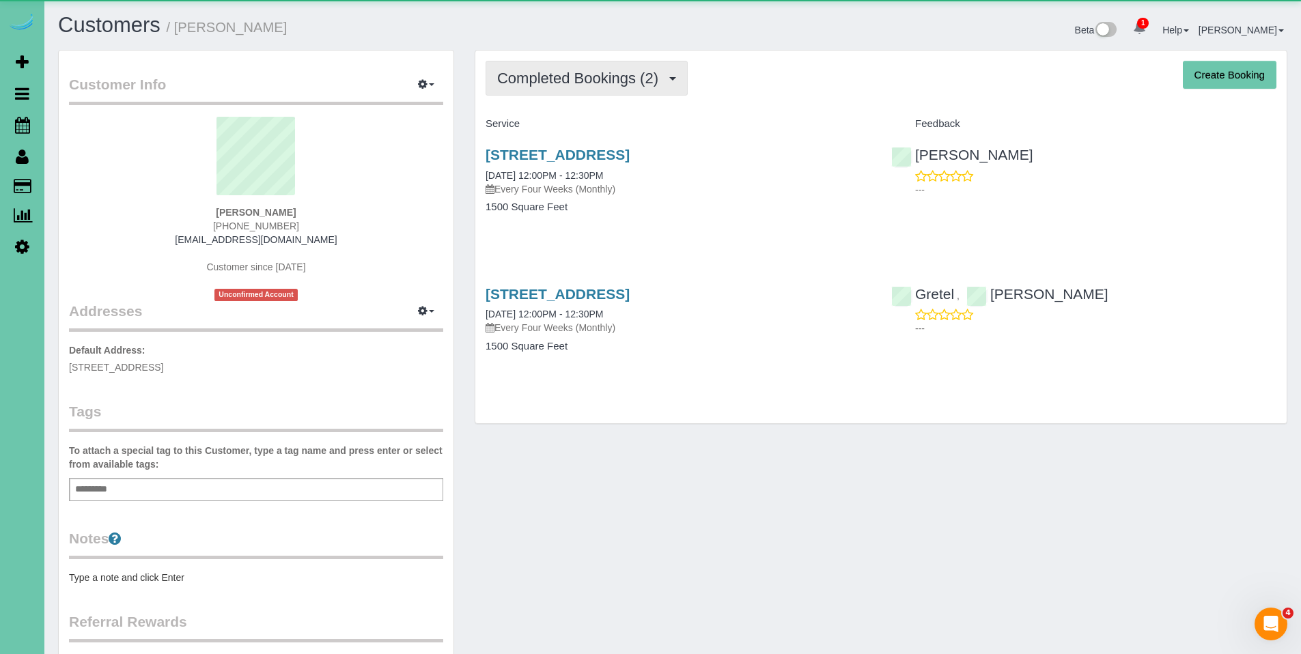
click at [540, 87] on button "Completed Bookings (2)" at bounding box center [586, 78] width 202 height 35
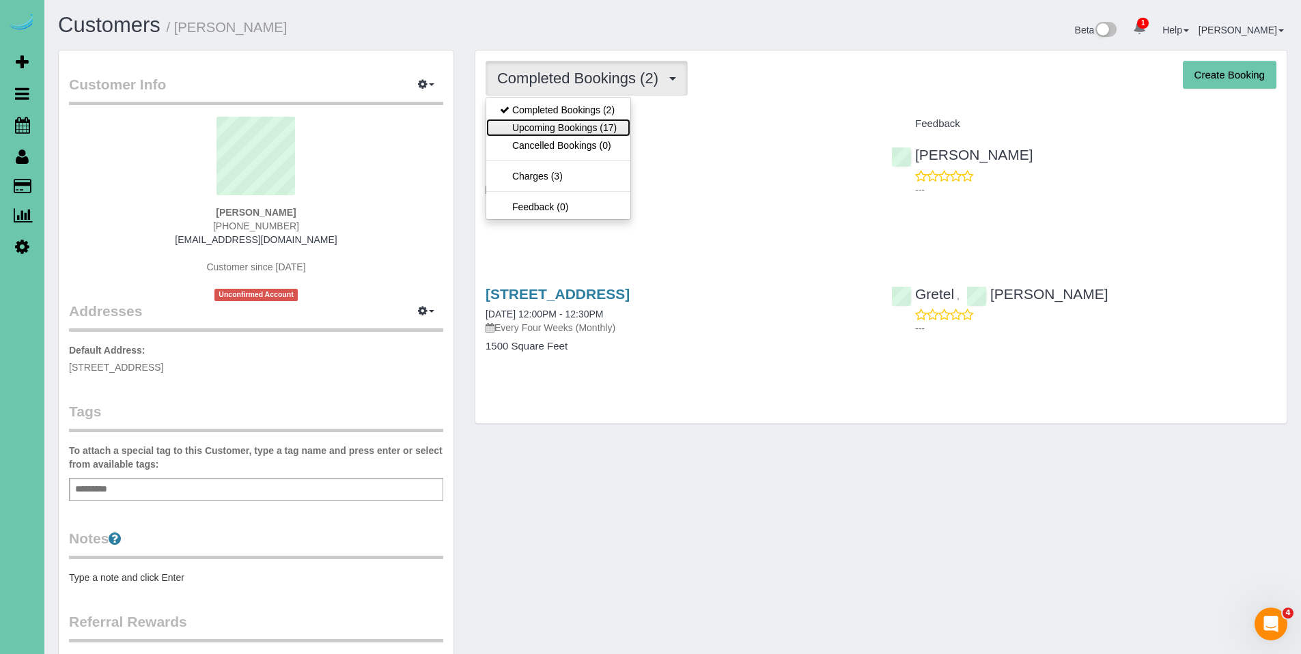
click at [535, 126] on link "Upcoming Bookings (17)" at bounding box center [558, 128] width 144 height 18
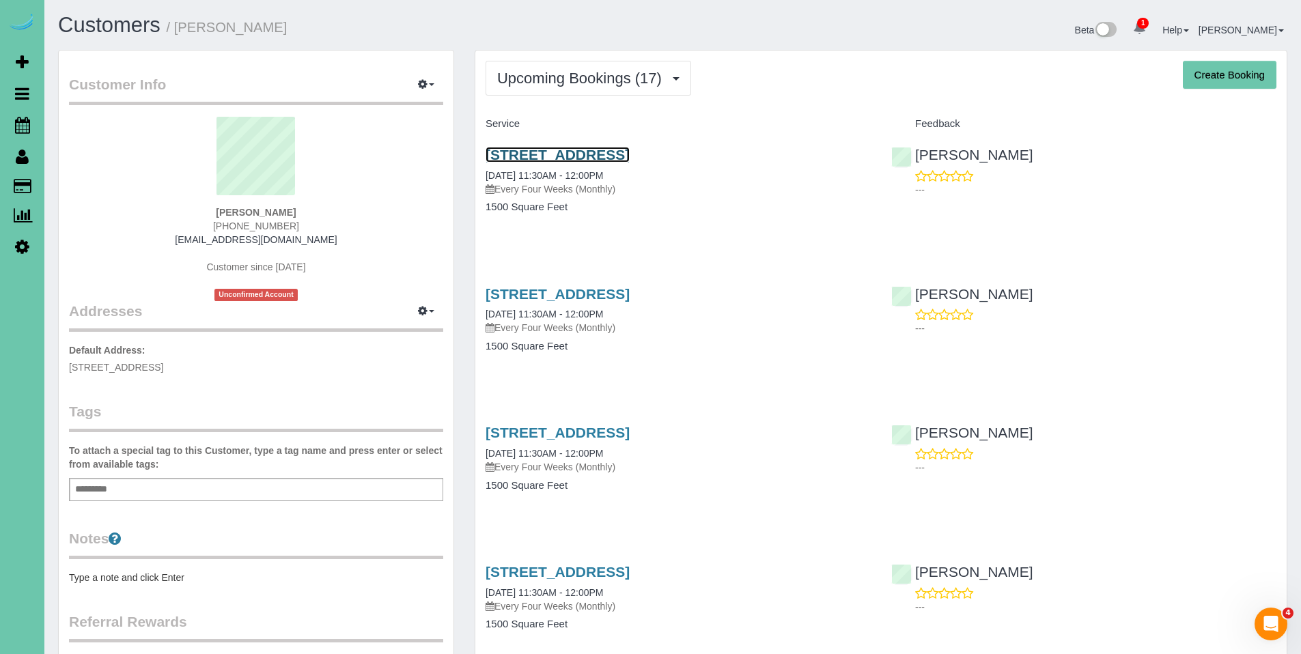
click at [621, 157] on link "5014 S 178th St, Omaha, NE 68135" at bounding box center [557, 155] width 144 height 16
click at [553, 147] on link "5014 S 178th St, Omaha, NE 68135" at bounding box center [557, 155] width 144 height 16
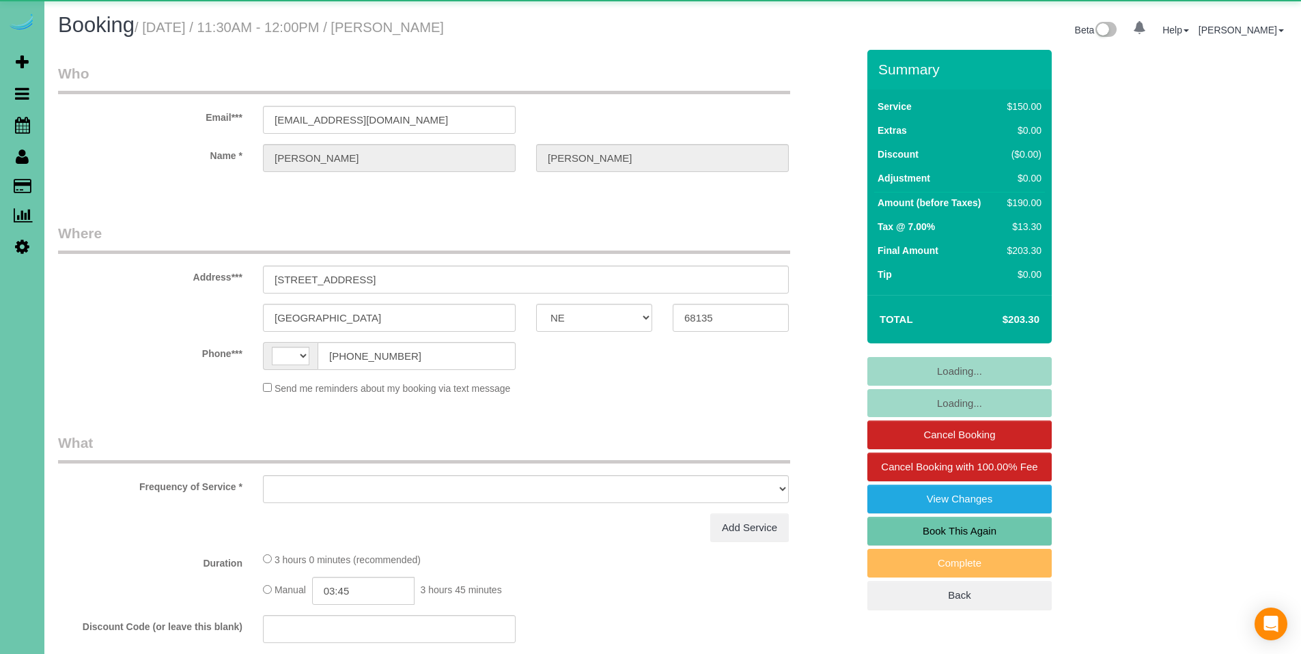
select select "NE"
select select "string:US"
select select "object:663"
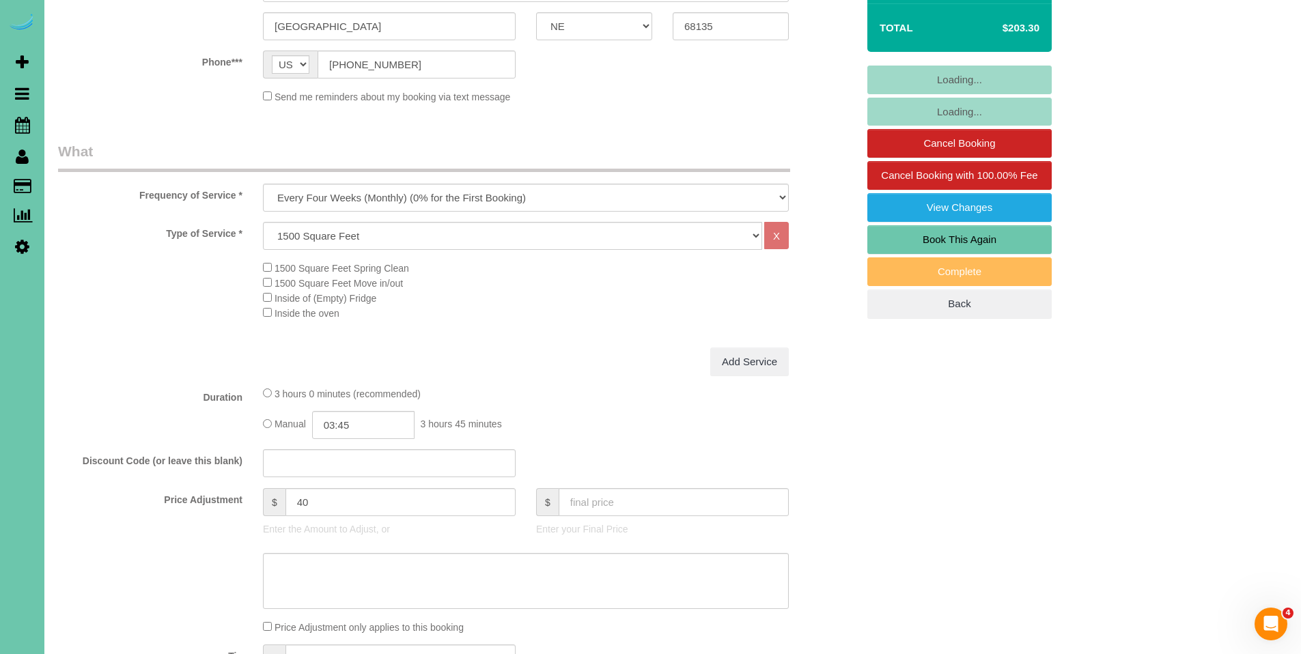
scroll to position [445, 0]
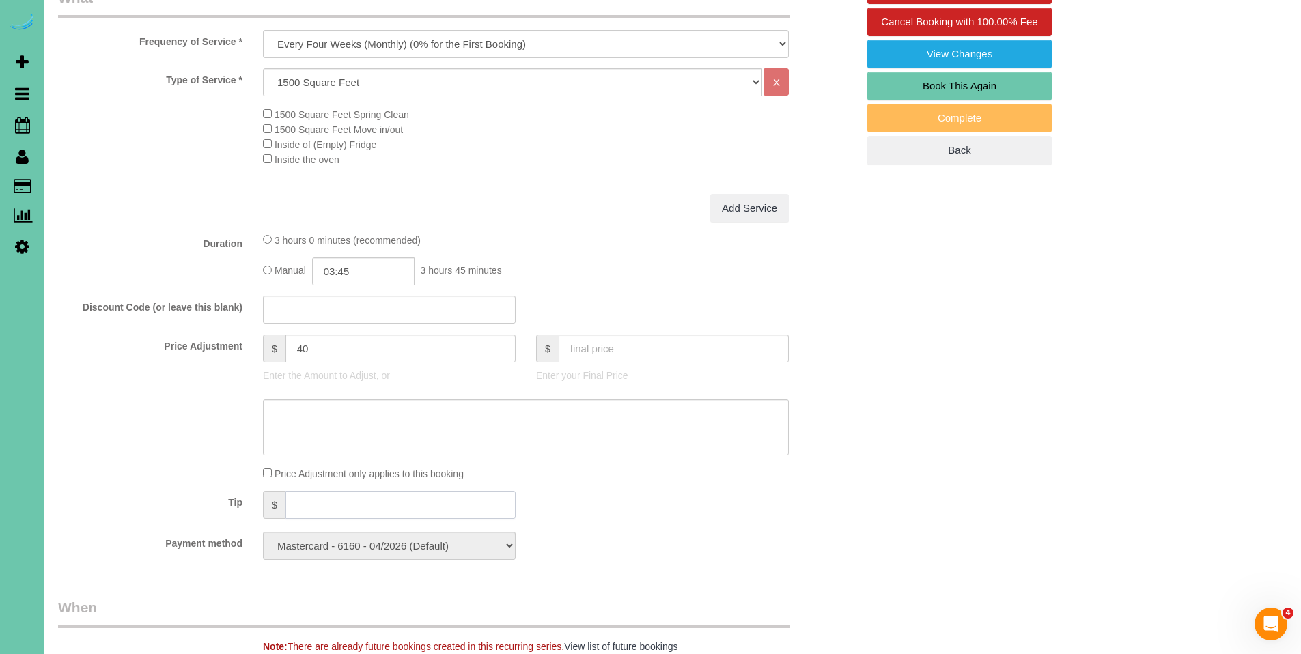
click at [367, 502] on input "text" at bounding box center [400, 505] width 230 height 28
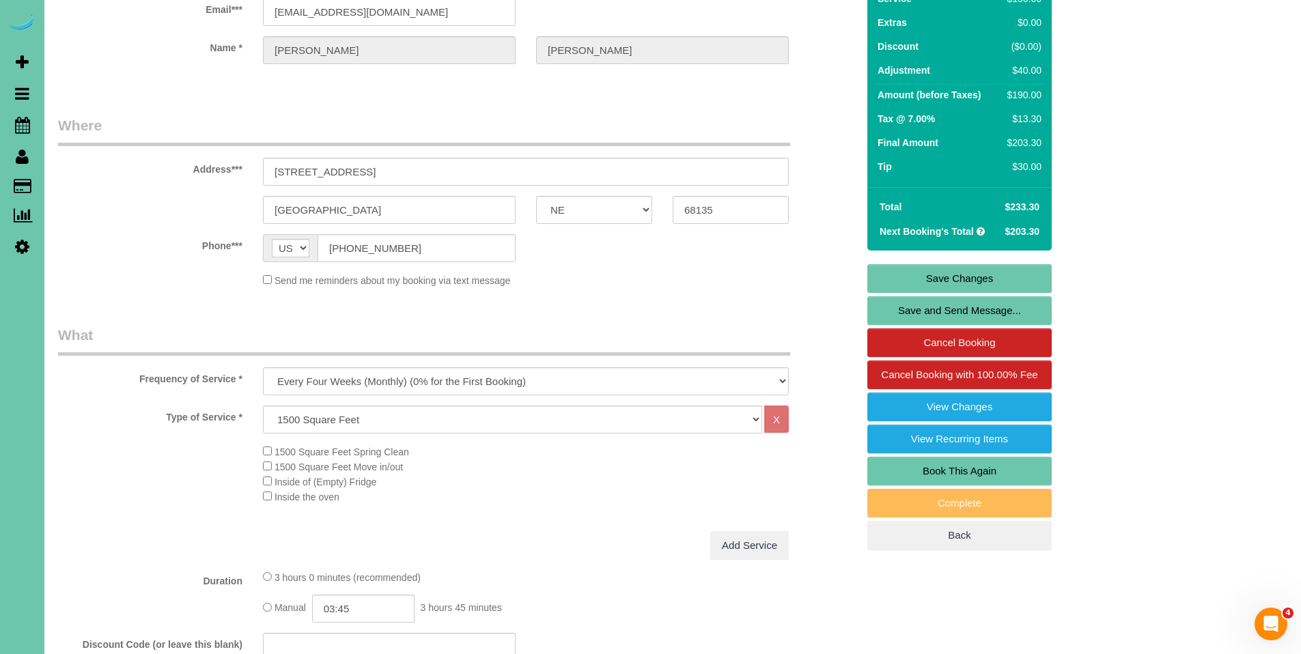
scroll to position [0, 0]
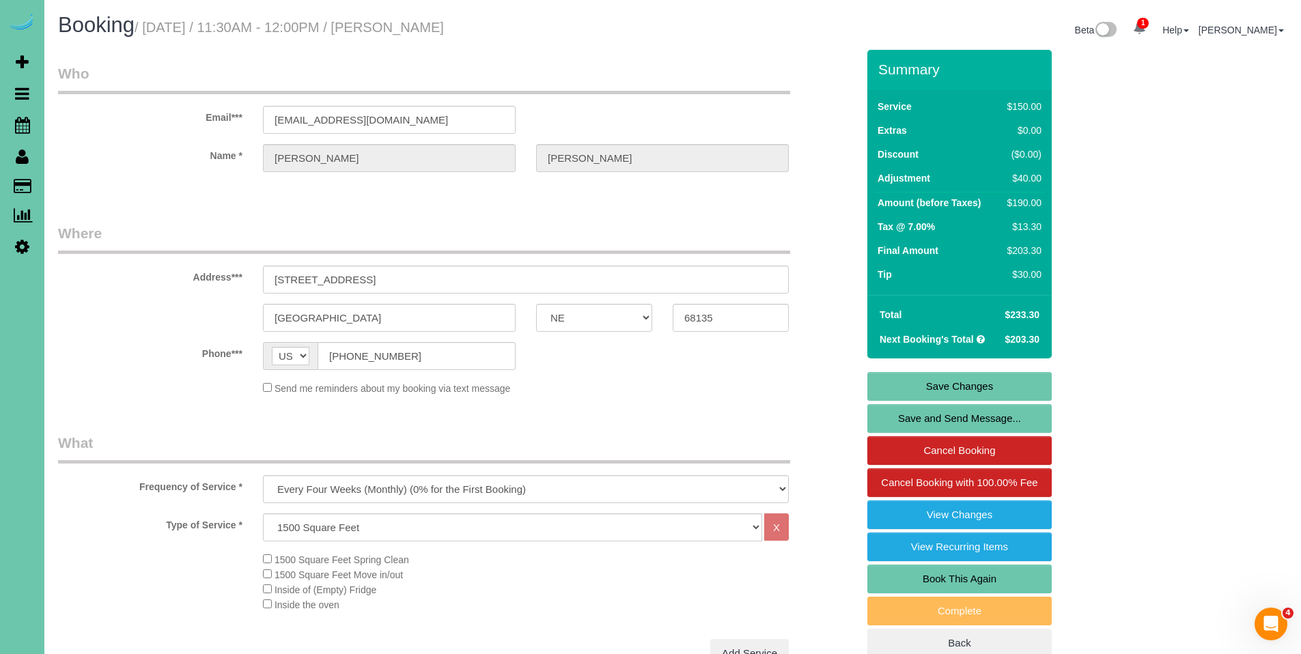
type input "30"
click at [961, 387] on link "Save Changes" at bounding box center [959, 386] width 184 height 29
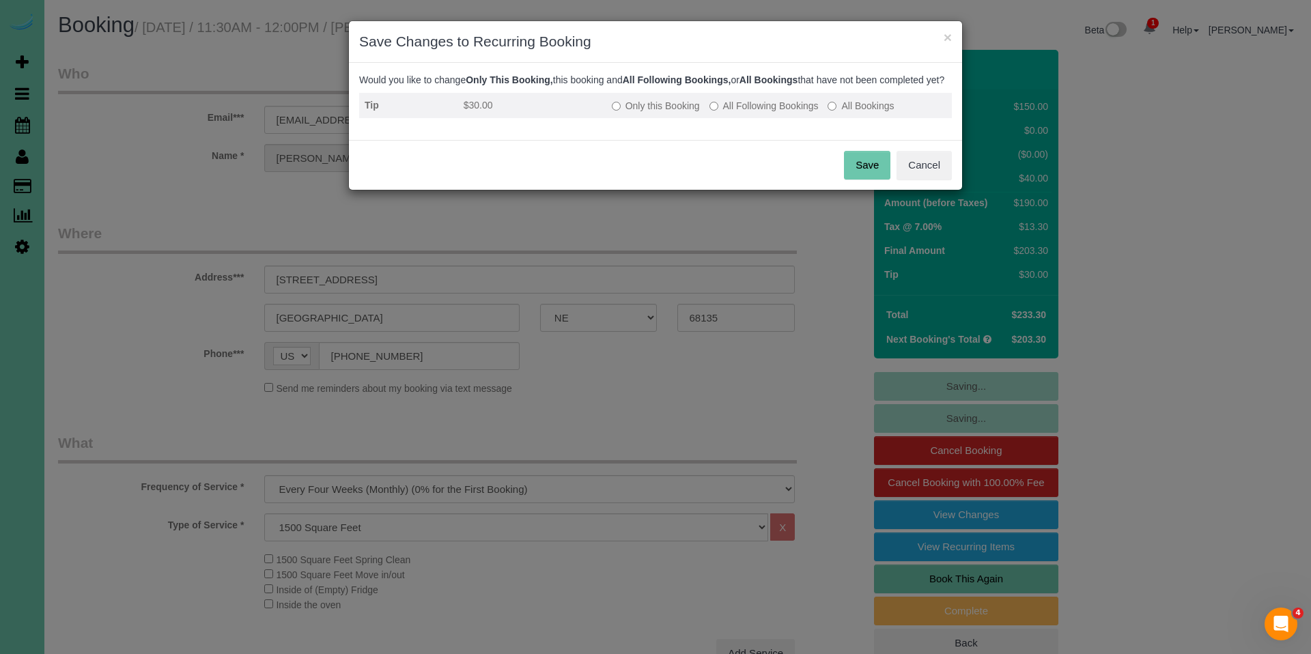
click at [782, 113] on label "All Following Bookings" at bounding box center [763, 106] width 109 height 14
click at [874, 175] on button "Save" at bounding box center [867, 165] width 46 height 29
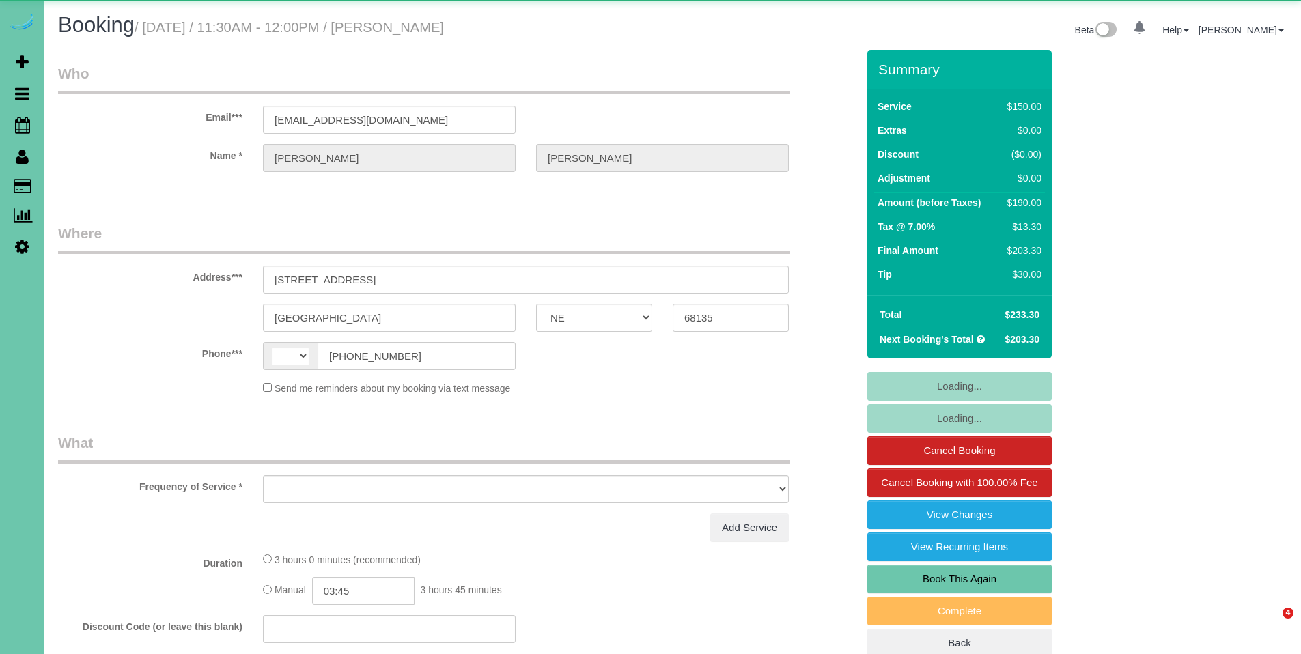
select select "NE"
select select "string:US"
select select "object:668"
select select "string:fspay-a8e733f4-45ae-4cfb-88d7-692f54a36d6c"
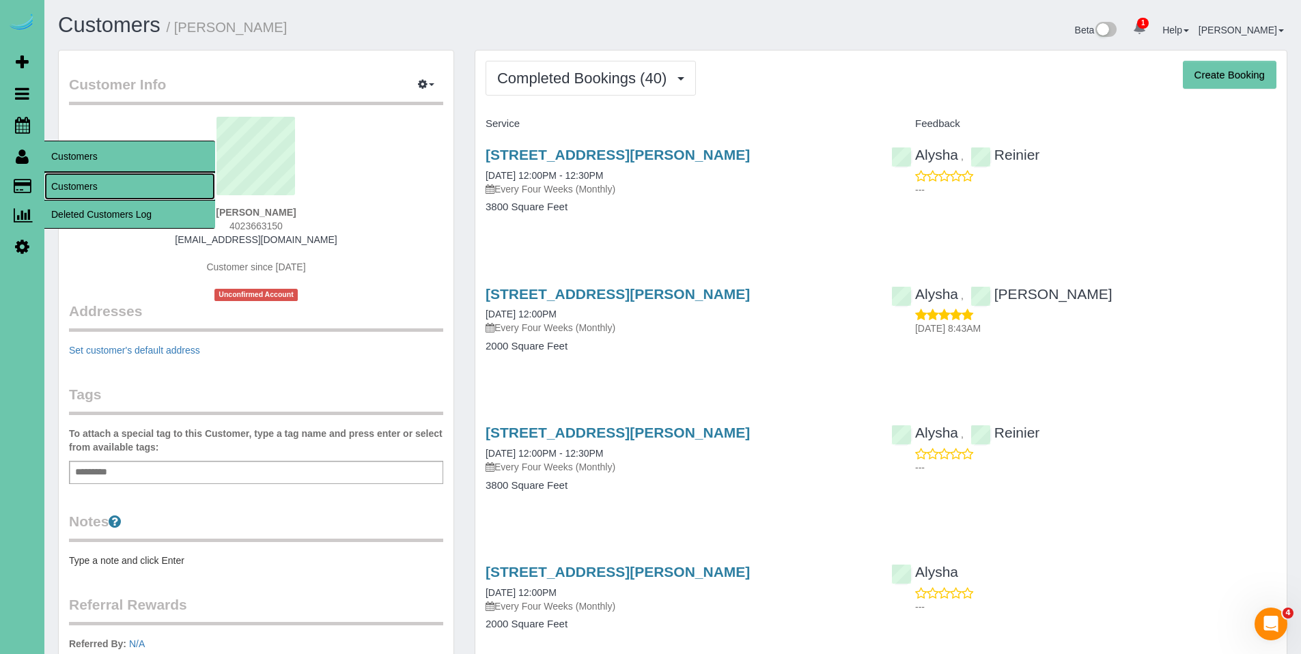
click at [62, 183] on link "Customers" at bounding box center [129, 186] width 171 height 27
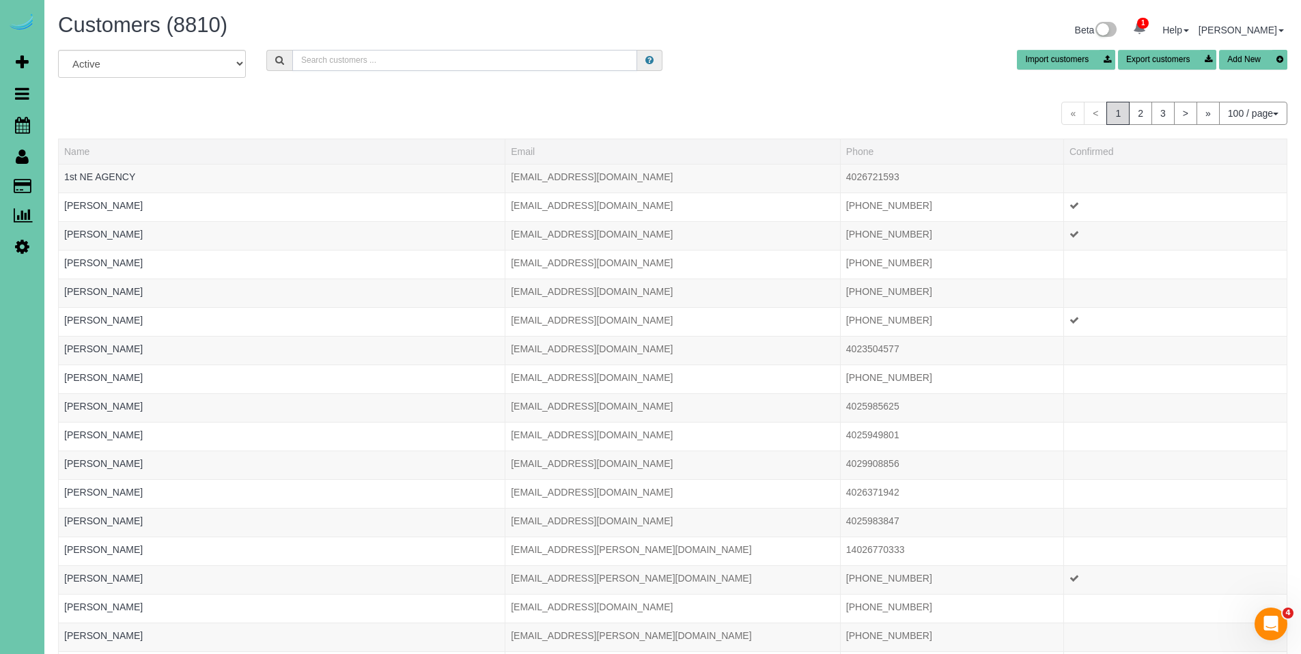
click at [352, 67] on input "text" at bounding box center [464, 60] width 345 height 21
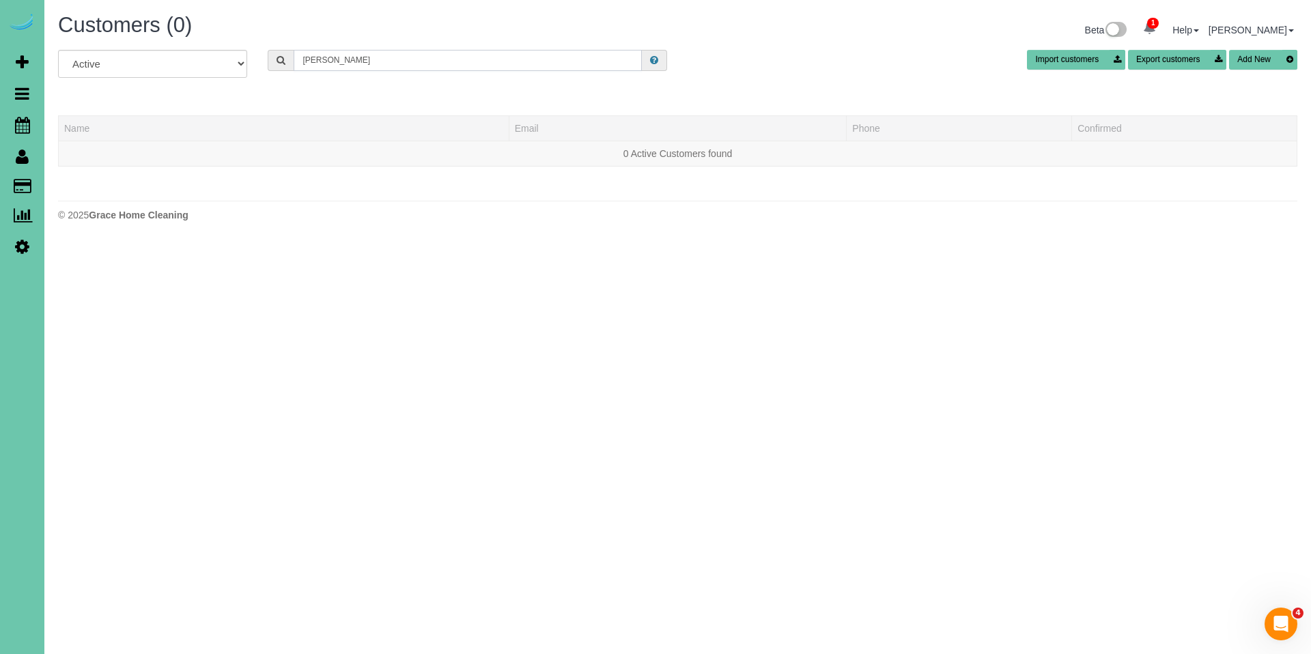
drag, startPoint x: 393, startPoint y: 58, endPoint x: 291, endPoint y: 58, distance: 101.7
click at [291, 58] on div "[PERSON_NAME]" at bounding box center [467, 60] width 399 height 21
type input "T"
drag, startPoint x: 369, startPoint y: 63, endPoint x: 264, endPoint y: 54, distance: 105.6
click at [264, 54] on div "T" at bounding box center [467, 60] width 420 height 21
